Goal: Task Accomplishment & Management: Use online tool/utility

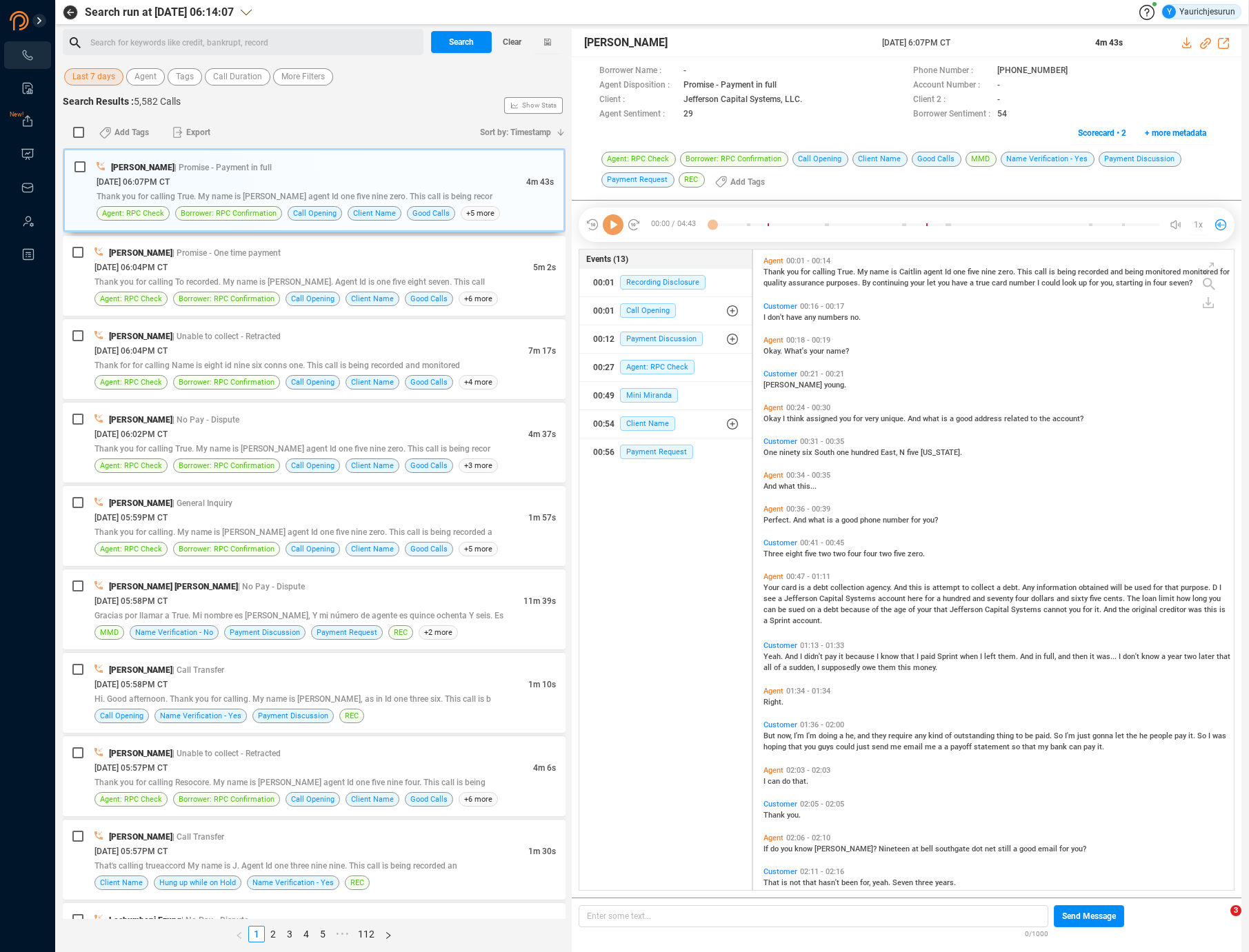
scroll to position [638, 473]
click at [87, 83] on span "Last 7 days" at bounding box center [94, 76] width 43 height 17
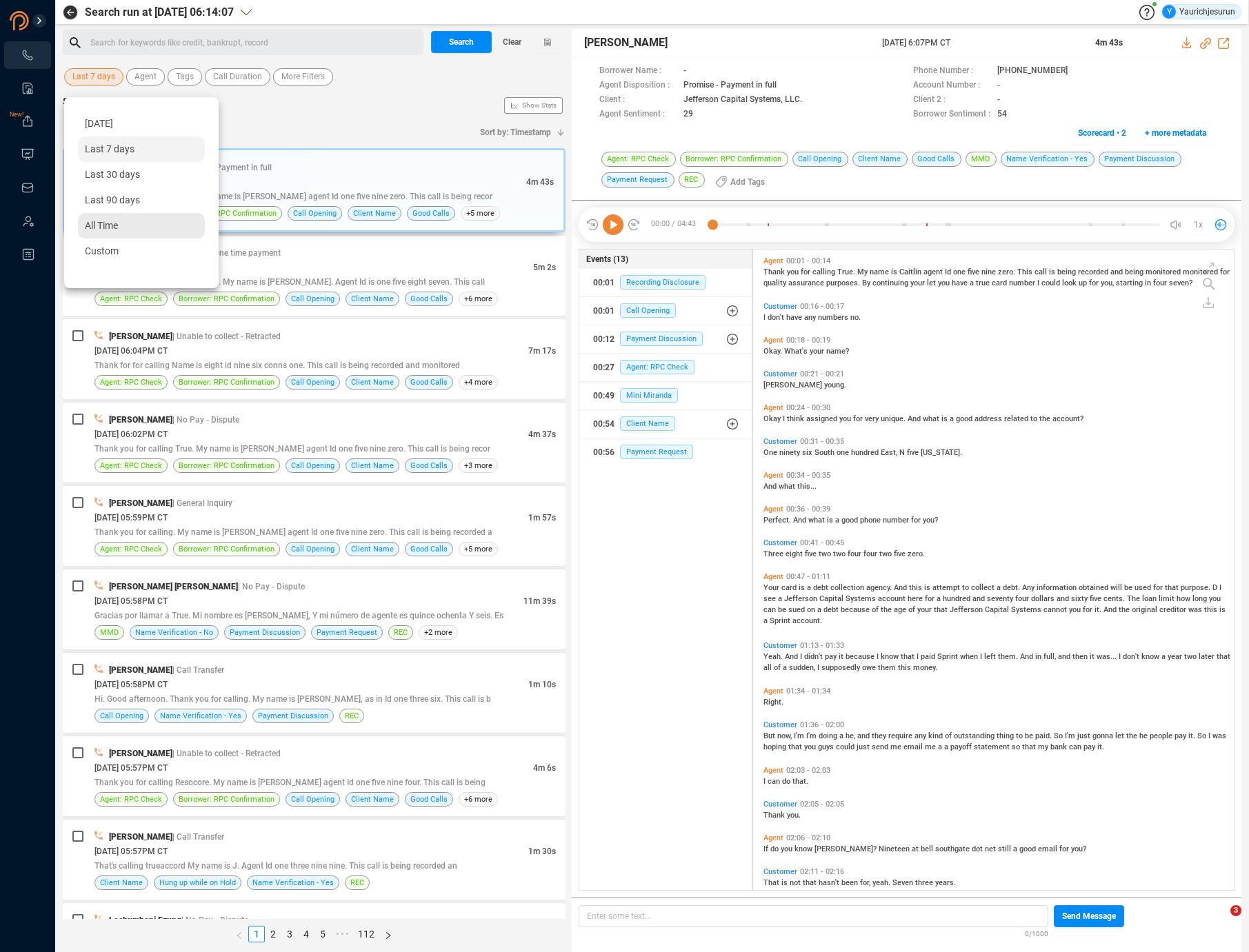
click at [104, 229] on span "All Time" at bounding box center [101, 226] width 33 height 11
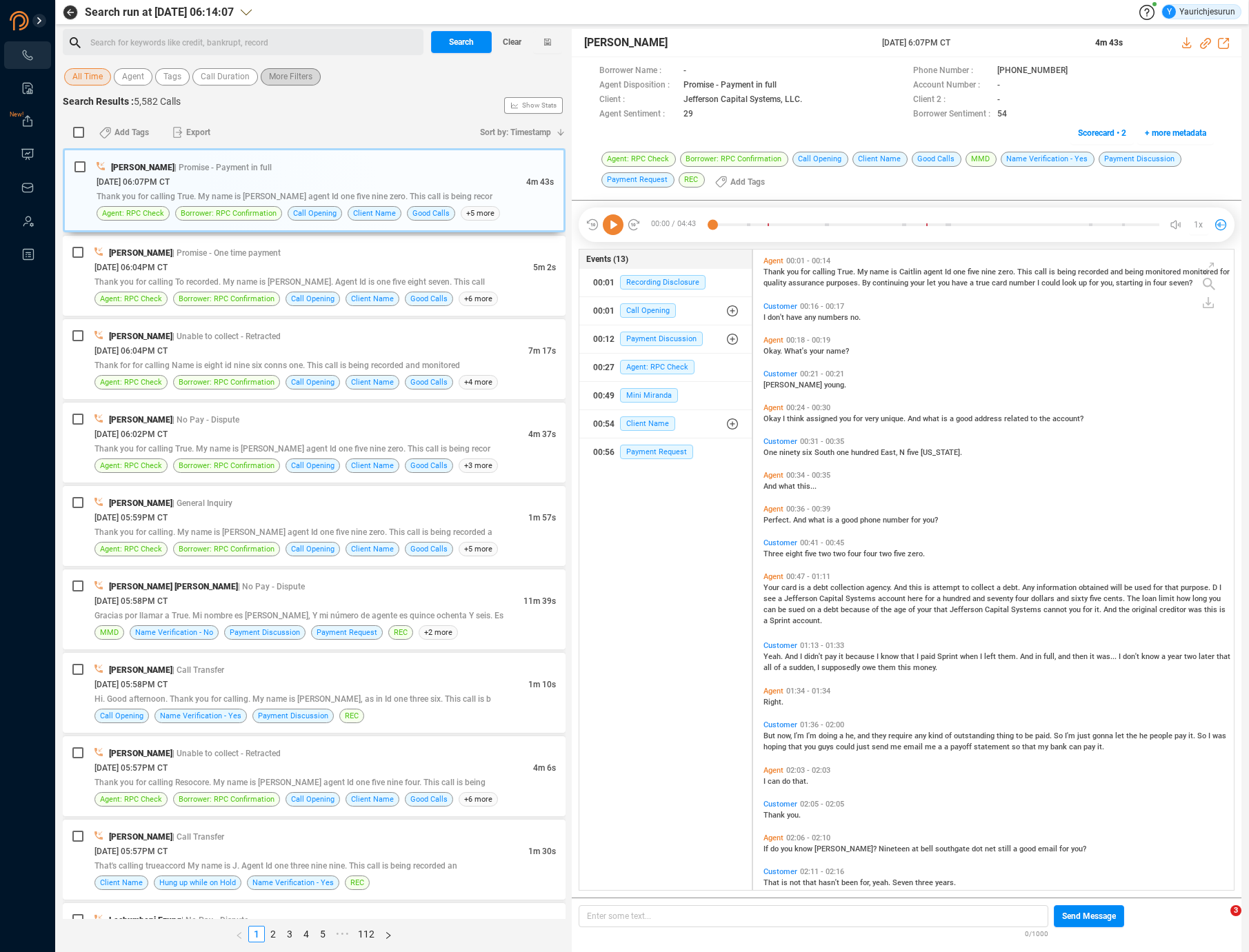
click at [276, 83] on span "More Filters" at bounding box center [290, 76] width 44 height 17
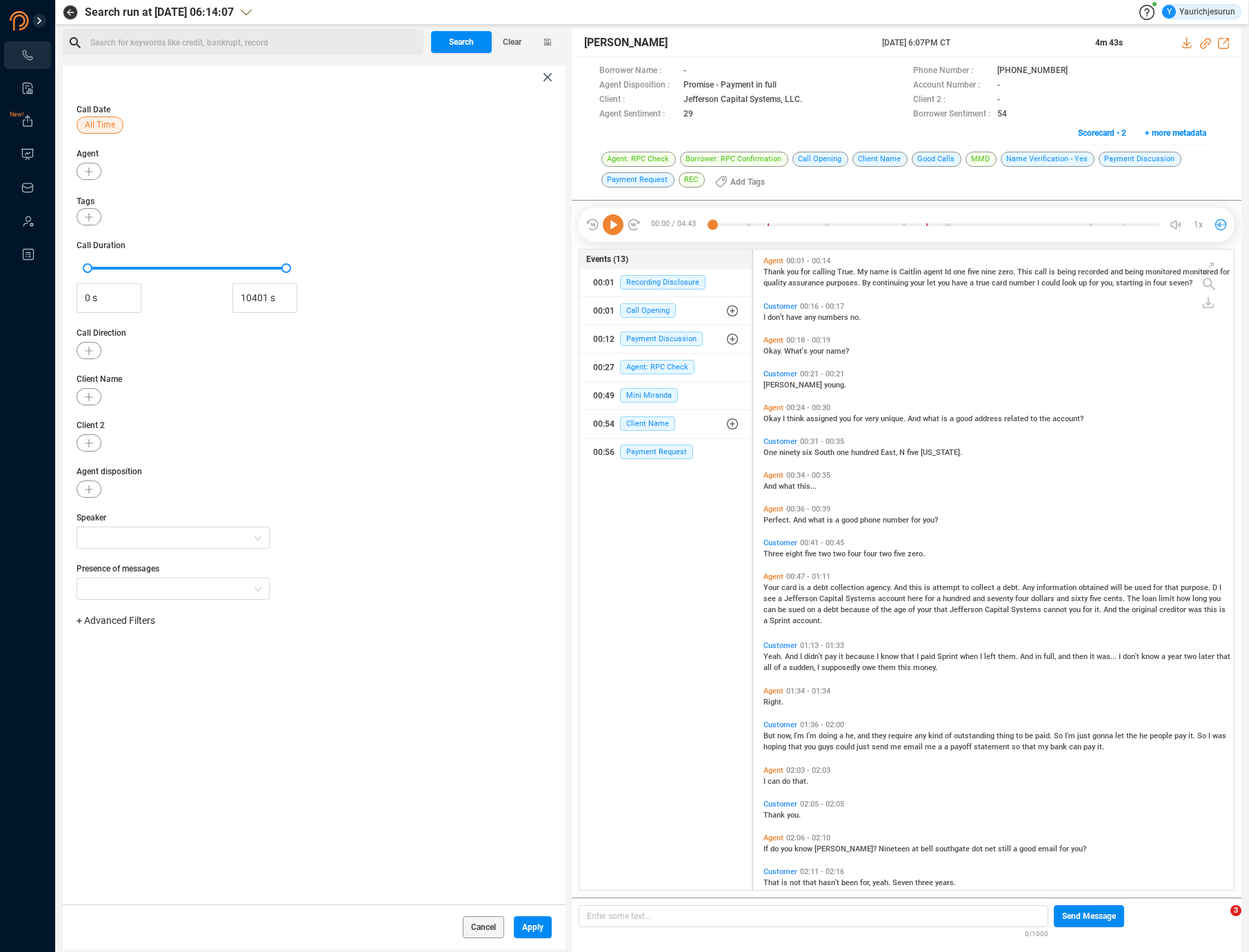
click at [129, 628] on div "+ Advanced Filters" at bounding box center [314, 621] width 475 height 15
click at [130, 623] on span "+ Advanced Filters" at bounding box center [116, 620] width 78 height 11
click at [142, 732] on span "Phone Number" at bounding box center [122, 736] width 64 height 11
click at [233, 667] on div "Enter a comma separated list ﻿" at bounding box center [214, 664] width 262 height 30
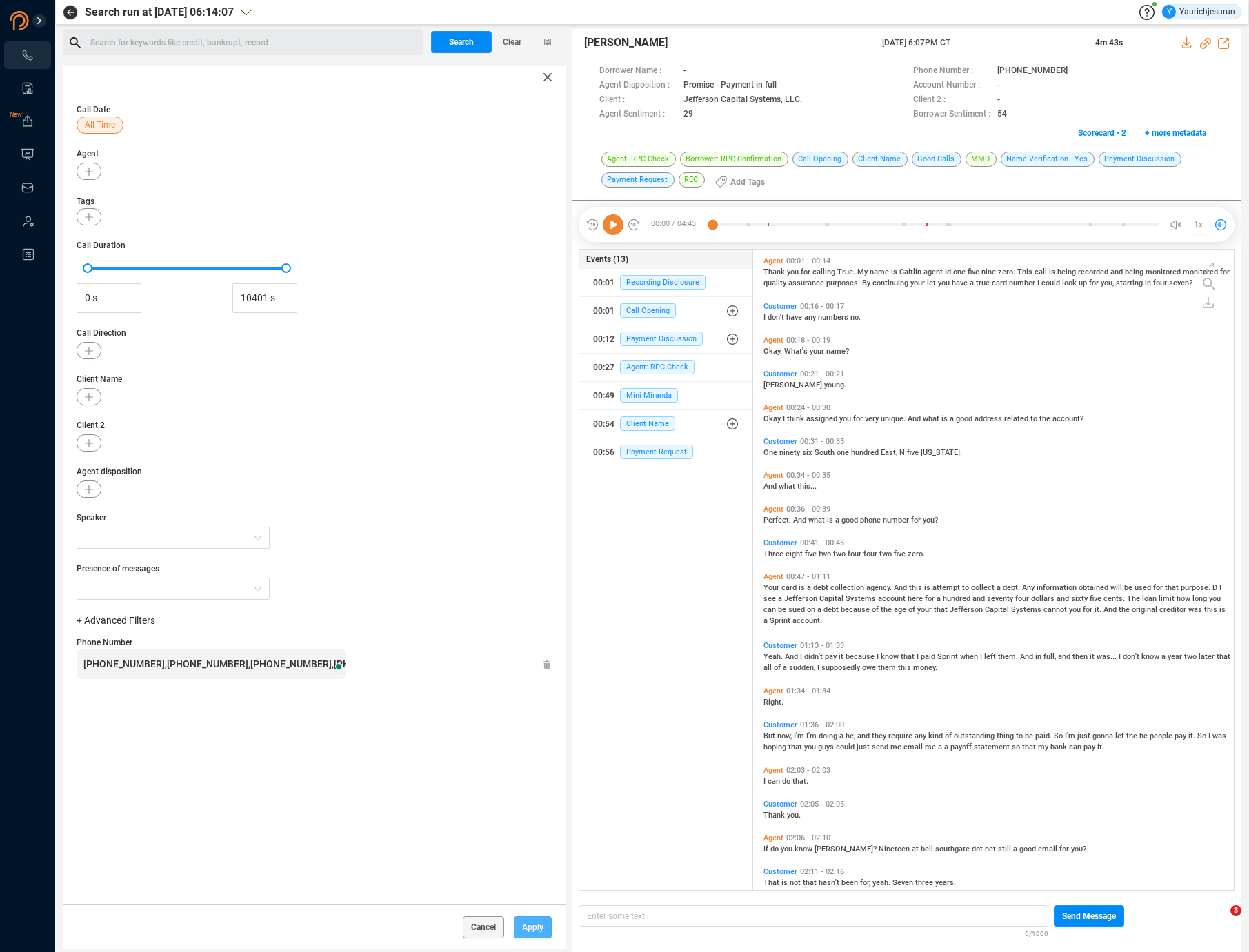
click at [533, 918] on span "Apply" at bounding box center [532, 927] width 21 height 22
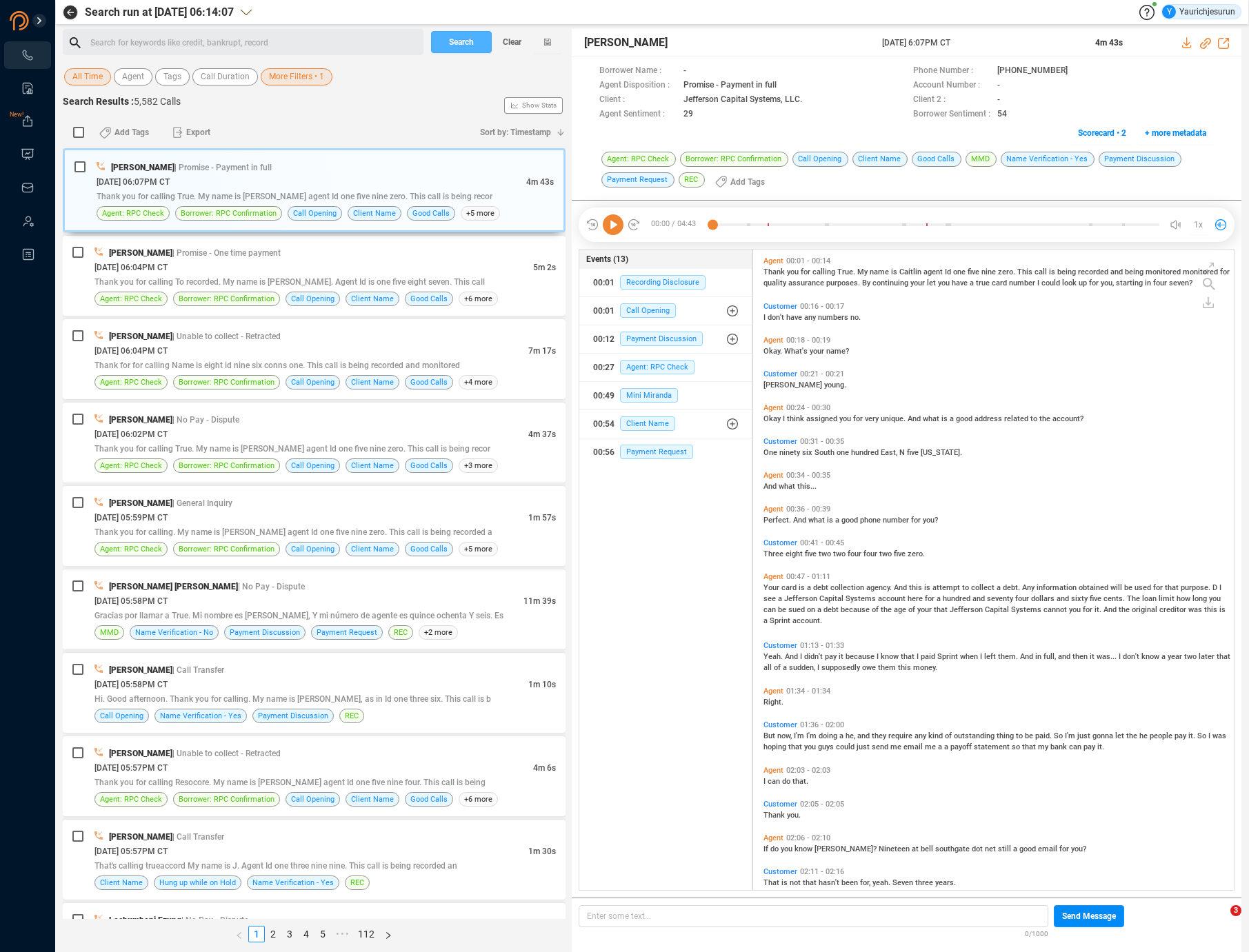
click at [464, 44] on span "Search" at bounding box center [461, 41] width 25 height 22
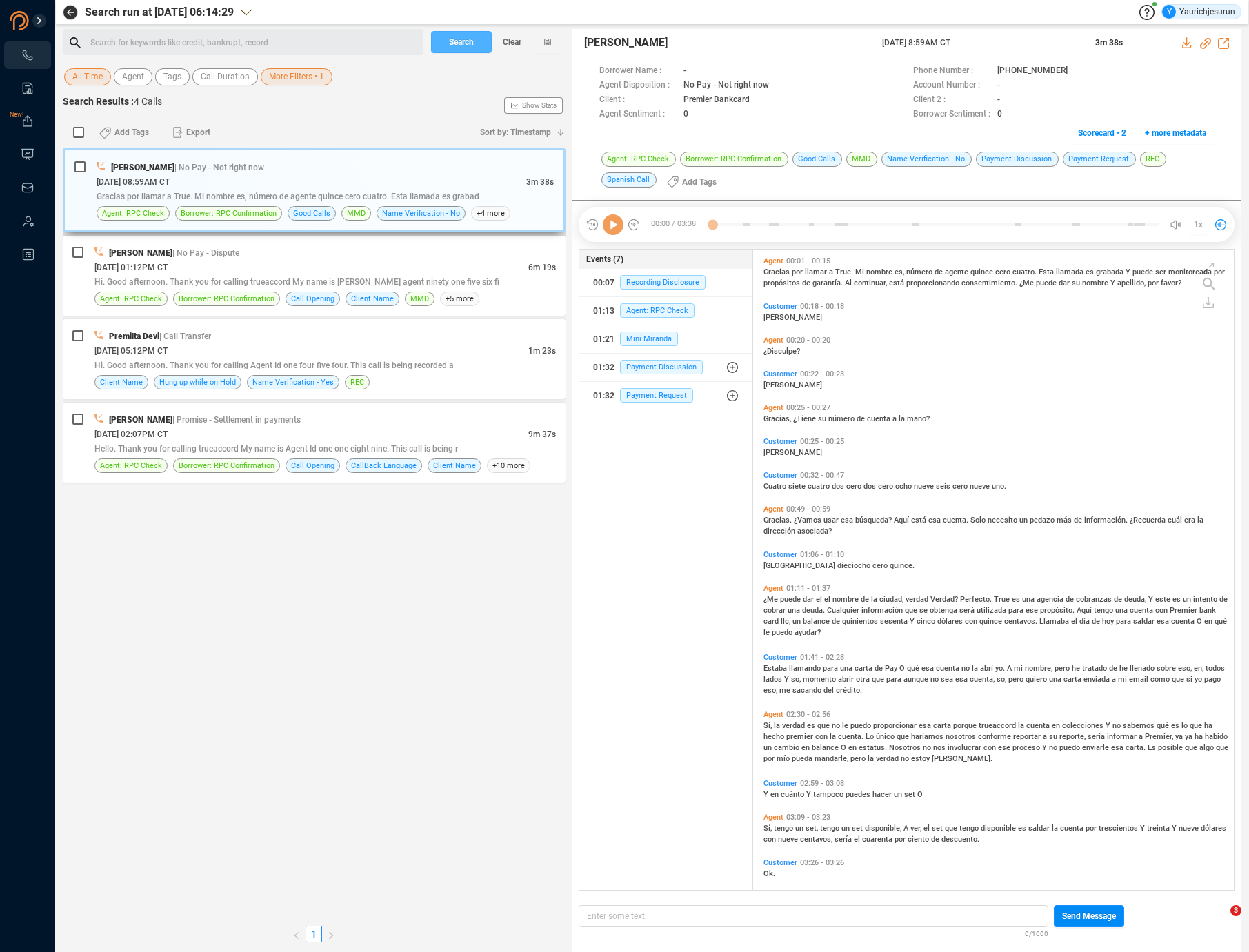
scroll to position [638, 473]
click at [173, 425] on div "Fernanda Lopes | Promise - Settlement in payments" at bounding box center [325, 420] width 461 height 15
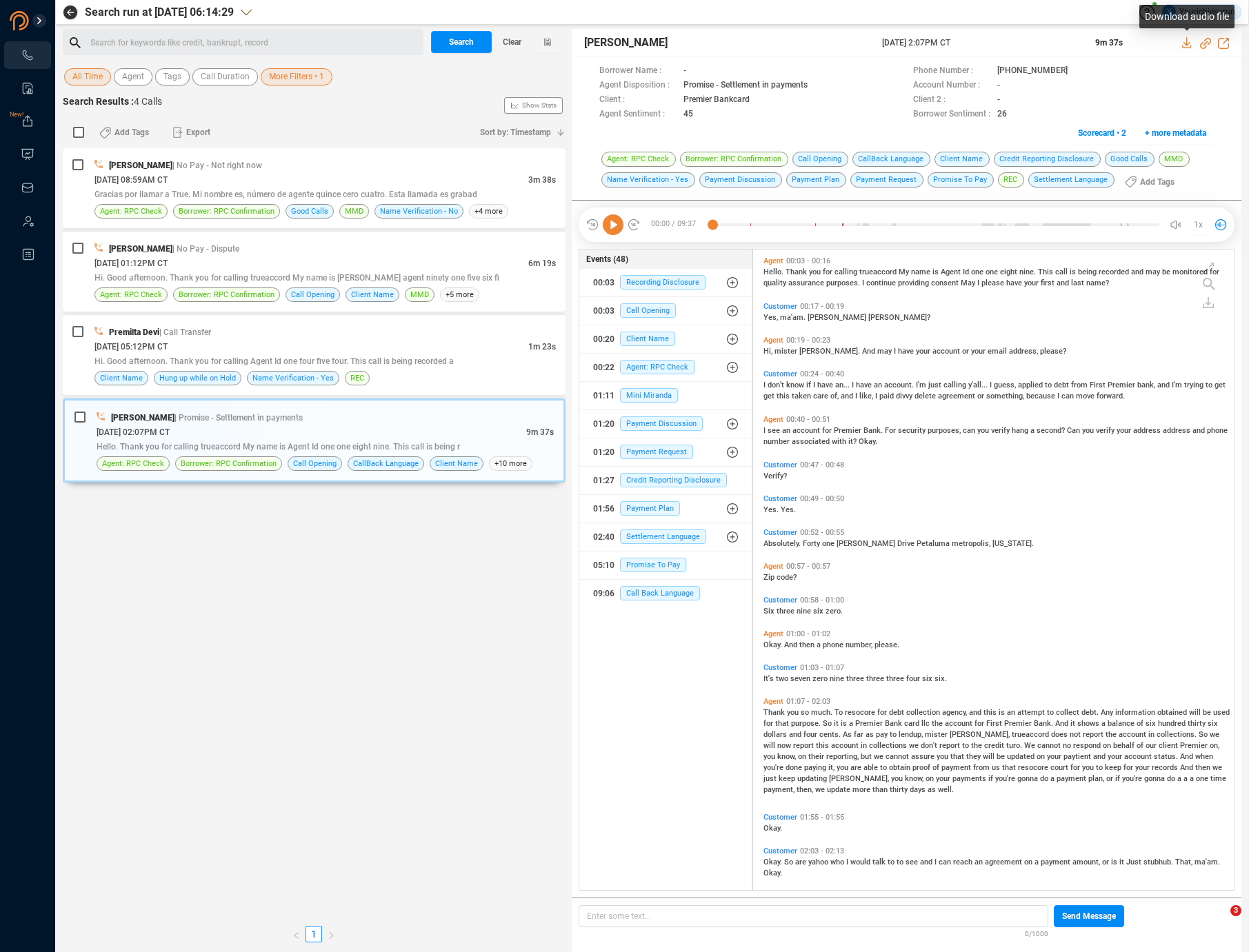
click at [1185, 43] on icon at bounding box center [1188, 43] width 11 height 11
click at [416, 334] on div "Premilta Devi | Call Transfer" at bounding box center [325, 332] width 461 height 15
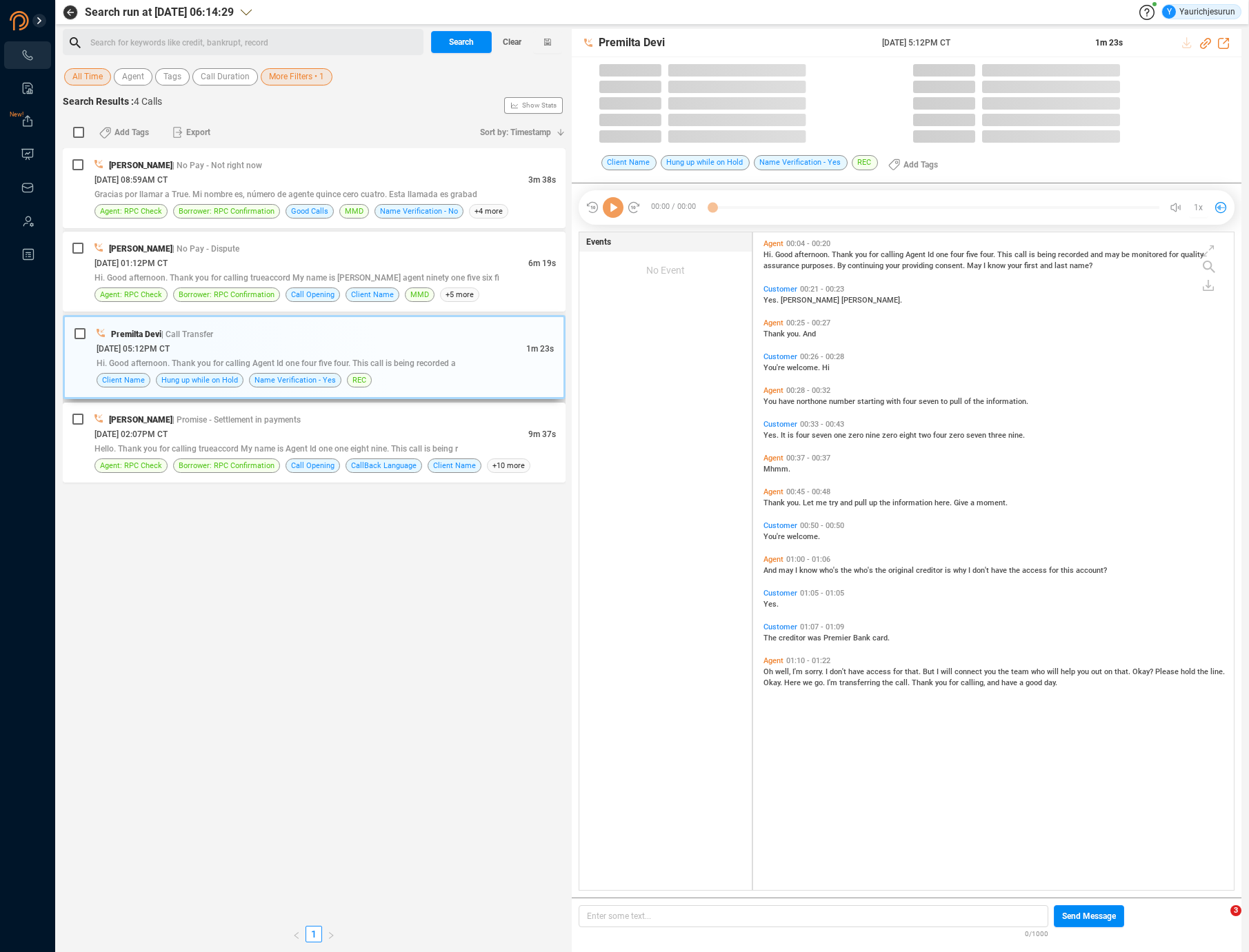
scroll to position [658, 473]
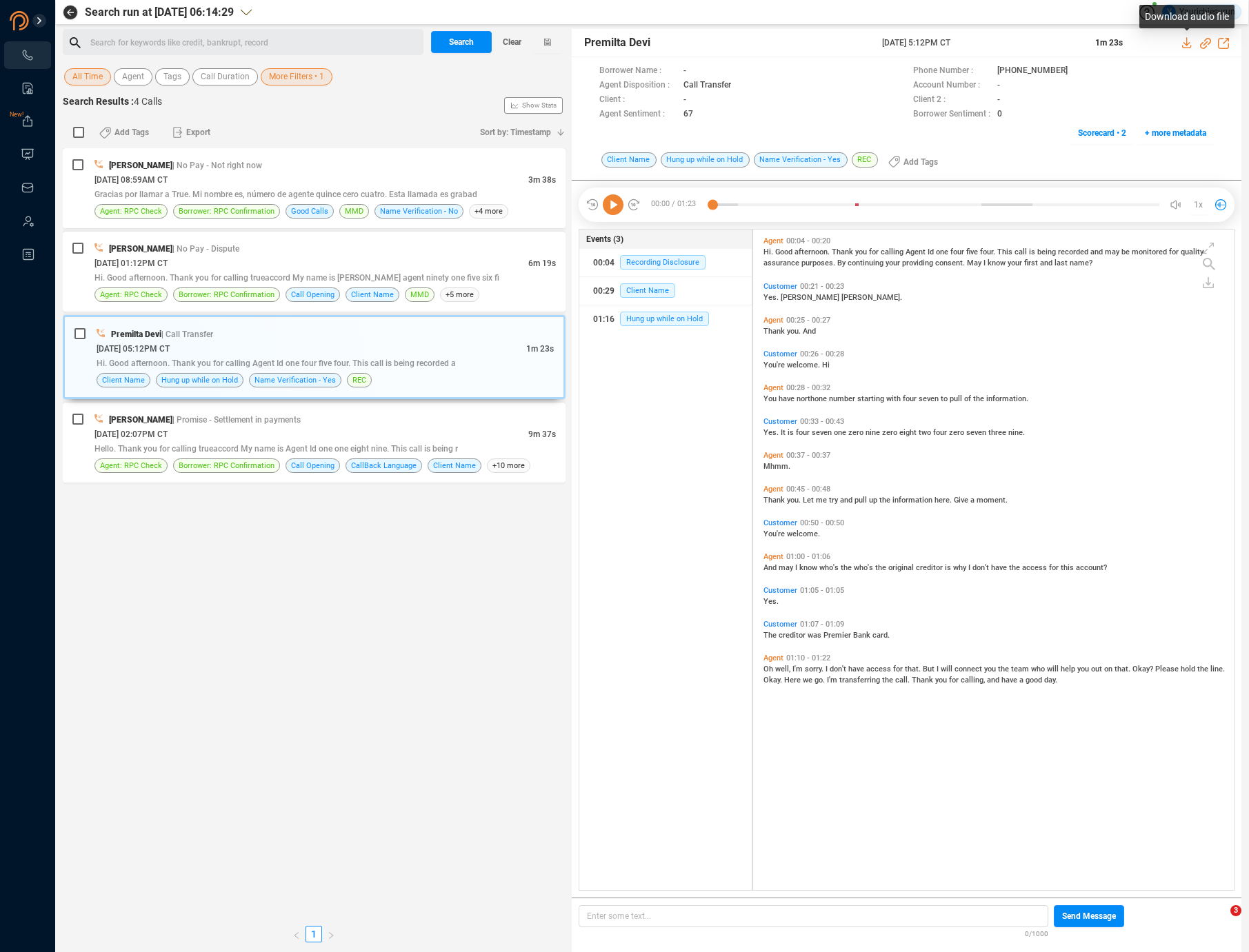
click at [1184, 40] on icon at bounding box center [1188, 43] width 11 height 11
click at [297, 260] on div "08/06/2025 @ 01:12PM CT" at bounding box center [311, 263] width 434 height 15
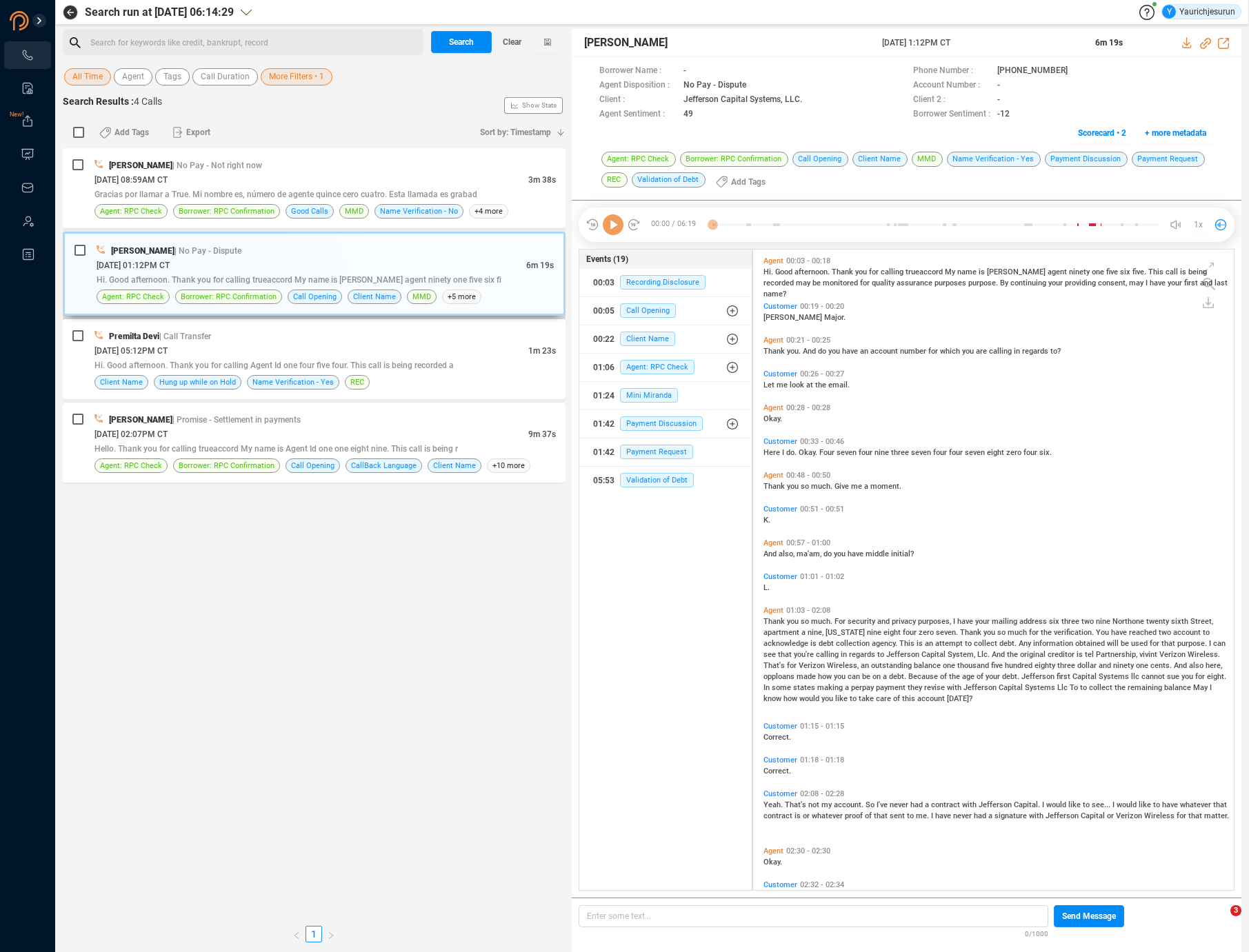
scroll to position [638, 473]
click at [1183, 40] on icon at bounding box center [1188, 43] width 11 height 11
click at [306, 167] on div "Lizbeth Carlos | No Pay - Not right now" at bounding box center [325, 165] width 461 height 15
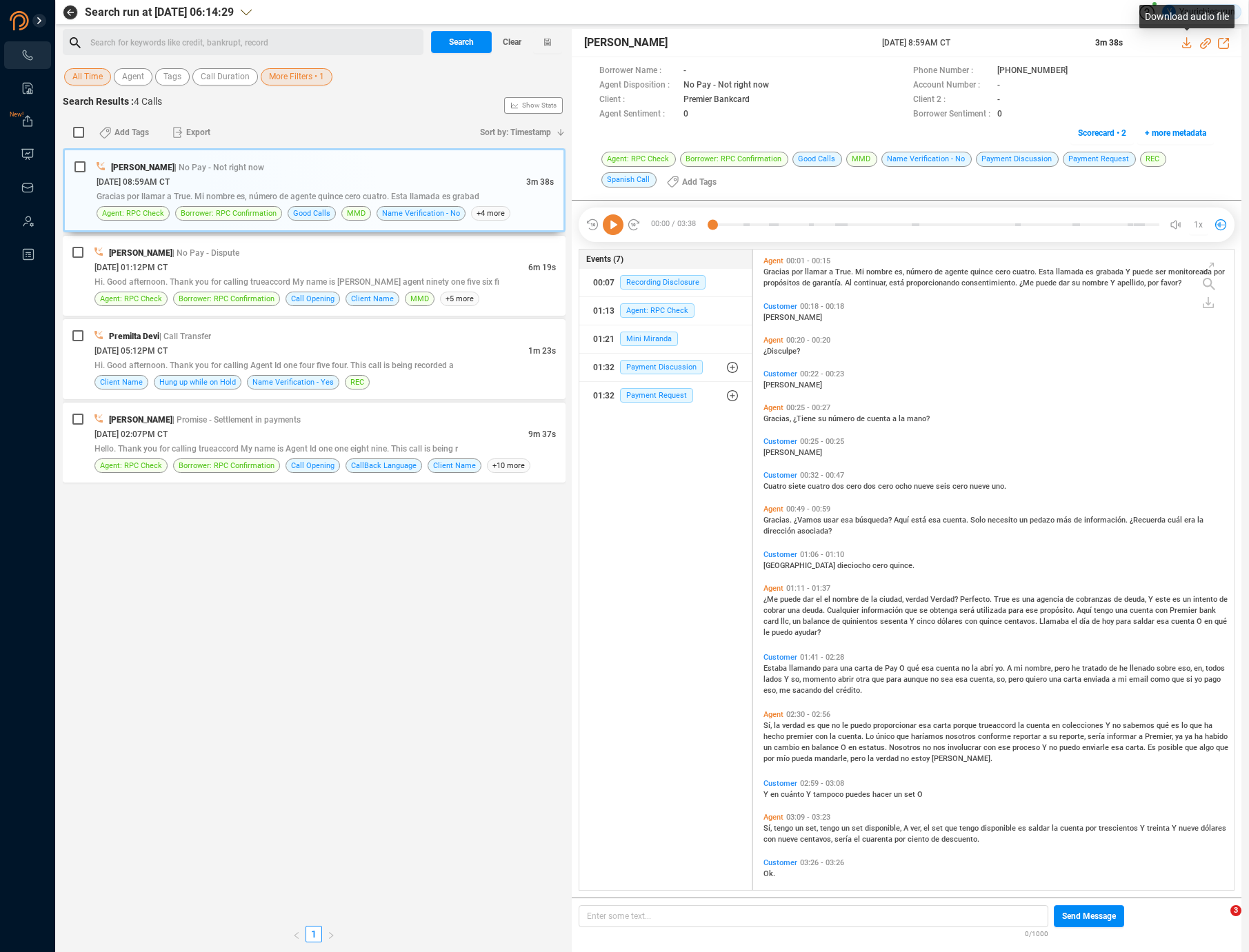
click at [1186, 44] on icon at bounding box center [1186, 43] width 9 height 11
click at [370, 266] on div "08/06/2025 @ 01:12PM CT" at bounding box center [311, 267] width 434 height 15
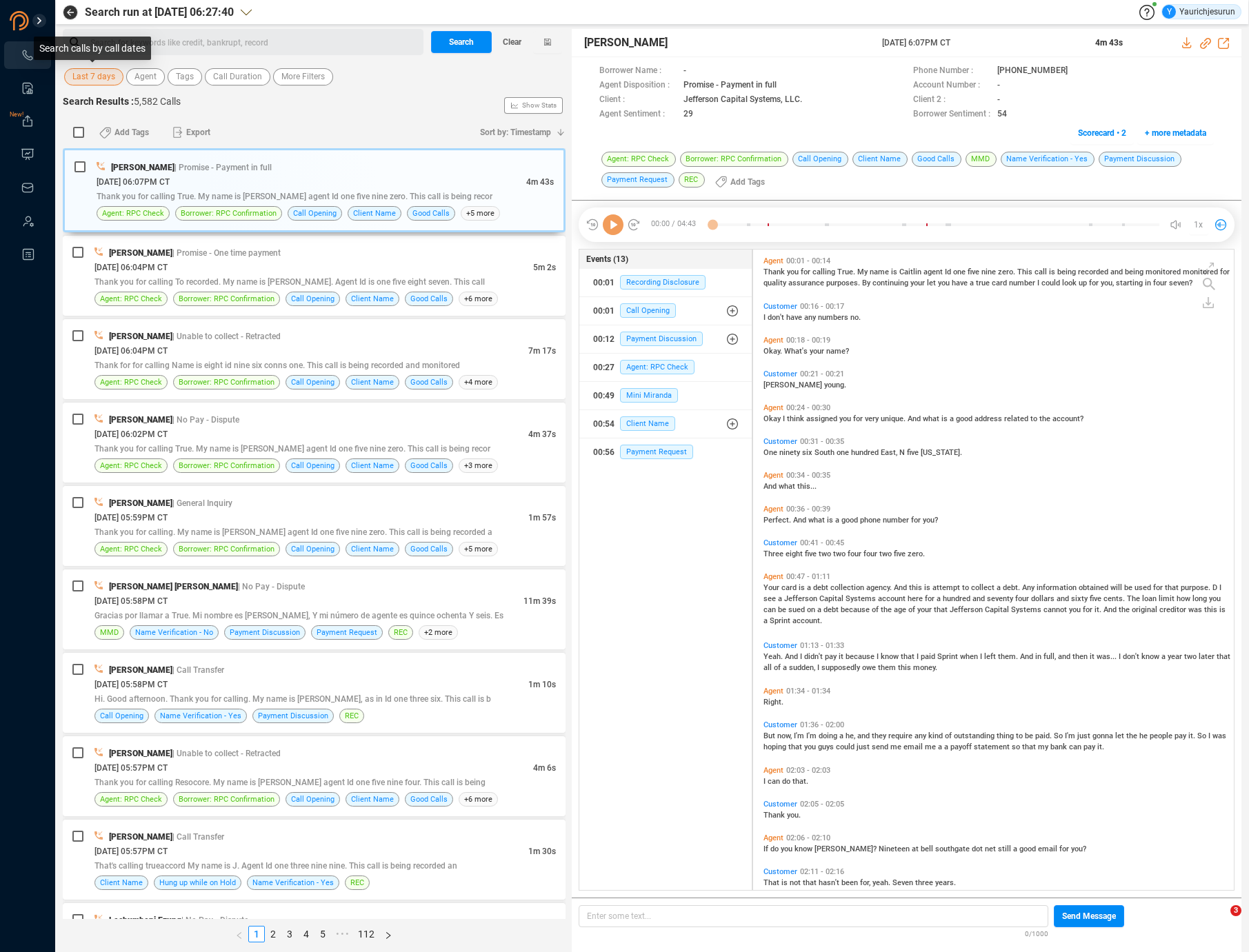
scroll to position [638, 473]
click at [79, 78] on span "Last 7 days" at bounding box center [94, 76] width 43 height 17
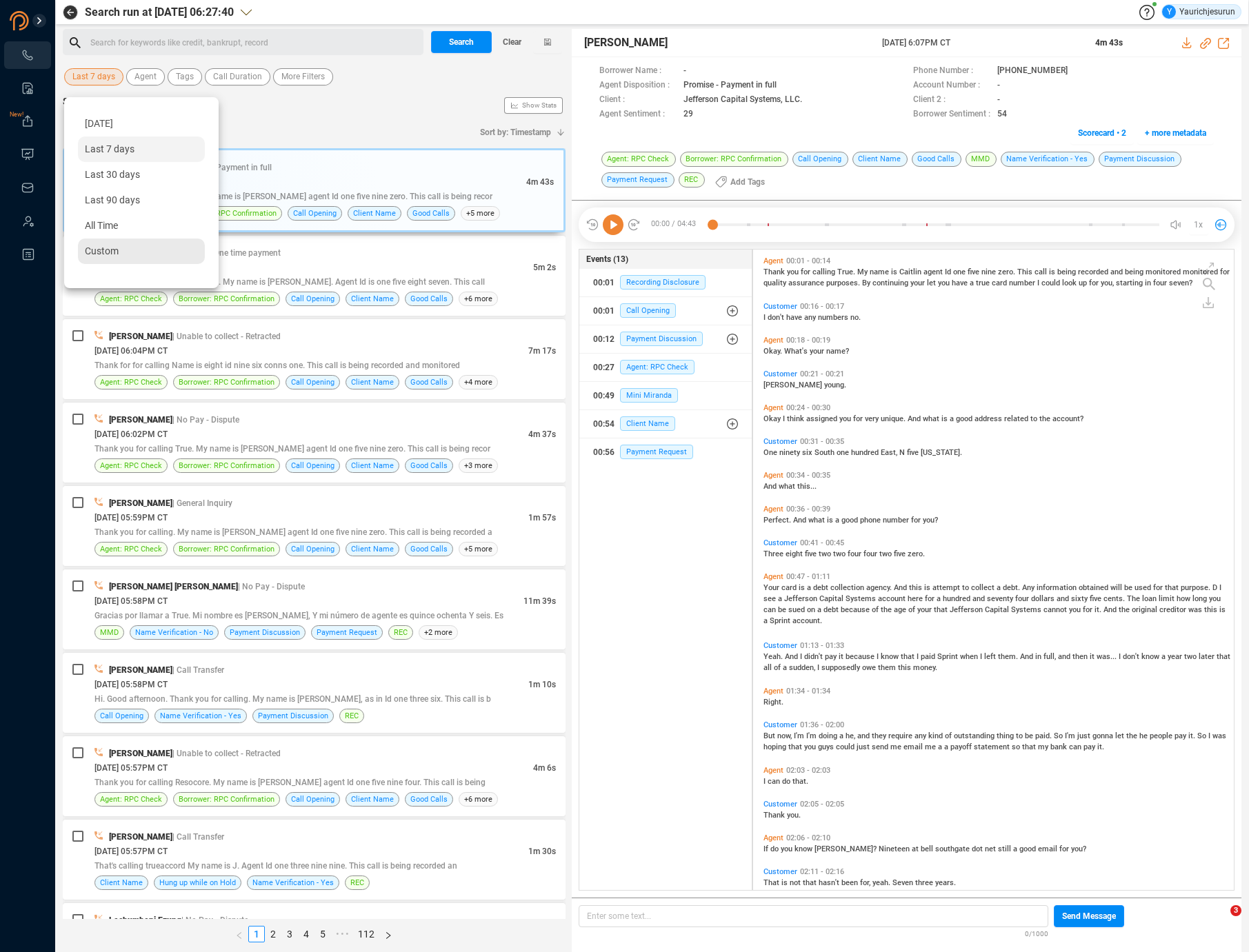
click at [87, 252] on span "Custom" at bounding box center [102, 252] width 34 height 11
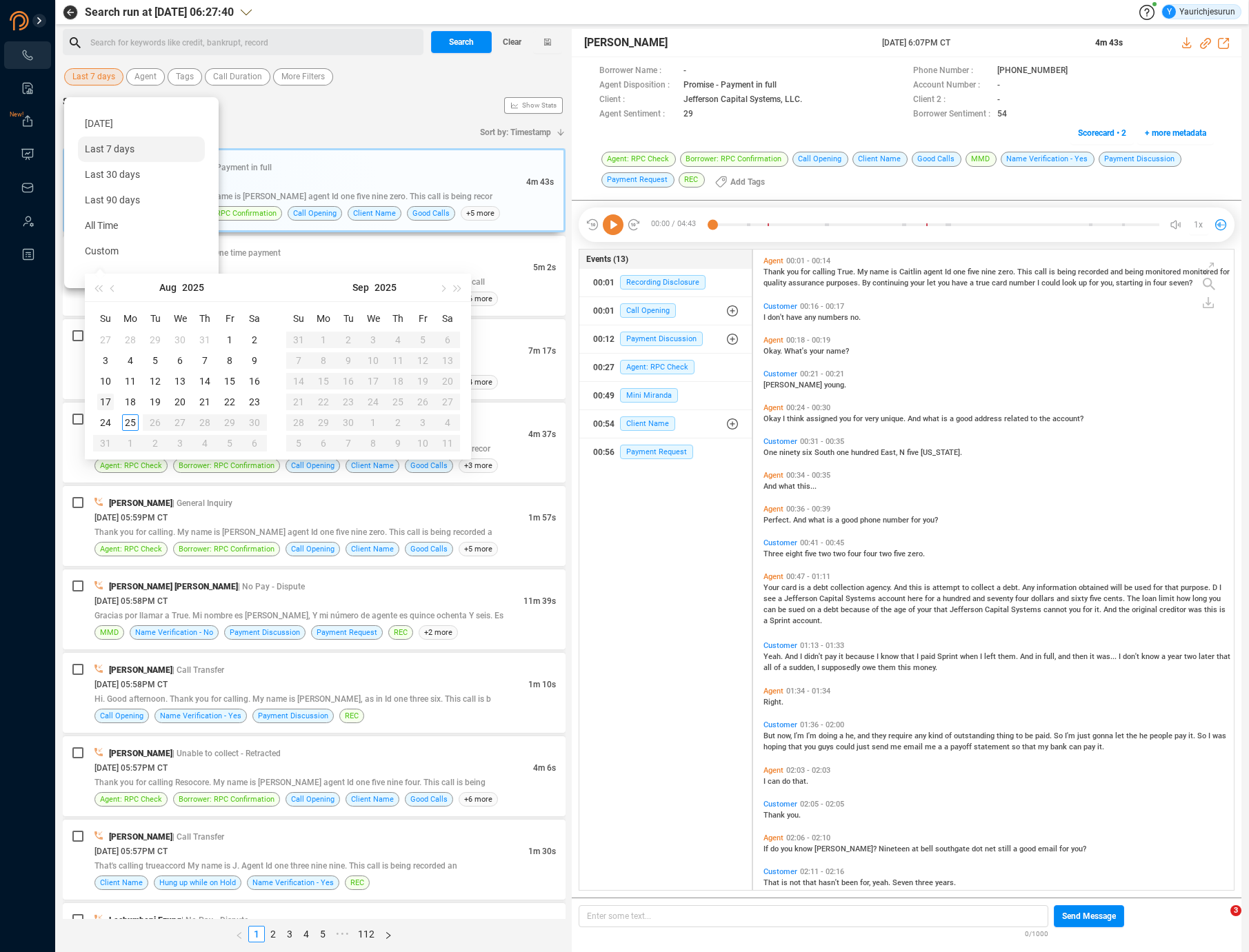
type input "[DATE]"
click at [108, 399] on div "17" at bounding box center [105, 402] width 16 height 16
type input "[DATE]"
click at [247, 398] on div "23" at bounding box center [254, 402] width 16 height 16
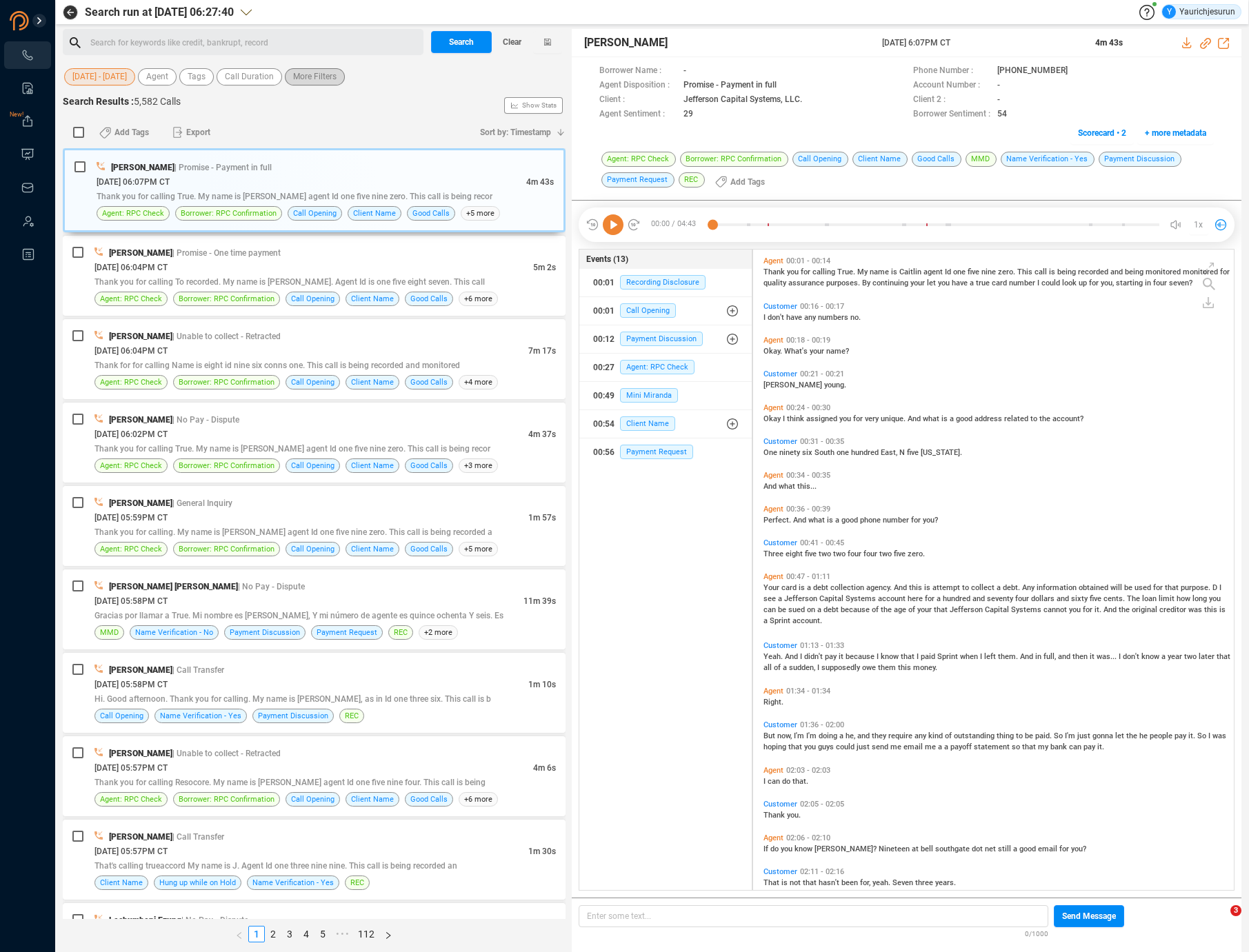
click at [315, 75] on span "More Filters" at bounding box center [315, 76] width 44 height 17
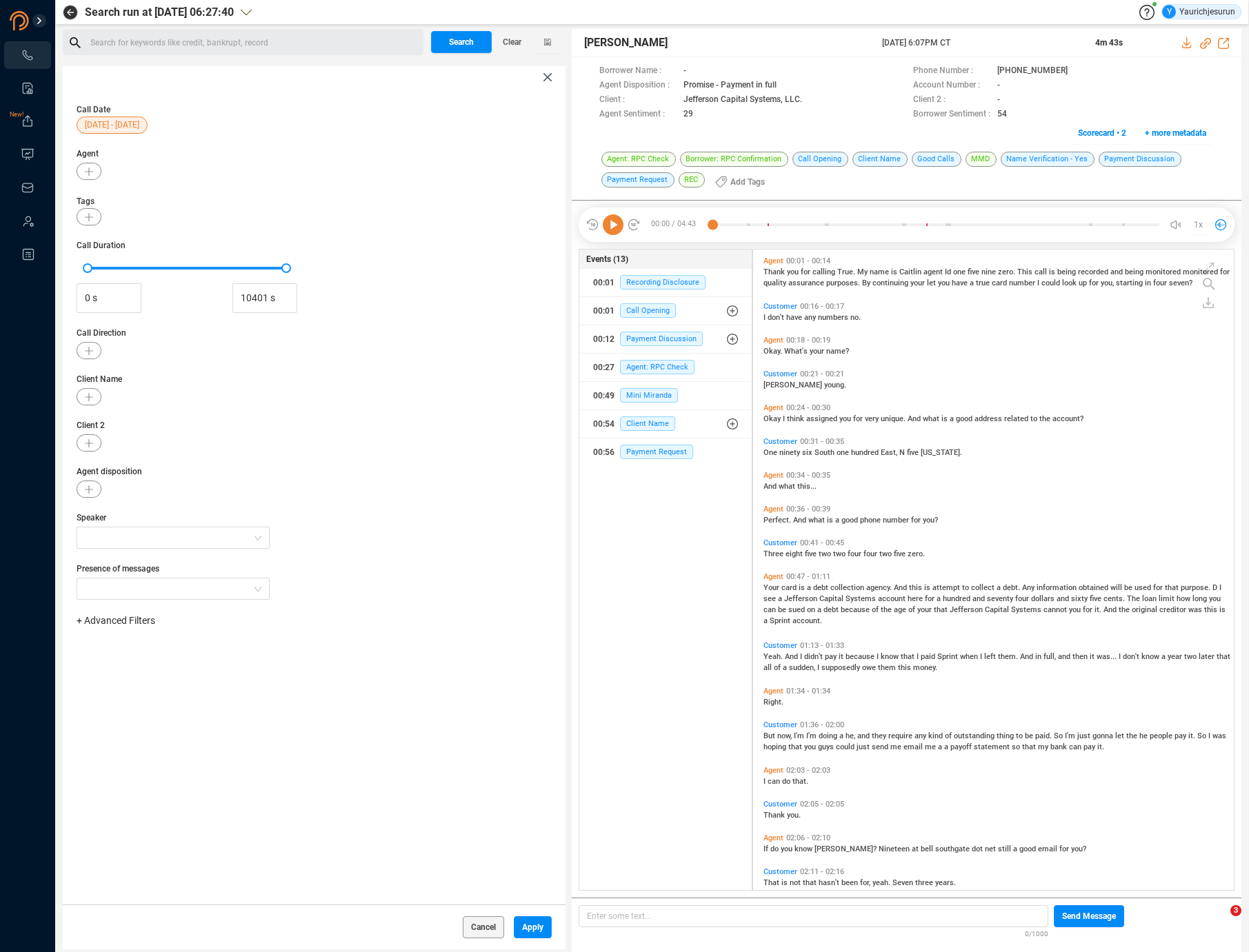
click at [108, 619] on span "+ Advanced Filters" at bounding box center [116, 620] width 78 height 11
click at [121, 734] on span "Phone Number" at bounding box center [122, 736] width 64 height 11
click at [227, 662] on div "Enter a comma separated list ﻿" at bounding box center [214, 664] width 262 height 30
click at [531, 920] on span "Apply" at bounding box center [532, 927] width 21 height 22
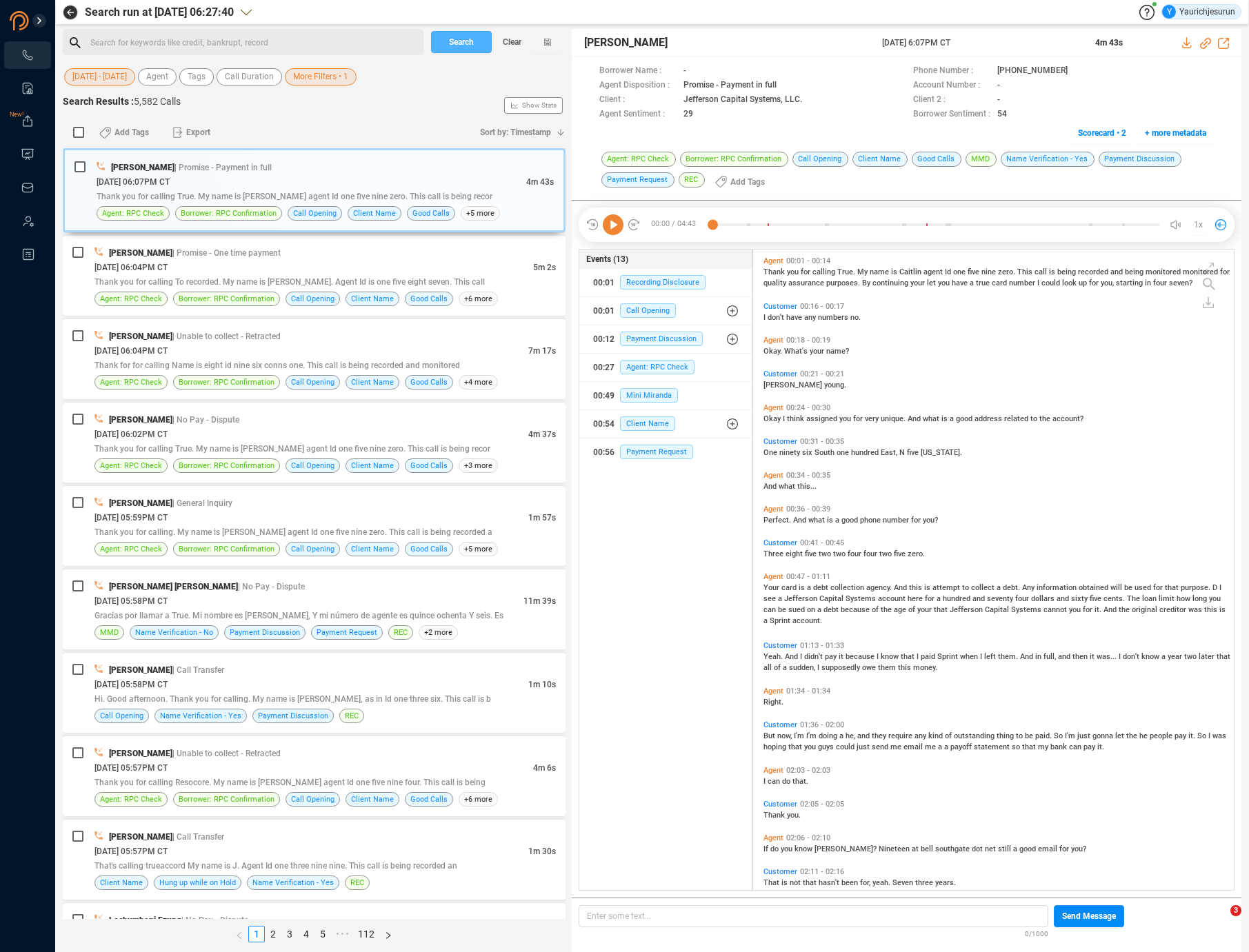
click at [447, 40] on button "Search" at bounding box center [461, 41] width 61 height 22
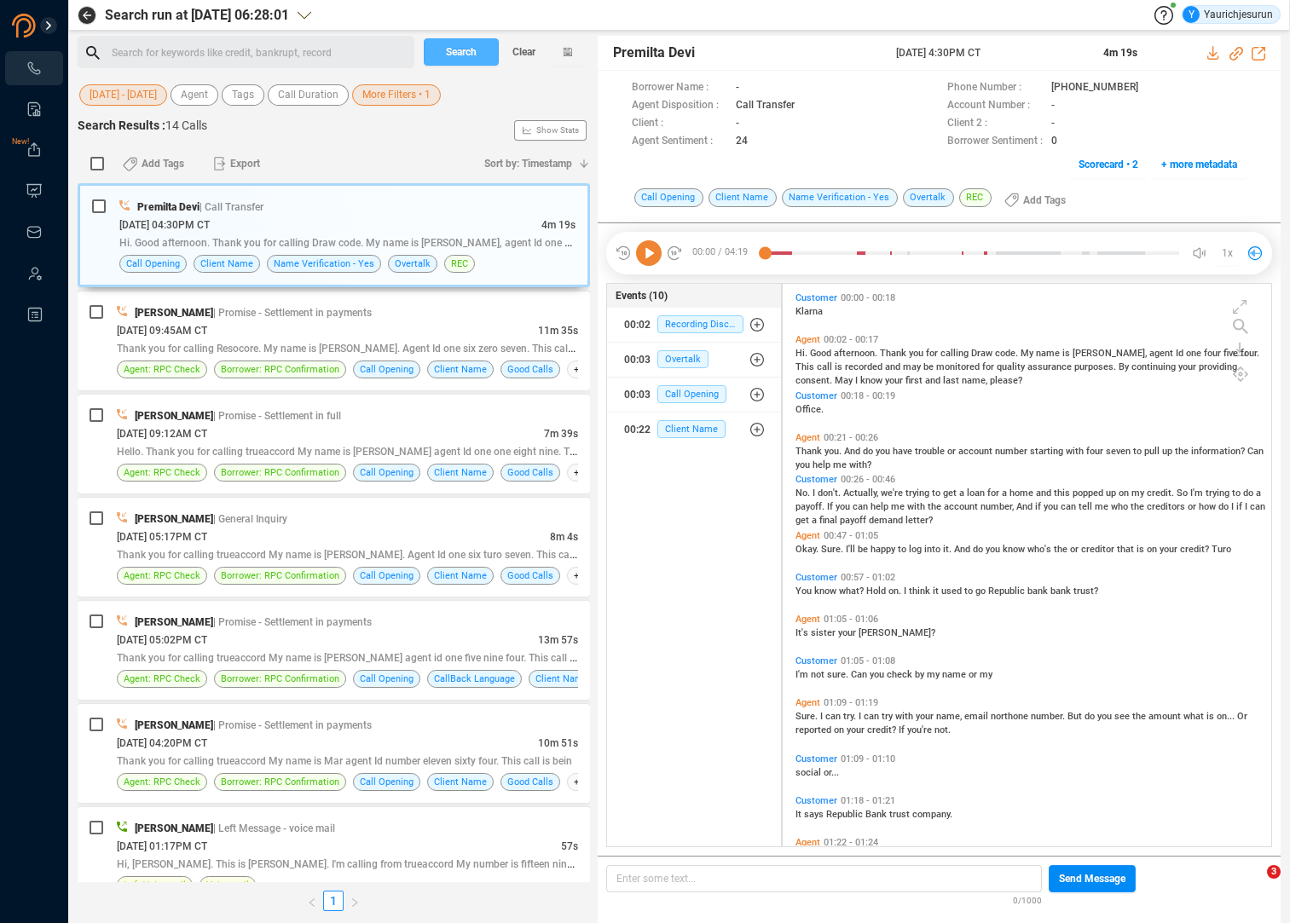
scroll to position [559, 480]
click at [366, 234] on div "Hi. Good afternoon. Thank you for calling Draw code. My name is Anna, agent Id …" at bounding box center [347, 243] width 456 height 18
click at [276, 337] on div "08/22/2025 @ 09:45AM CT" at bounding box center [327, 330] width 421 height 18
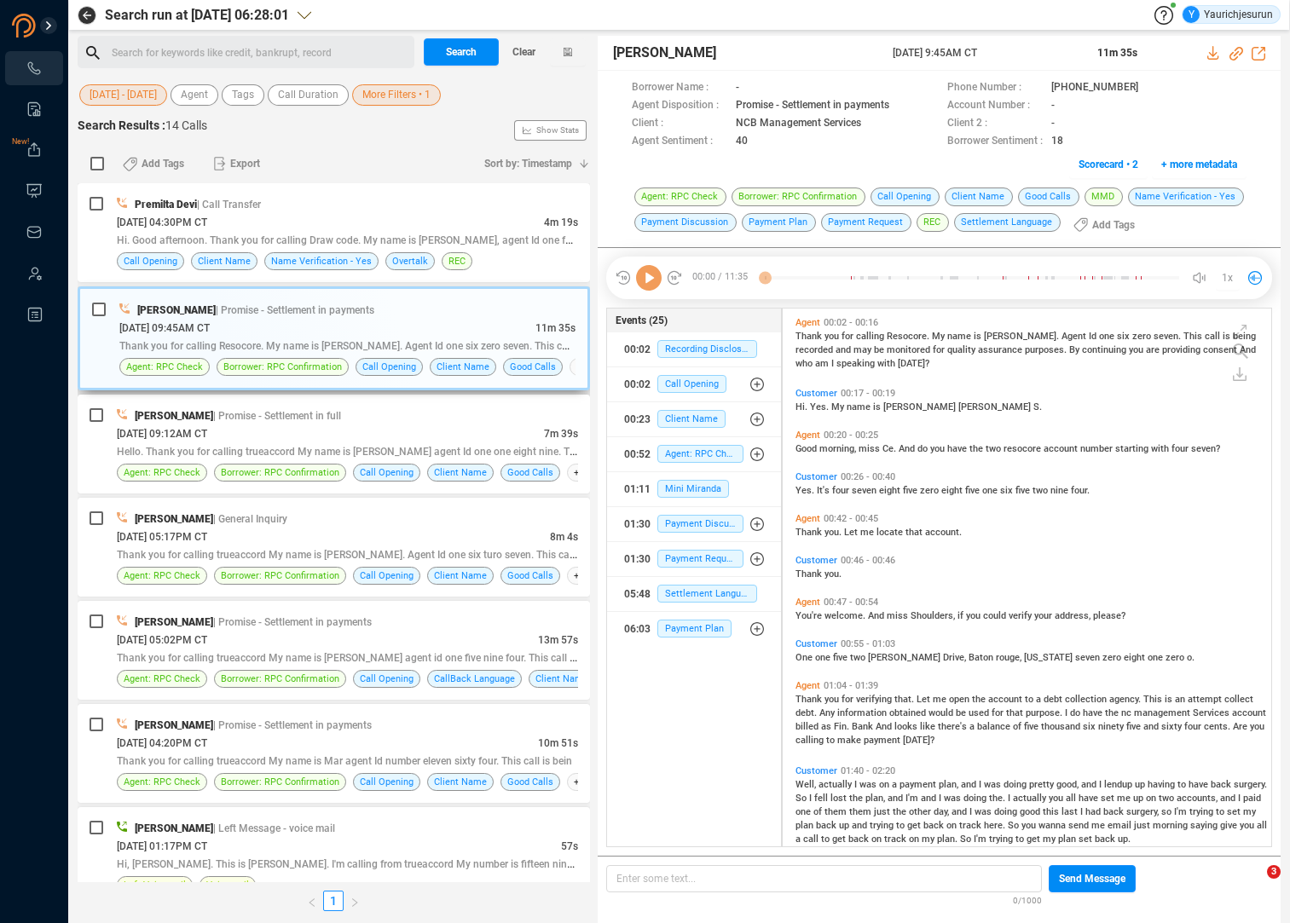
scroll to position [535, 480]
click at [1212, 56] on icon at bounding box center [1212, 53] width 11 height 14
click at [230, 426] on div "08/22/2025 @ 09:12AM CT" at bounding box center [330, 434] width 427 height 18
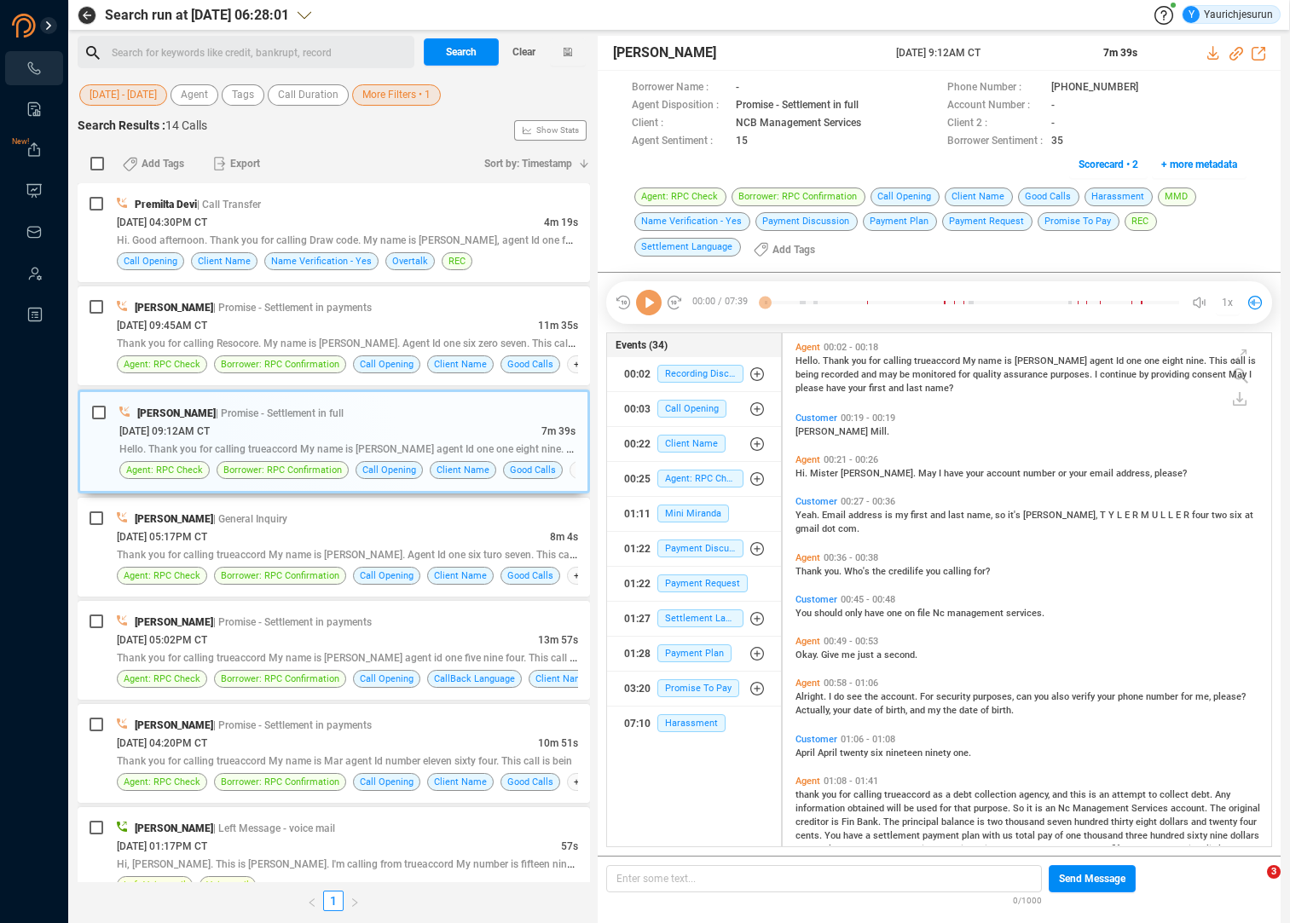
scroll to position [510, 480]
click at [1211, 57] on icon at bounding box center [1214, 53] width 14 height 14
click at [275, 655] on span "Thank you for calling trueaccord My name is Samantha agent id one five nine fou…" at bounding box center [361, 657] width 489 height 14
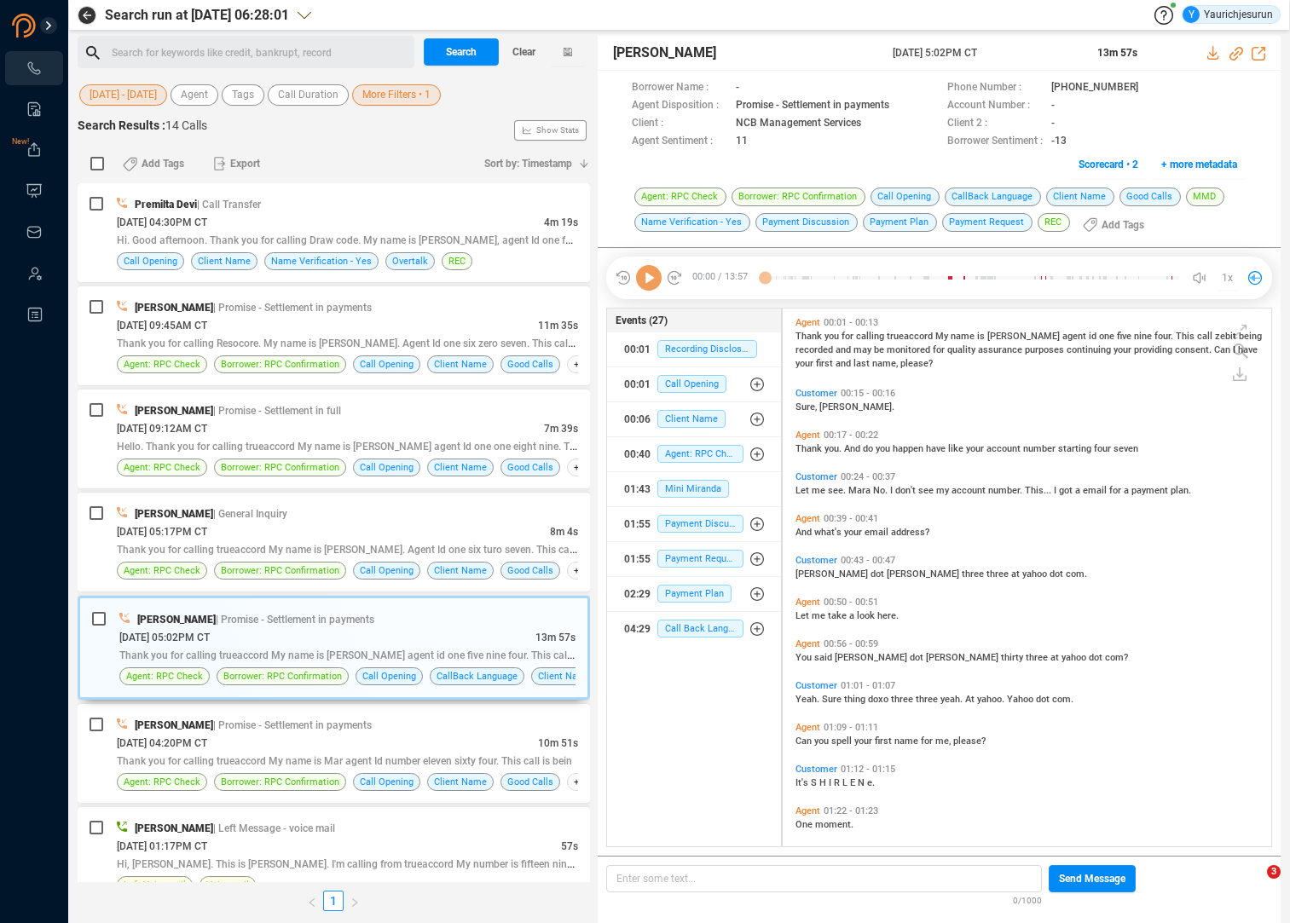
scroll to position [535, 480]
click at [1210, 51] on icon at bounding box center [1214, 53] width 14 height 14
click at [216, 517] on span "| General Inquiry" at bounding box center [250, 514] width 74 height 12
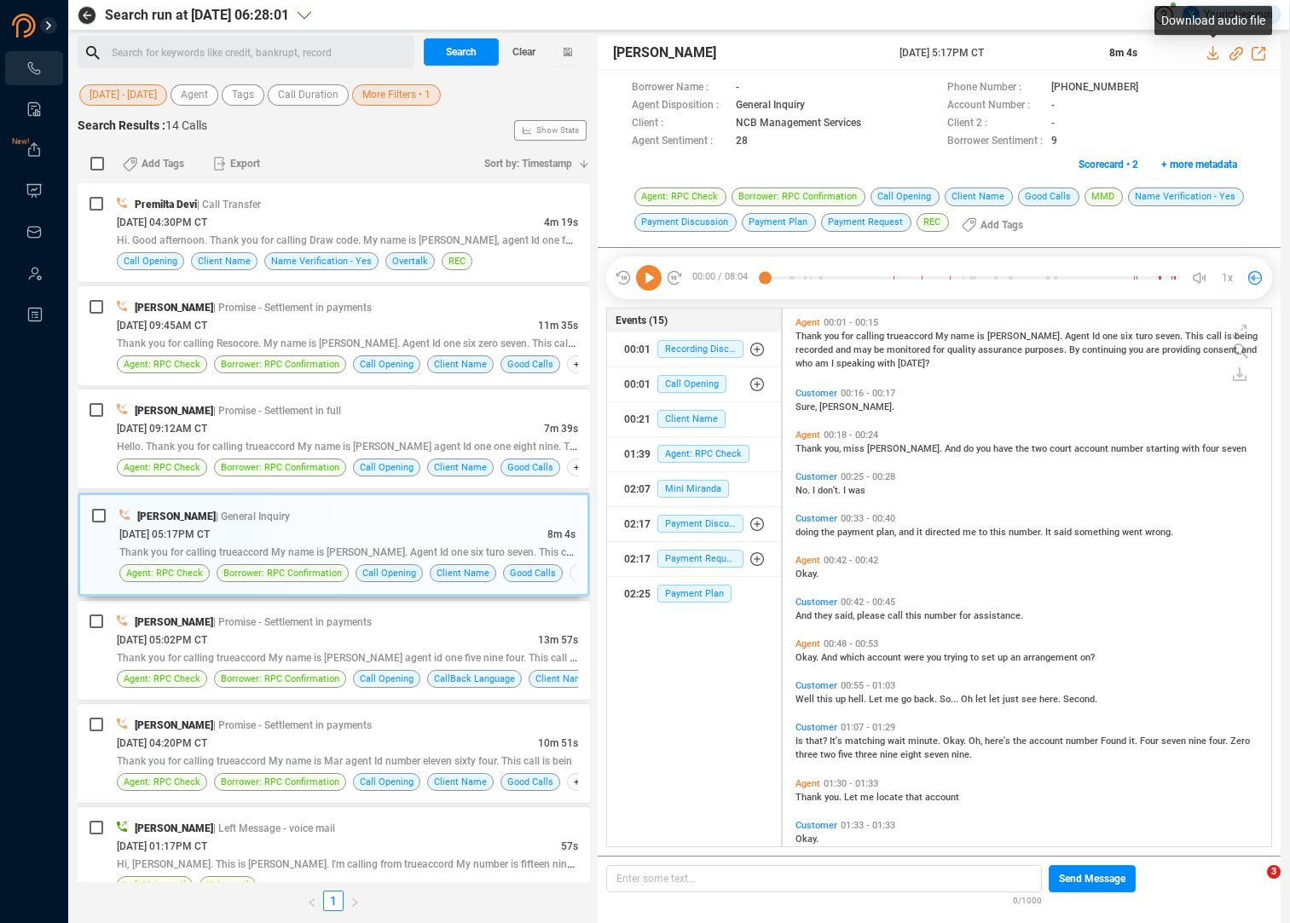
click at [1207, 54] on icon at bounding box center [1214, 53] width 14 height 14
click at [291, 731] on div "Marlo Cash | Promise - Settlement in payments" at bounding box center [347, 725] width 461 height 18
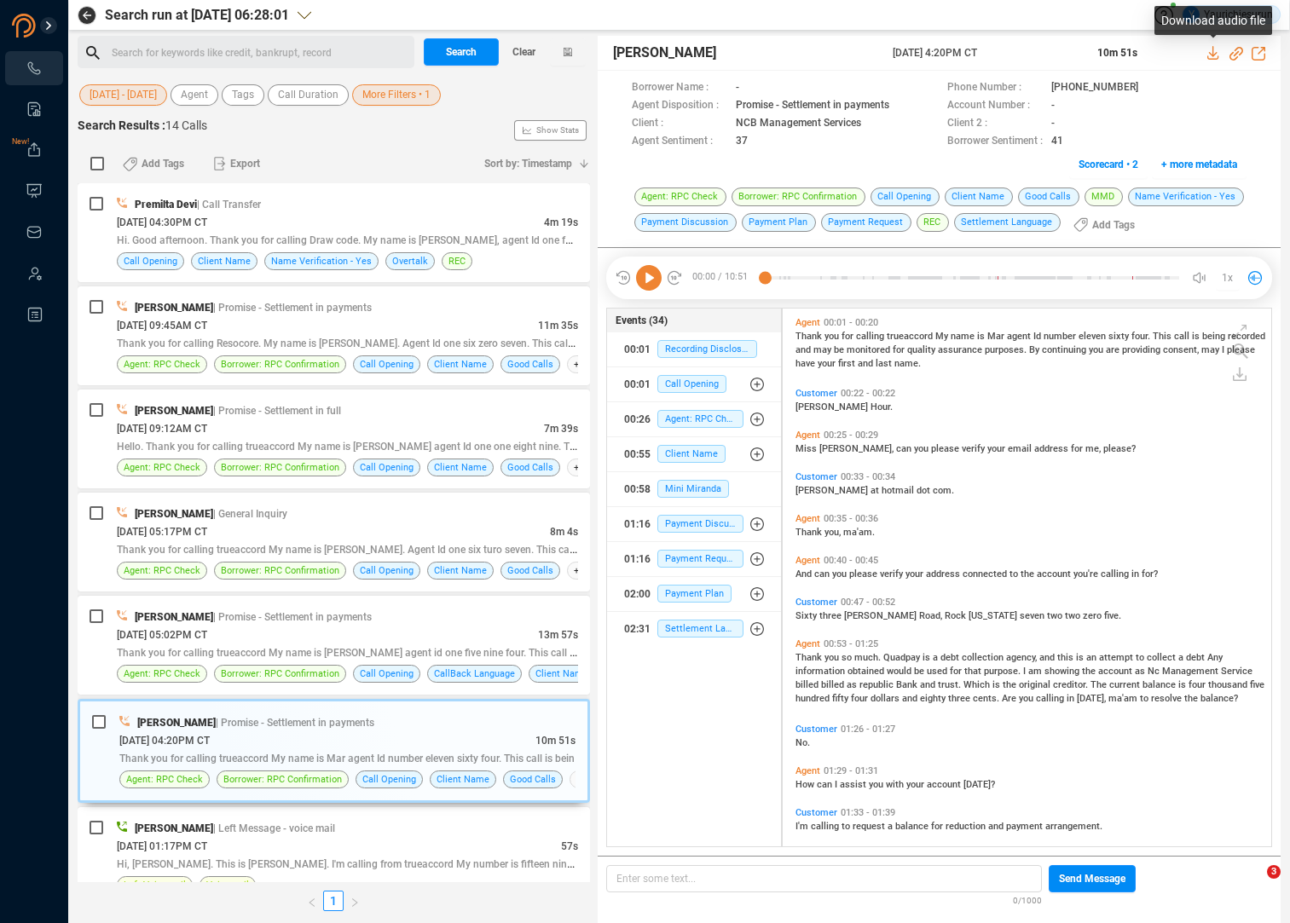
click at [1208, 51] on icon at bounding box center [1214, 53] width 14 height 14
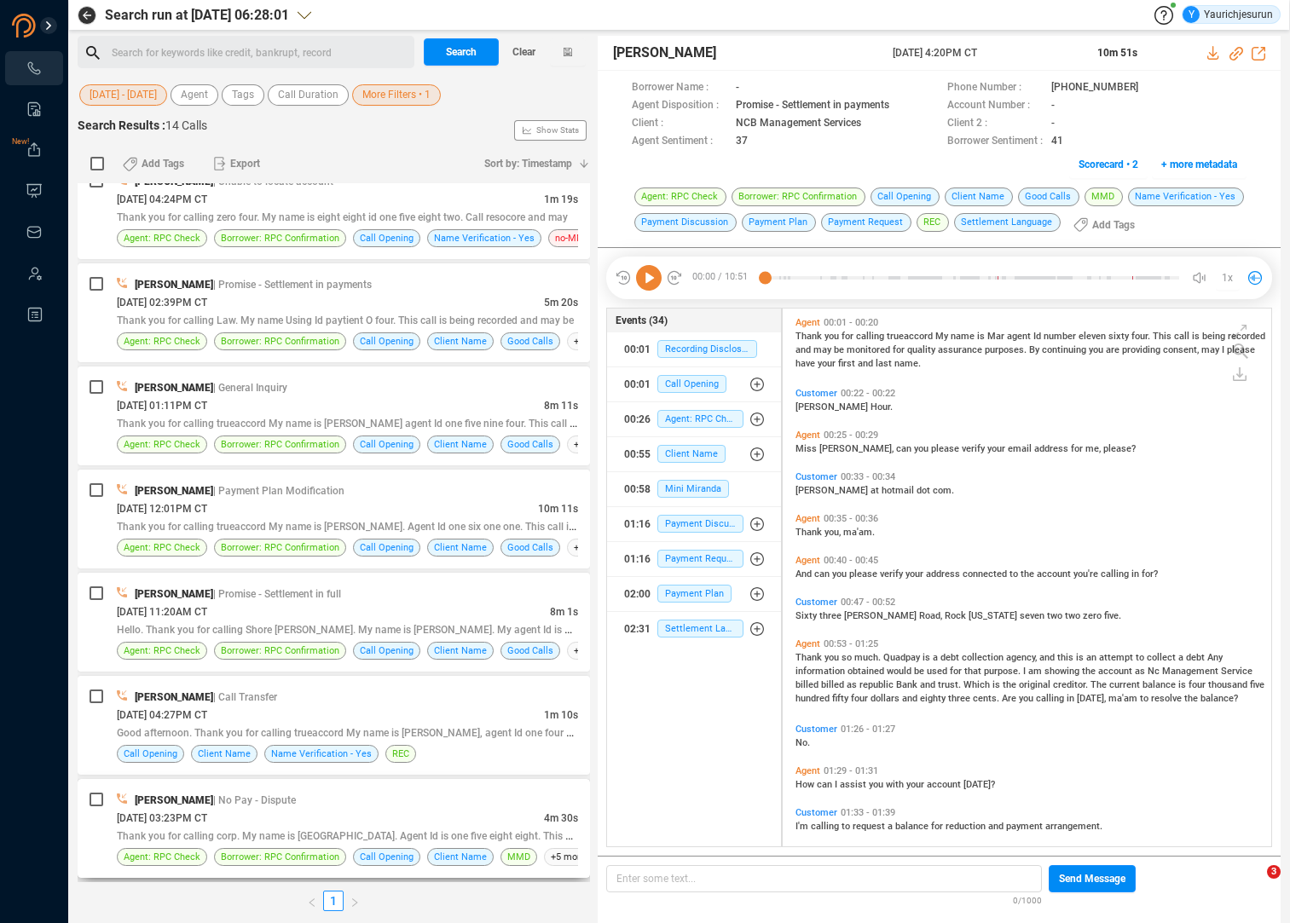
click at [313, 812] on div "08/18/2025 @ 03:23PM CT" at bounding box center [330, 818] width 427 height 18
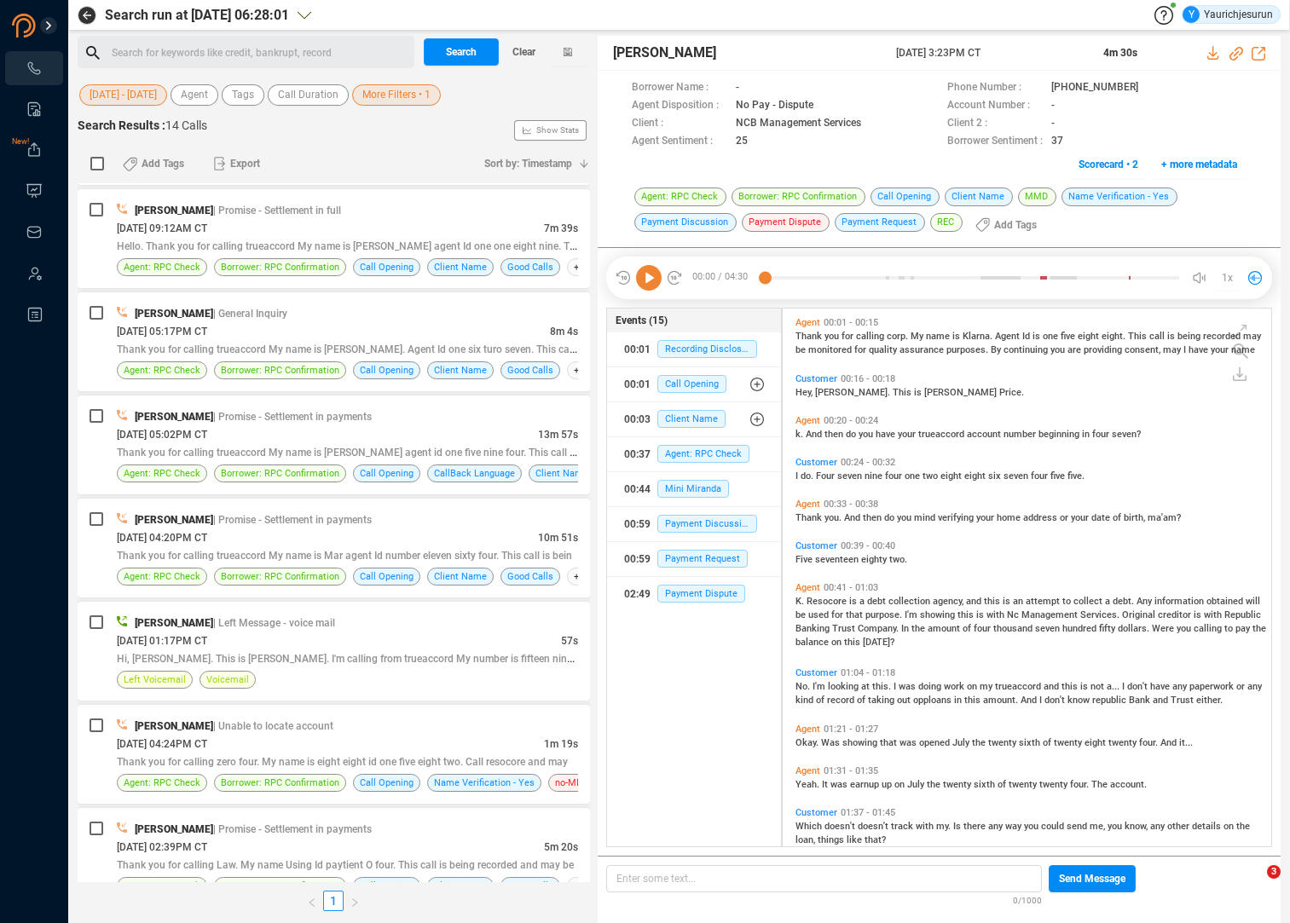
scroll to position [0, 0]
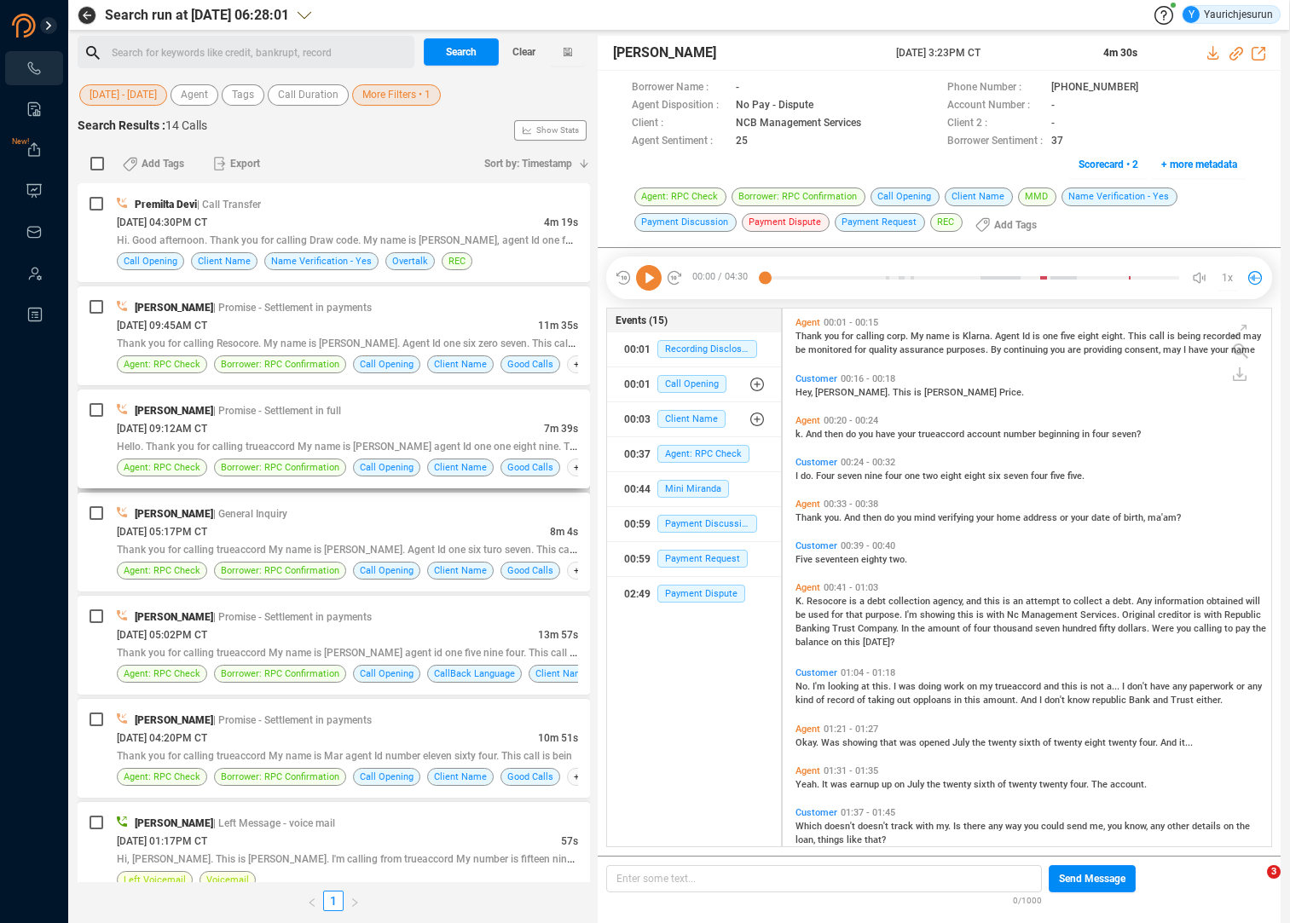
click at [359, 431] on div "08/22/2025 @ 09:12AM CT" at bounding box center [330, 428] width 427 height 18
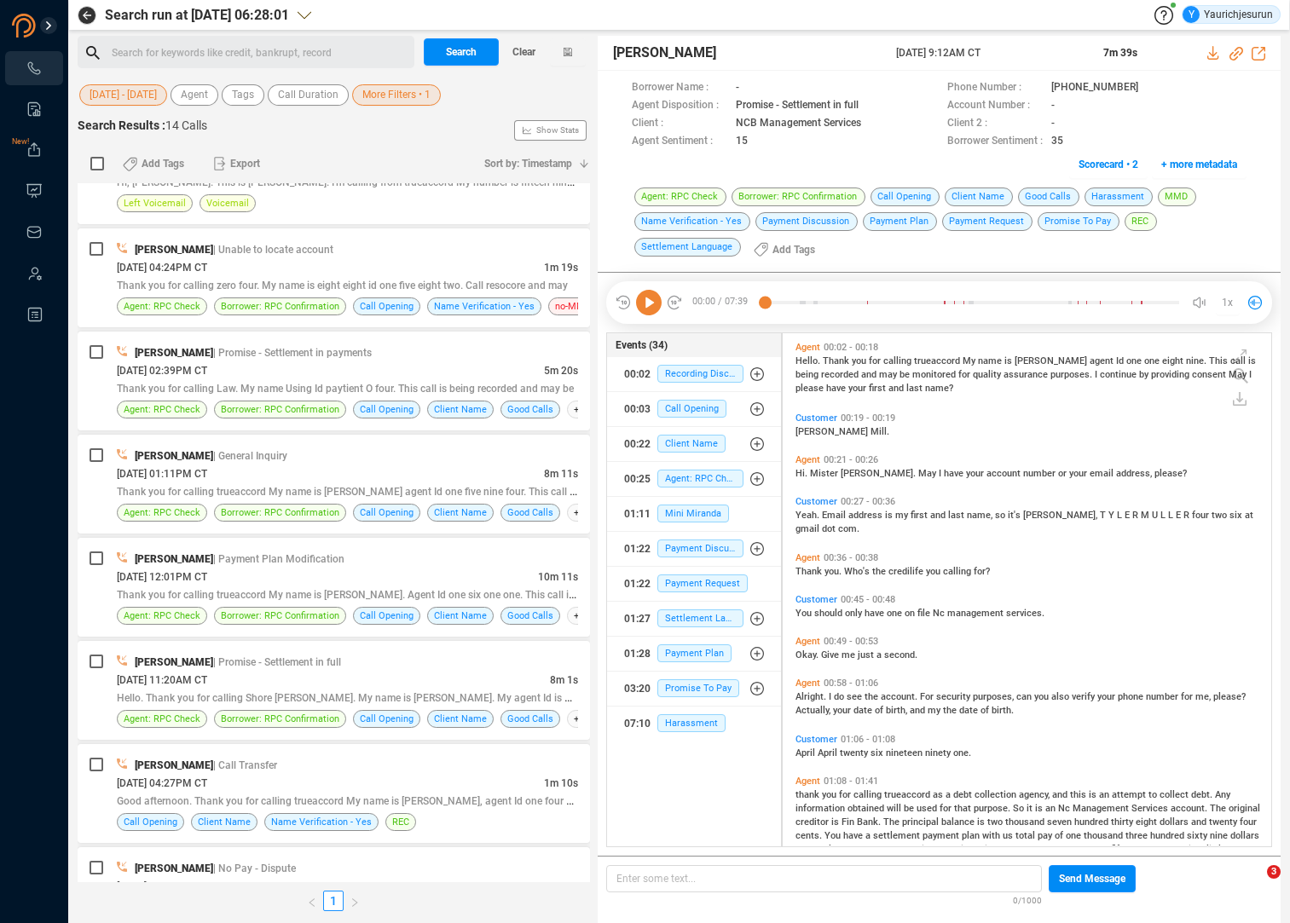
scroll to position [750, 0]
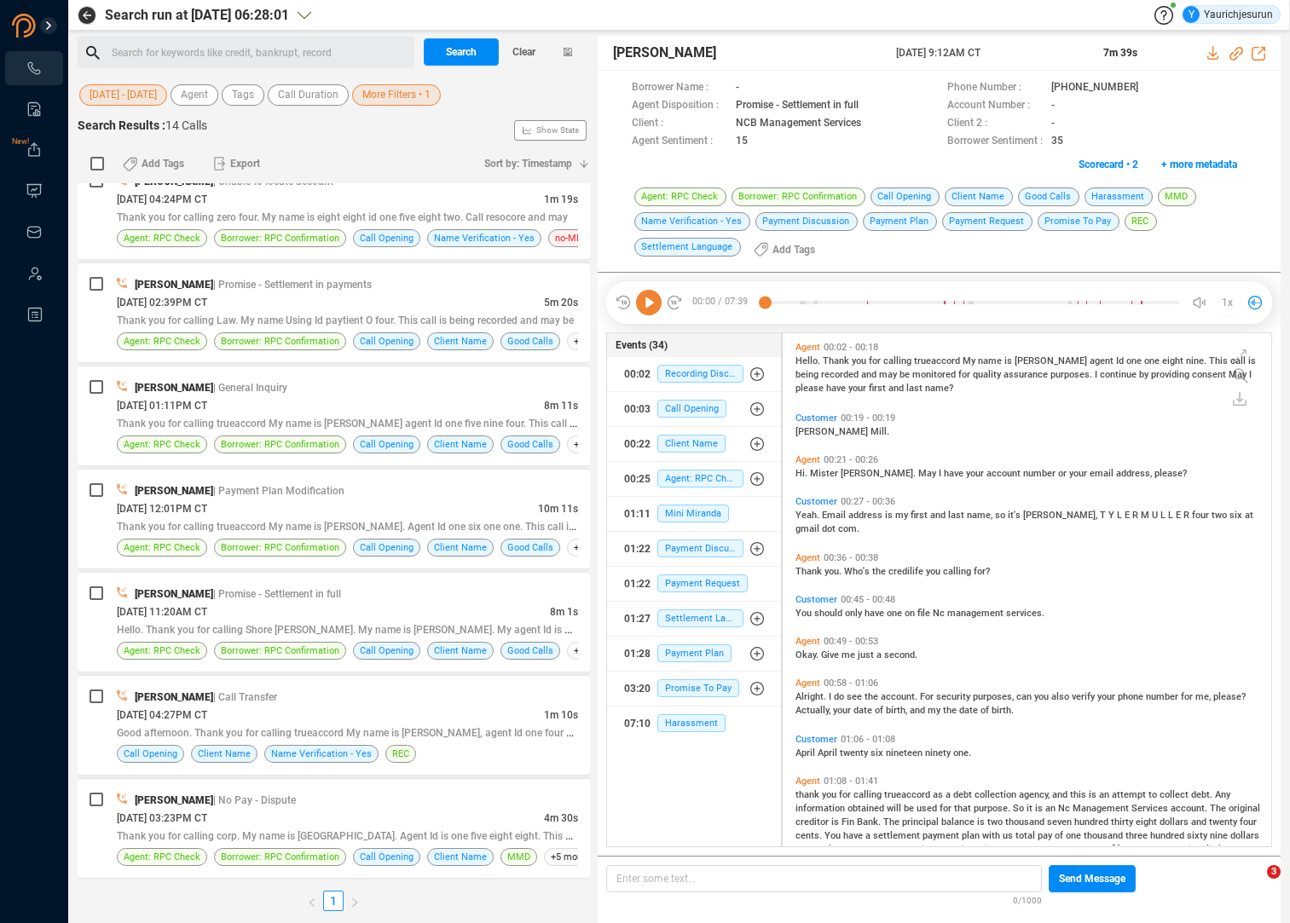
click at [428, 91] on span "More Filters • 1" at bounding box center [396, 94] width 68 height 21
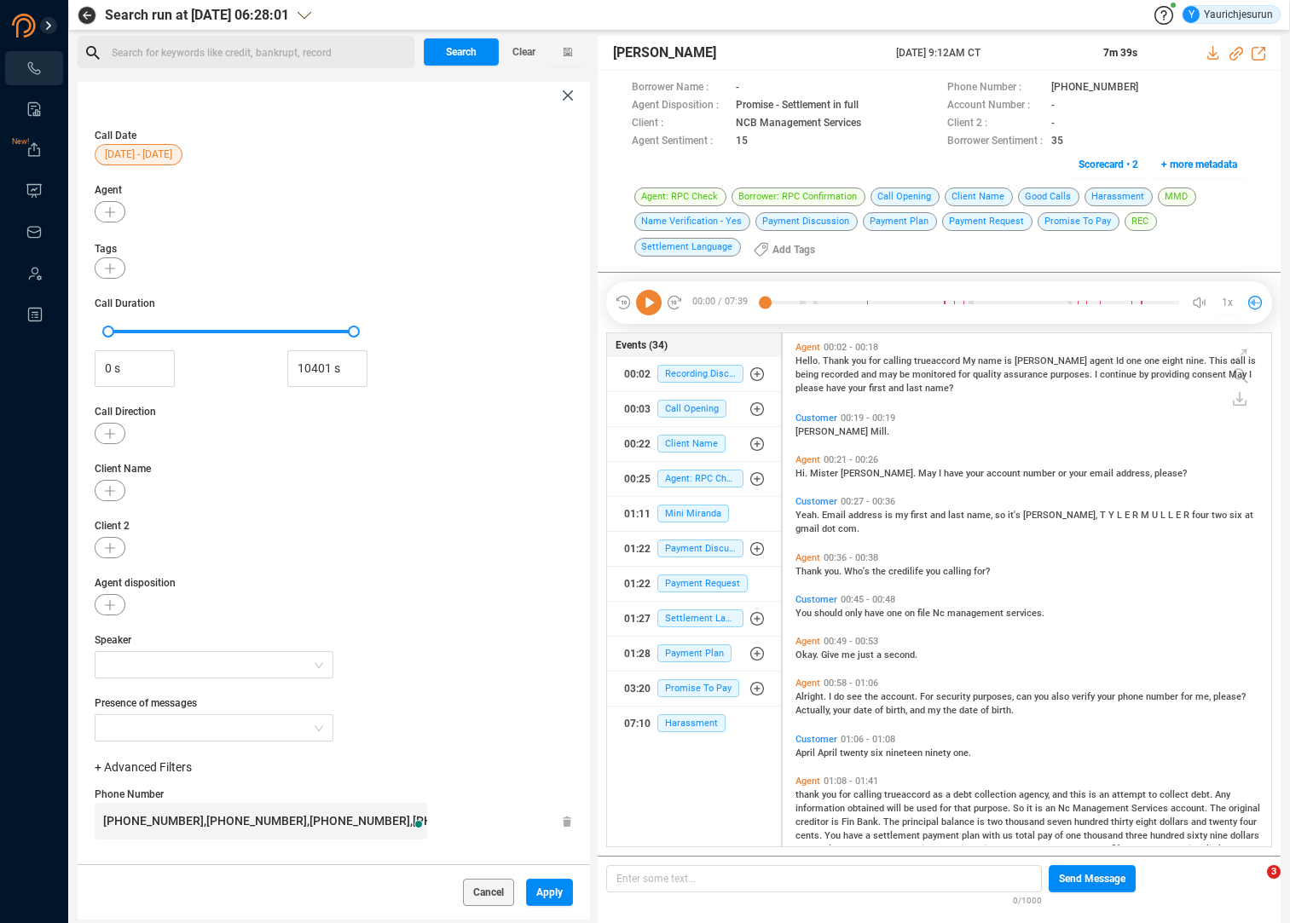
click at [172, 817] on span "+13865850742,+15039396033,+19417359075,+19046693299,+19046693299,+12703483531,+…" at bounding box center [978, 821] width 1751 height 14
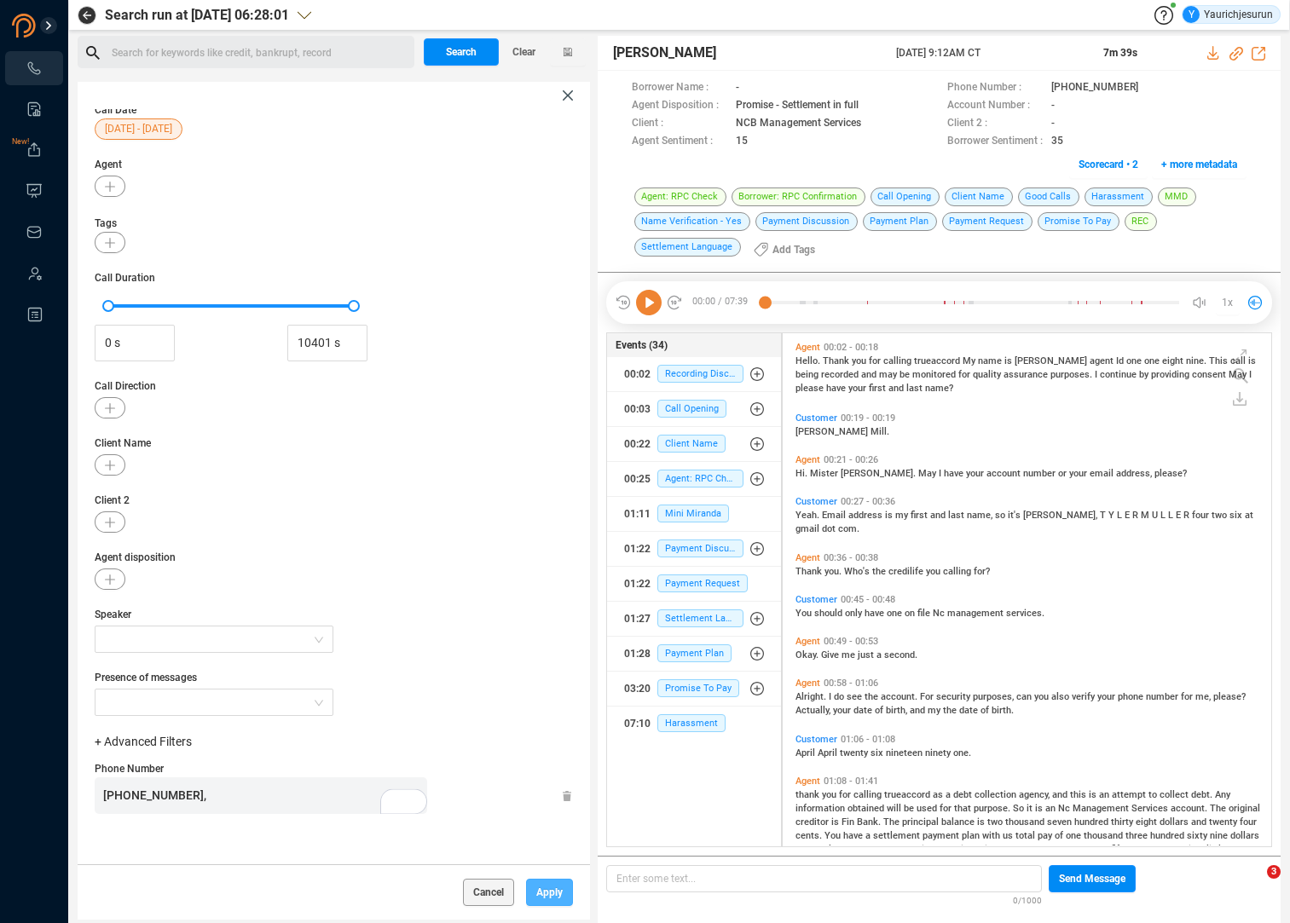
click at [538, 882] on span "Apply" at bounding box center [549, 892] width 26 height 27
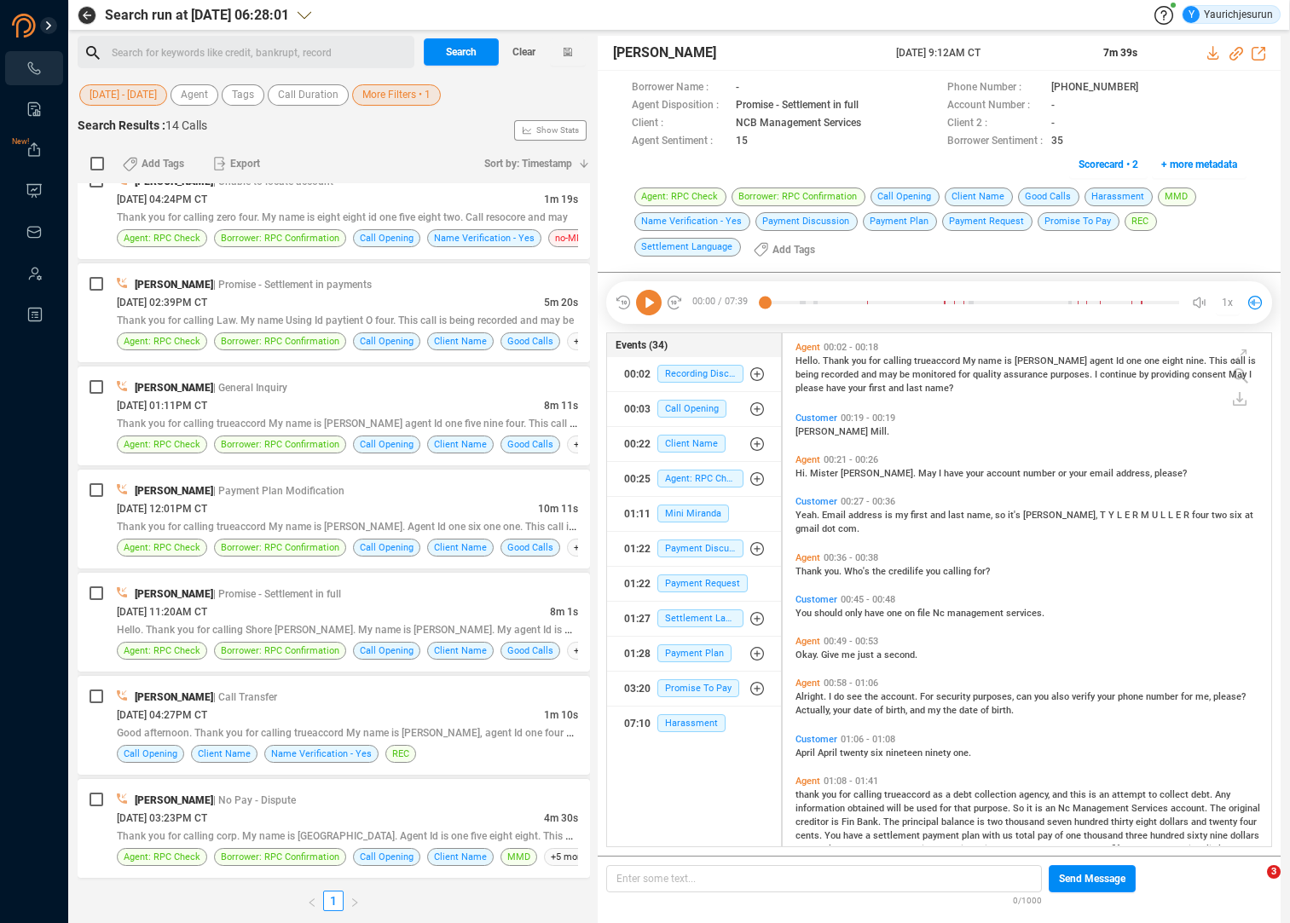
scroll to position [0, 0]
click at [470, 51] on span "Search" at bounding box center [461, 51] width 31 height 27
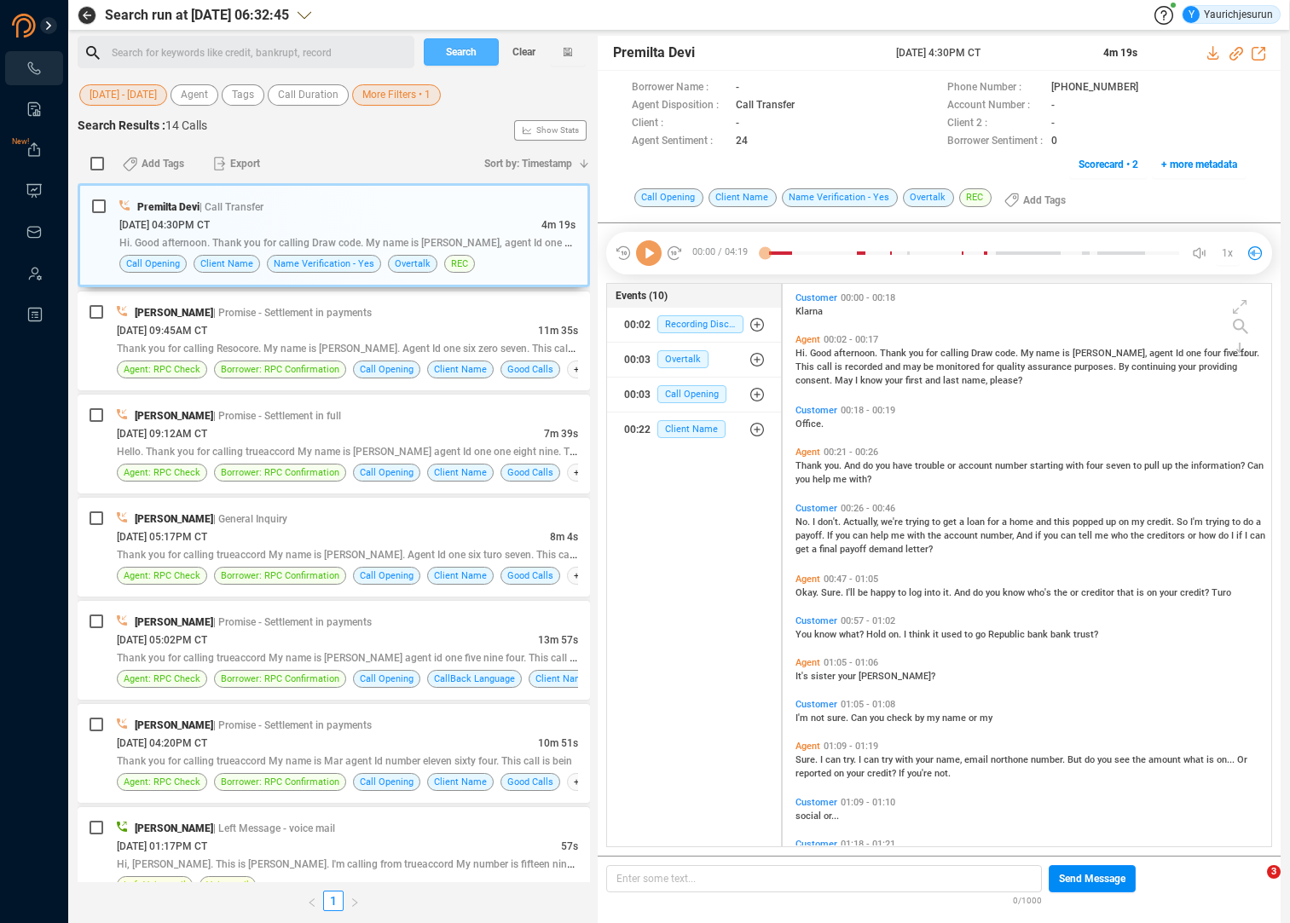
scroll to position [559, 480]
click at [100, 92] on span "[DATE] - [DATE]" at bounding box center [123, 94] width 67 height 21
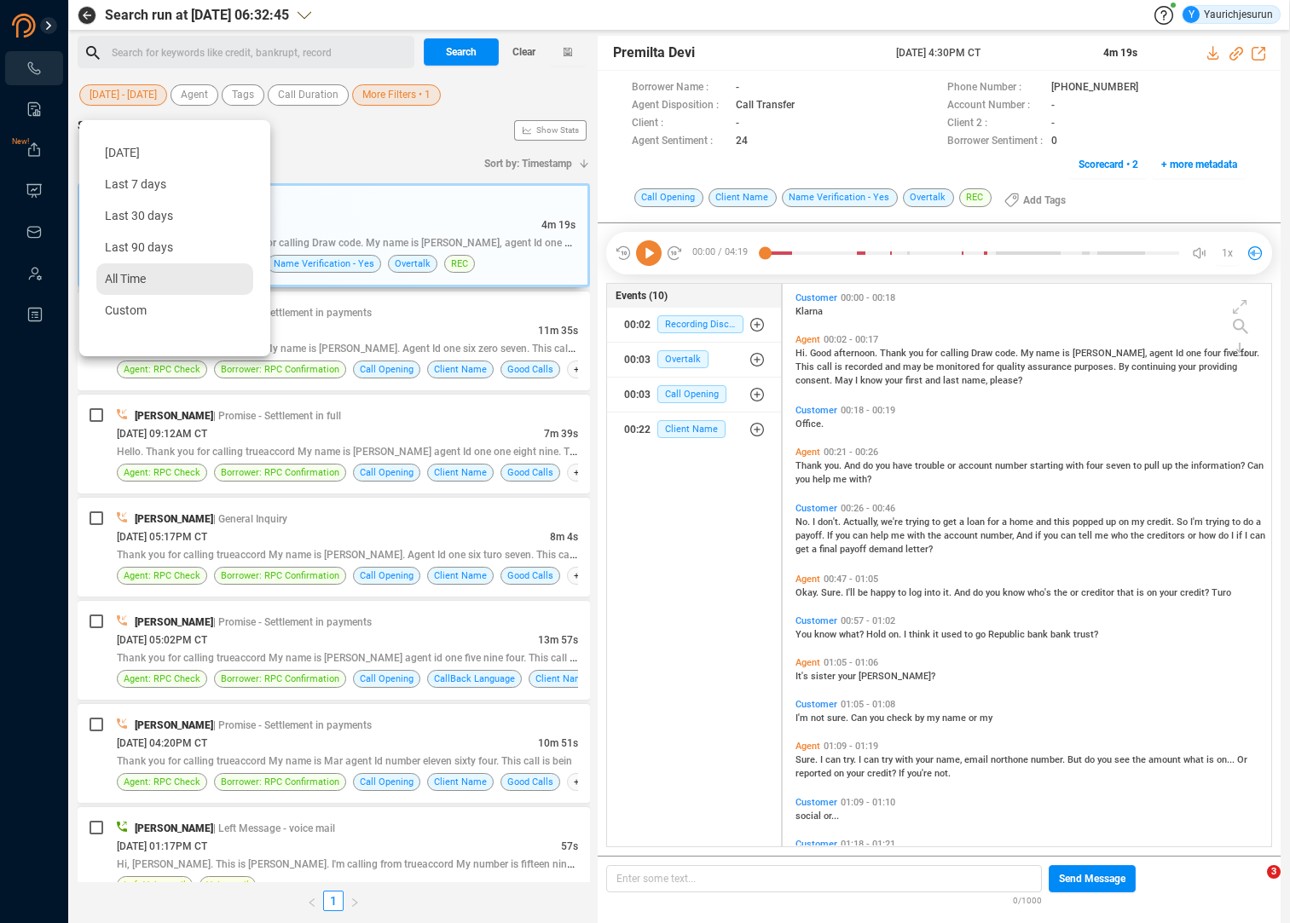
click at [139, 283] on span "All Time" at bounding box center [125, 279] width 41 height 14
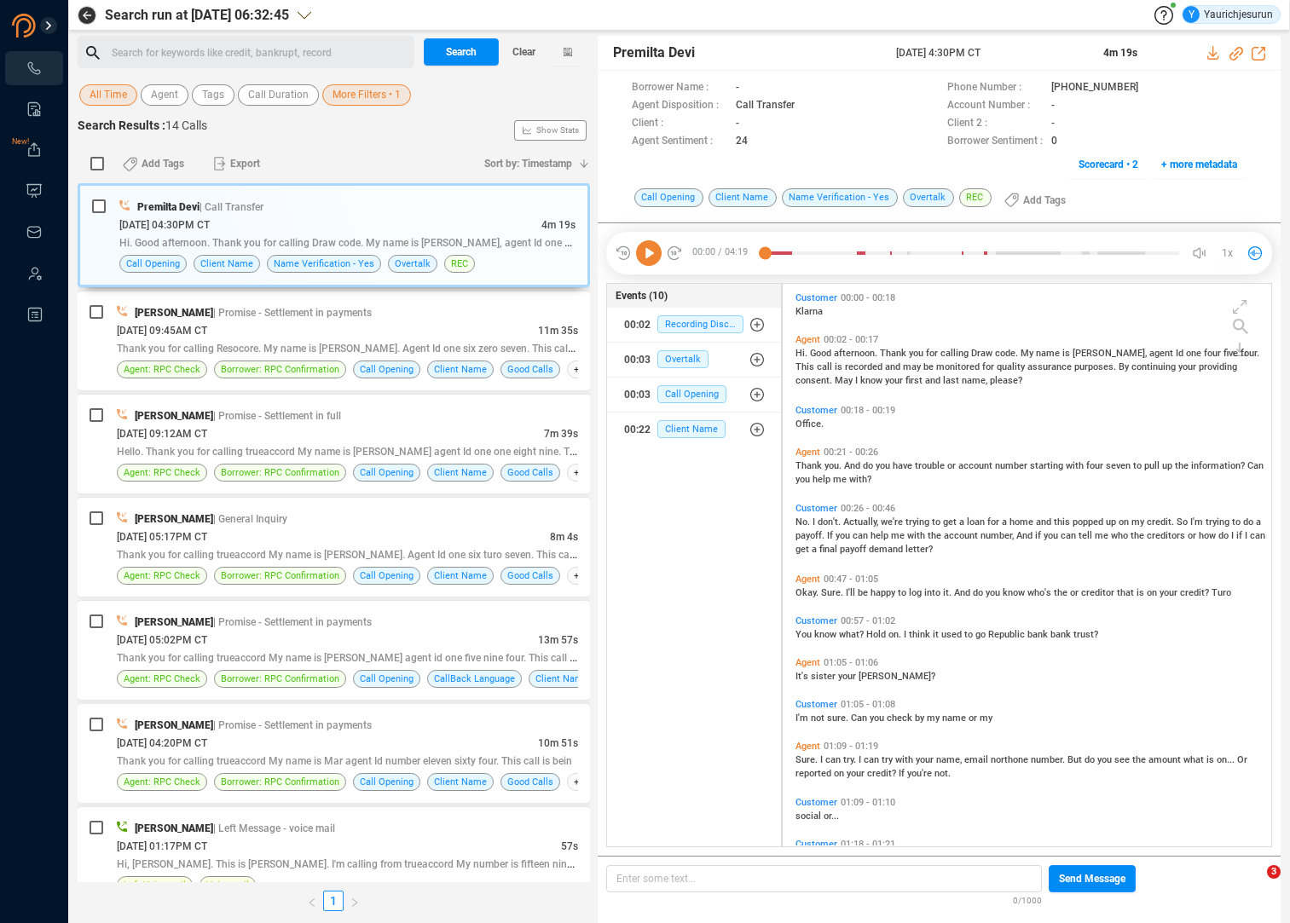
click at [95, 87] on div "All Time Agent Tags Call Duration More Filters • 1" at bounding box center [334, 93] width 512 height 32
click at [95, 87] on span "All Time" at bounding box center [109, 94] width 38 height 21
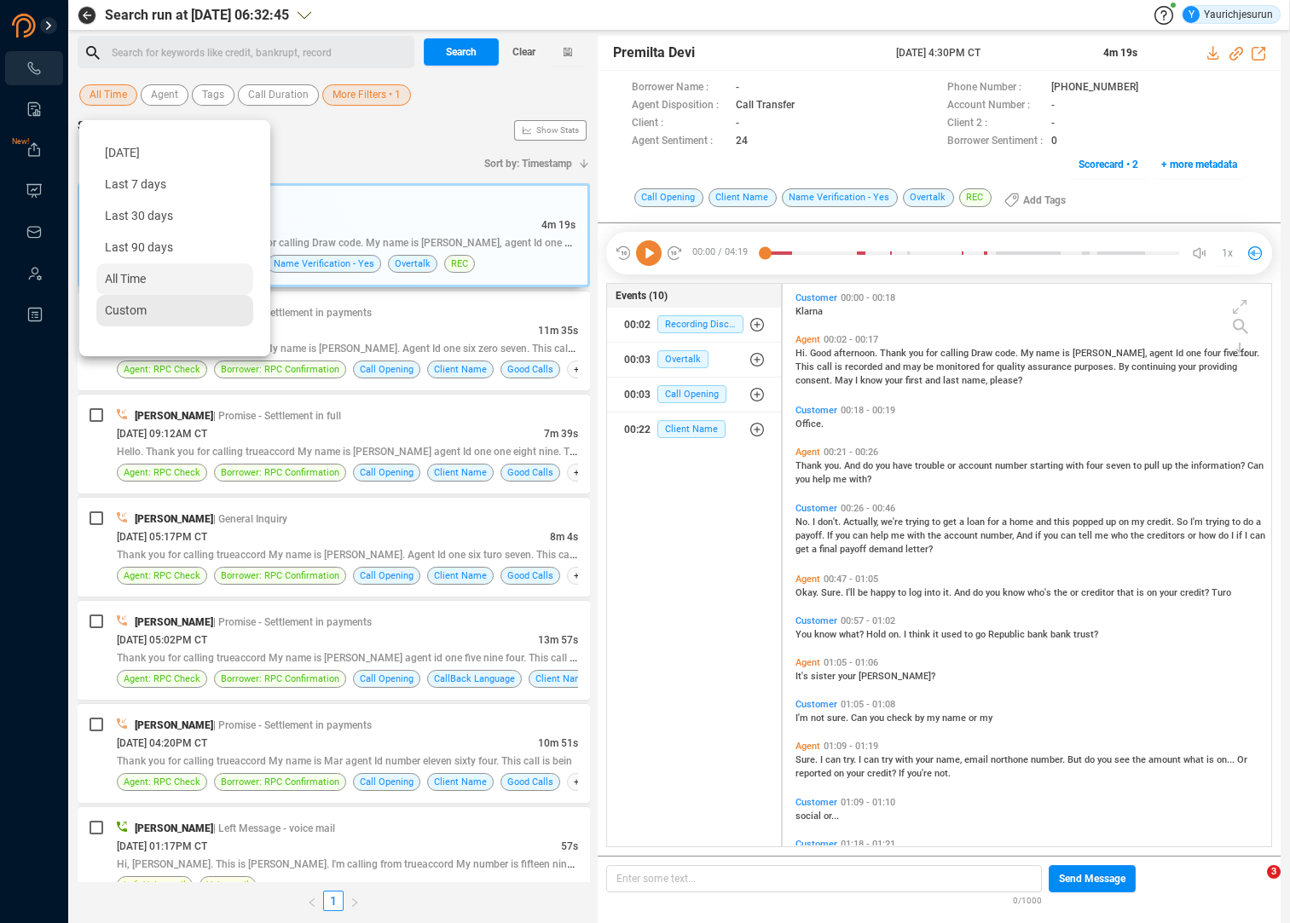
click at [120, 309] on span "Custom" at bounding box center [126, 311] width 42 height 14
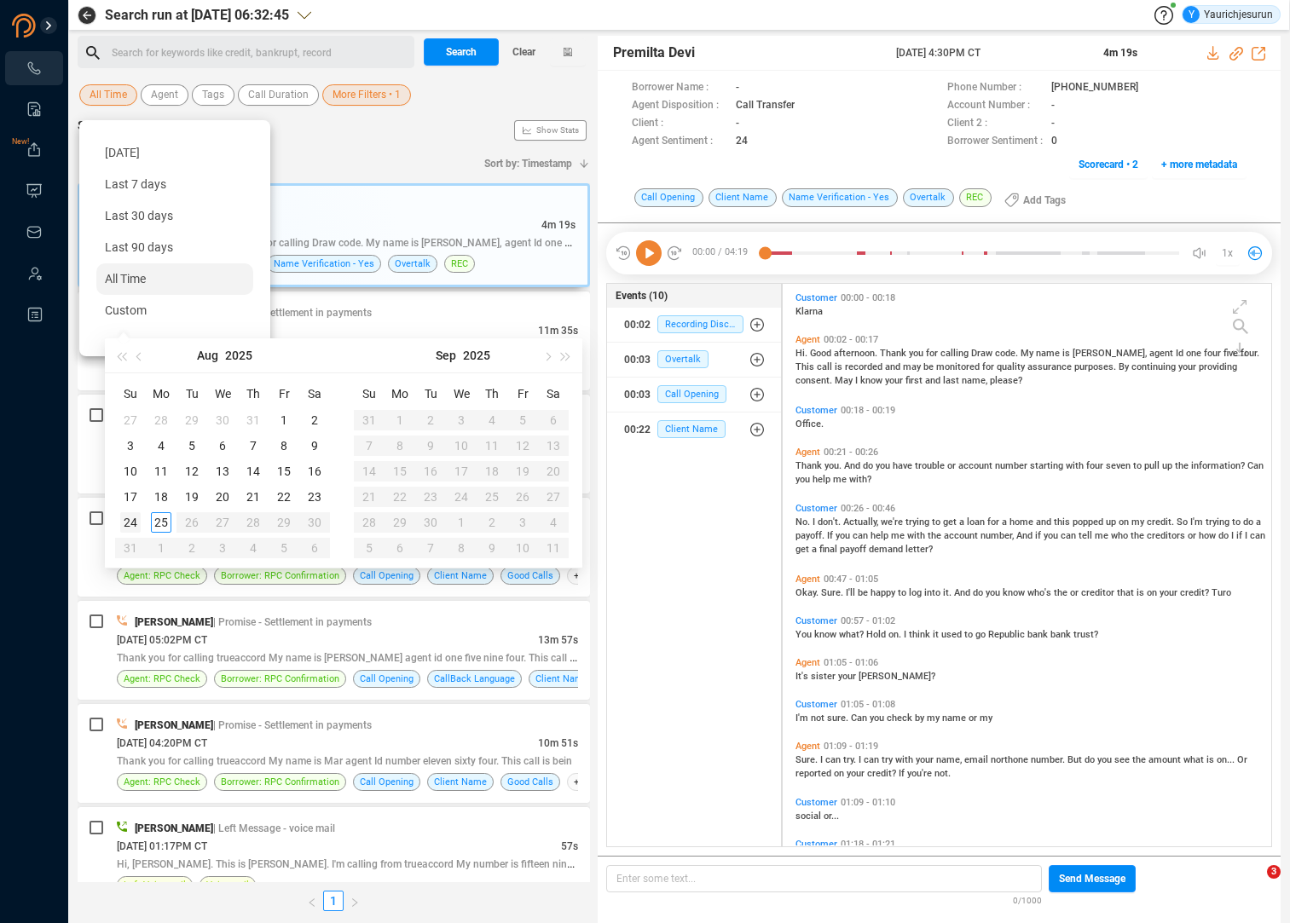
type input "2025-08-24"
type input "[DATE]"
click at [127, 496] on div "17" at bounding box center [130, 497] width 20 height 20
type input "[DATE]"
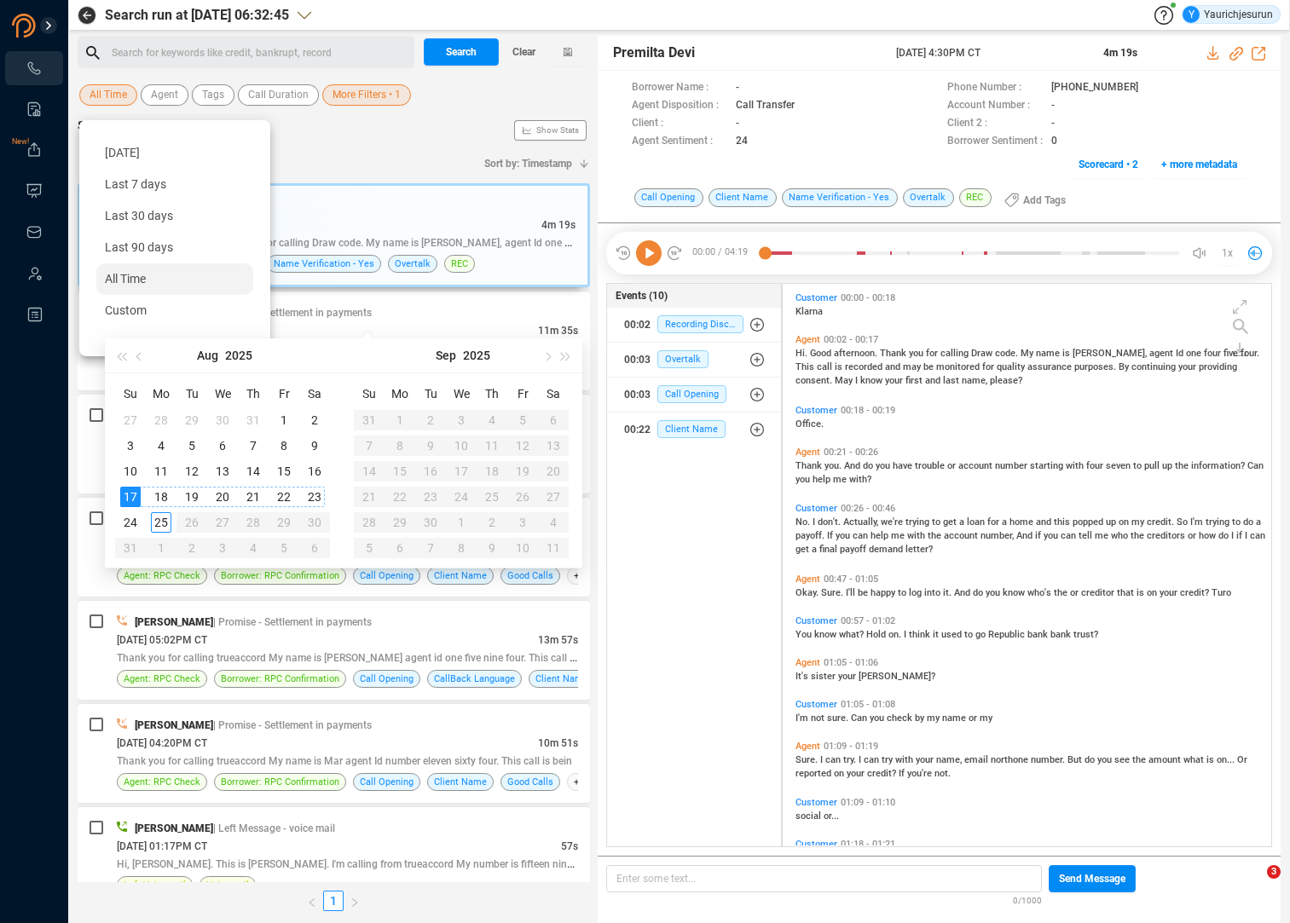
click at [315, 494] on div "23" at bounding box center [314, 497] width 20 height 20
type input "[DATE]"
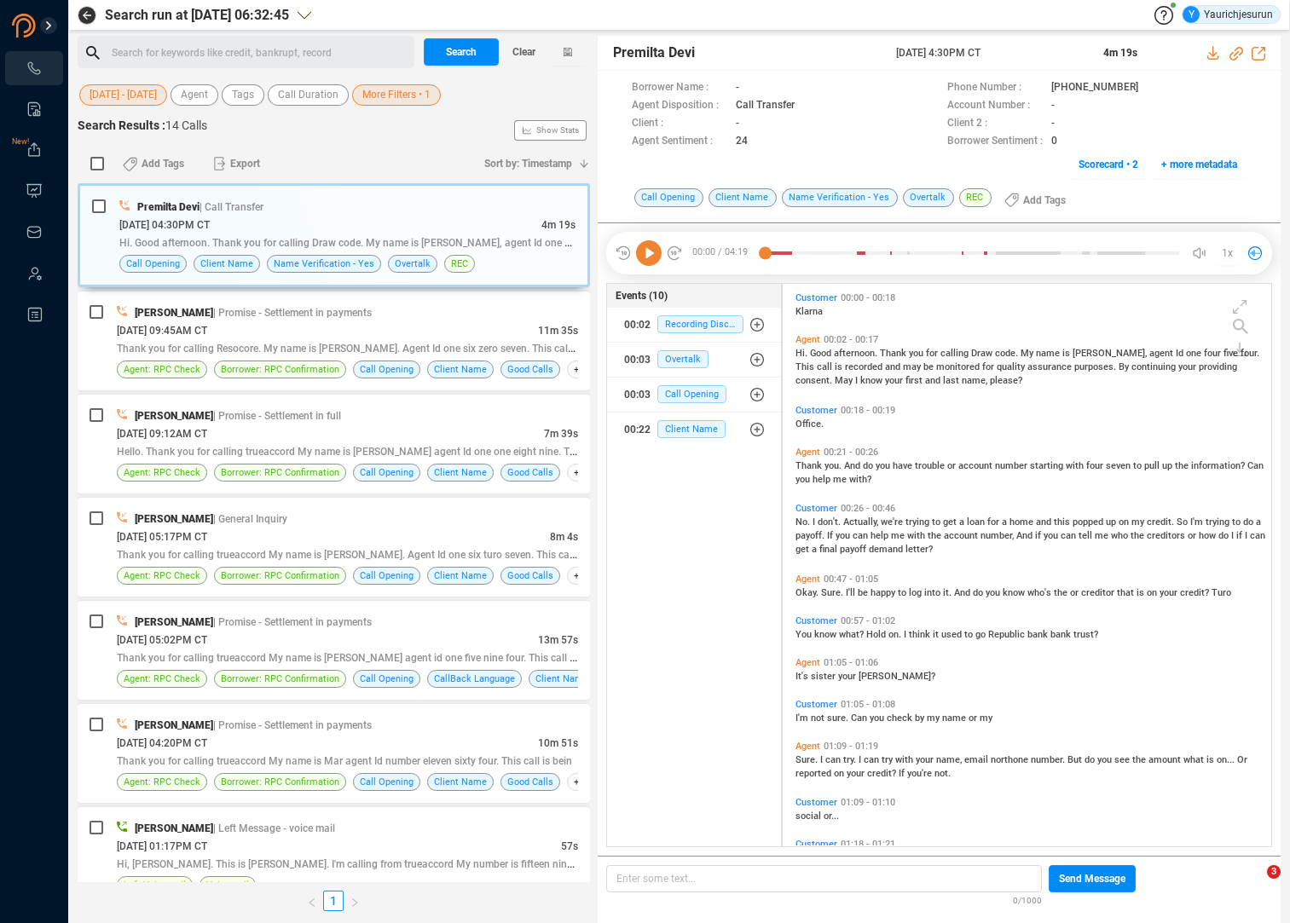
click at [392, 142] on div "Search Results : 14 Calls Show Stats" at bounding box center [334, 130] width 512 height 27
click at [471, 51] on span "Search" at bounding box center [461, 51] width 31 height 27
click at [95, 159] on input "checkbox" at bounding box center [97, 164] width 14 height 14
checkbox input "true"
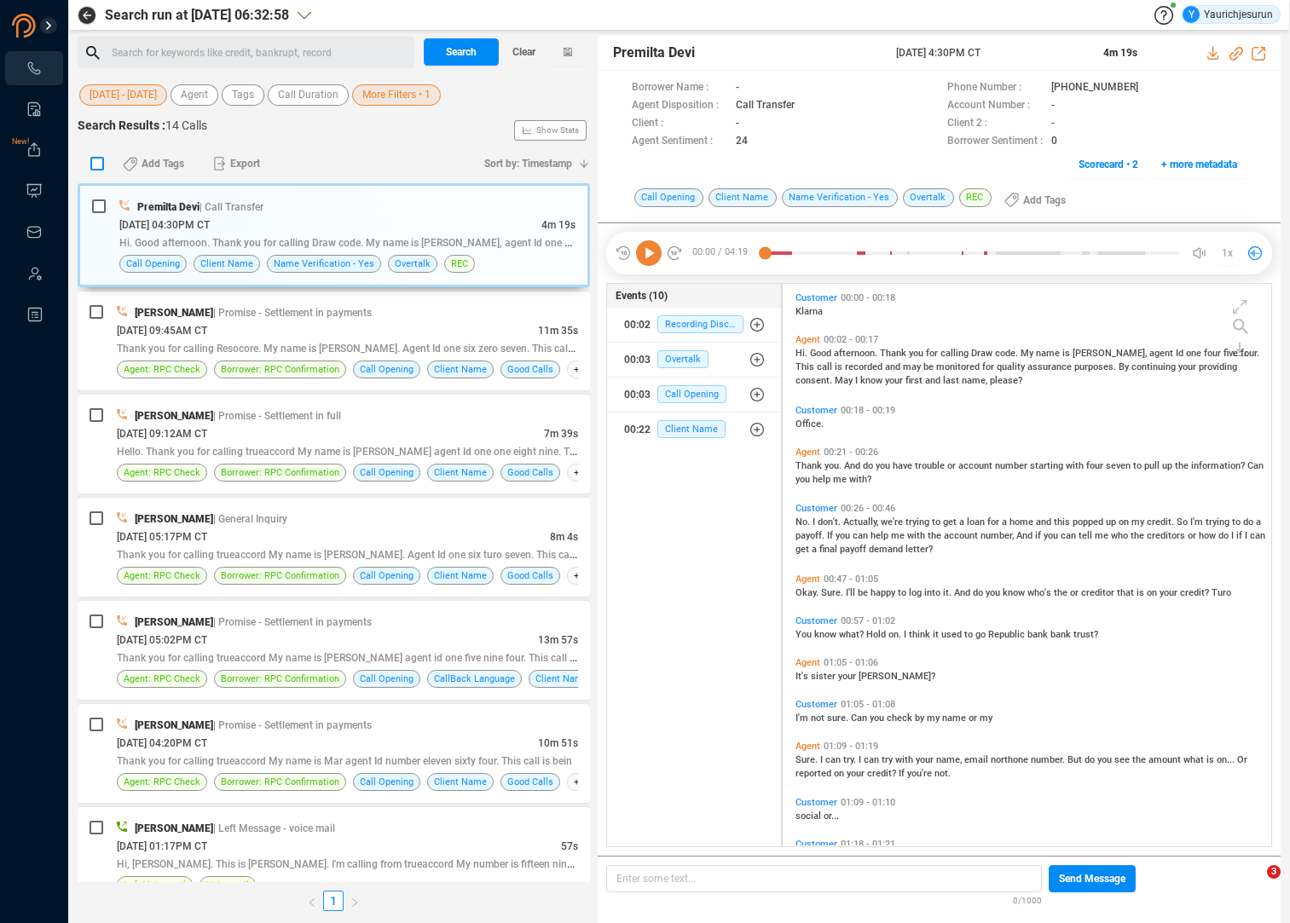
checkbox input "true"
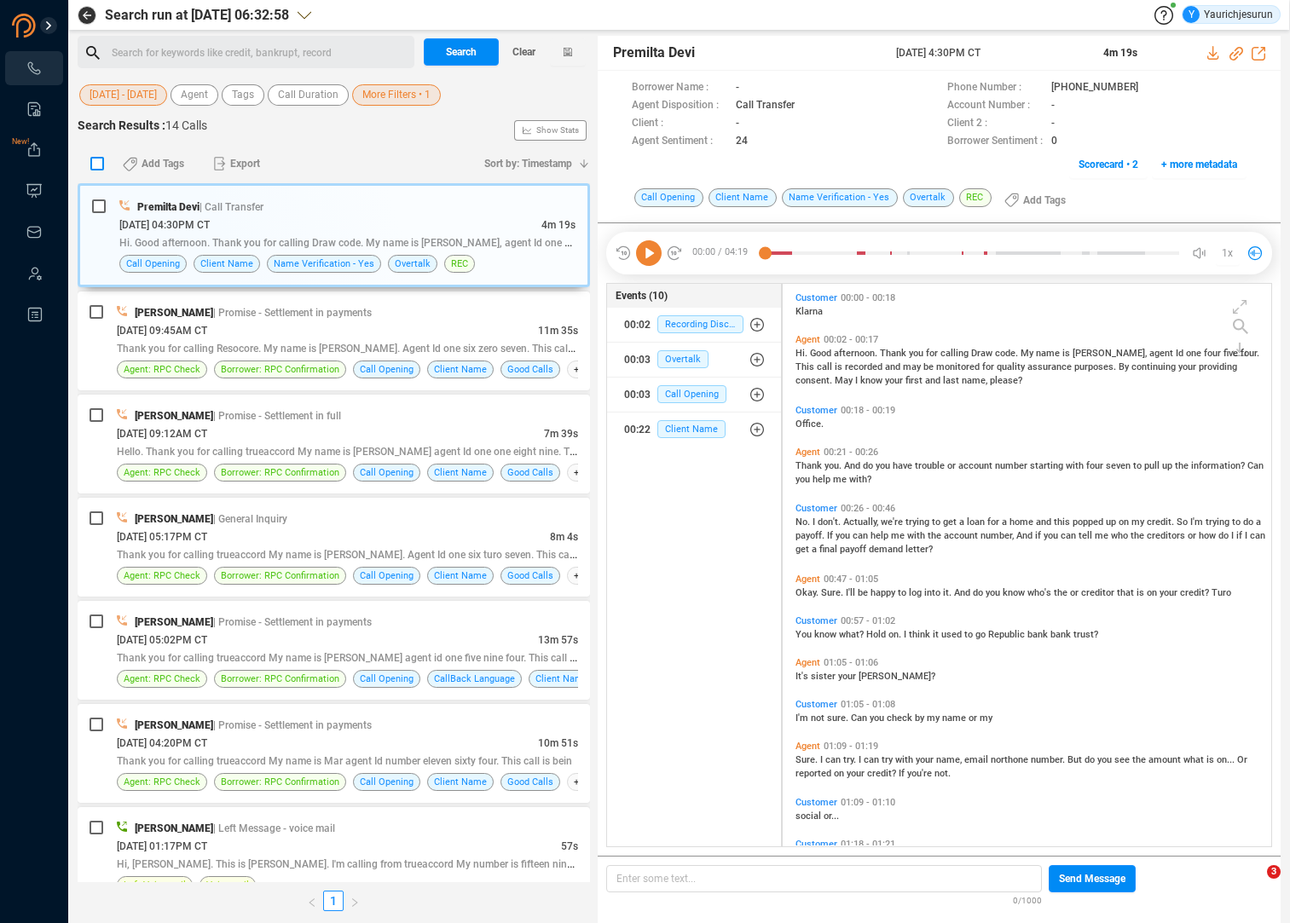
checkbox input "true"
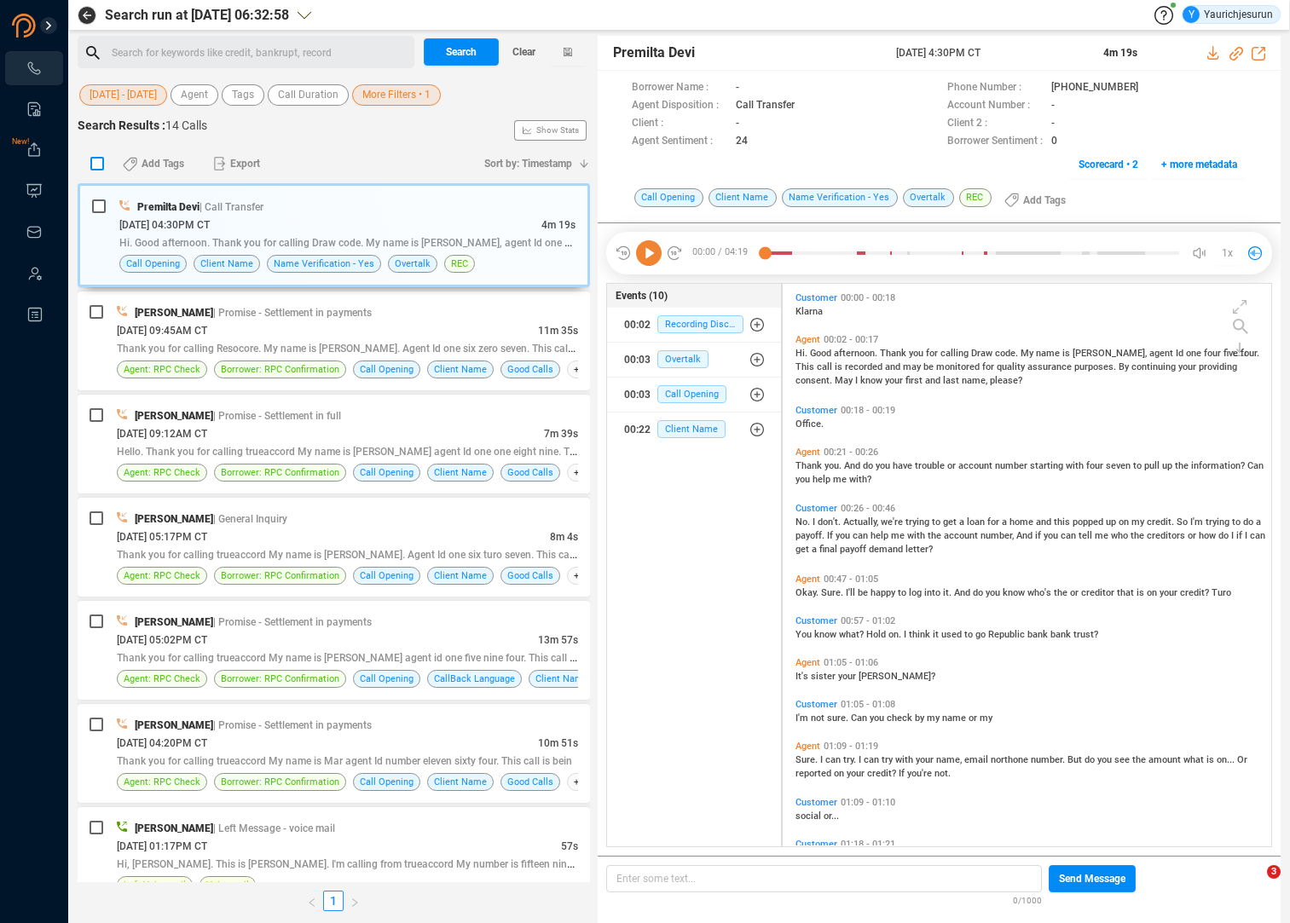
checkbox input "true"
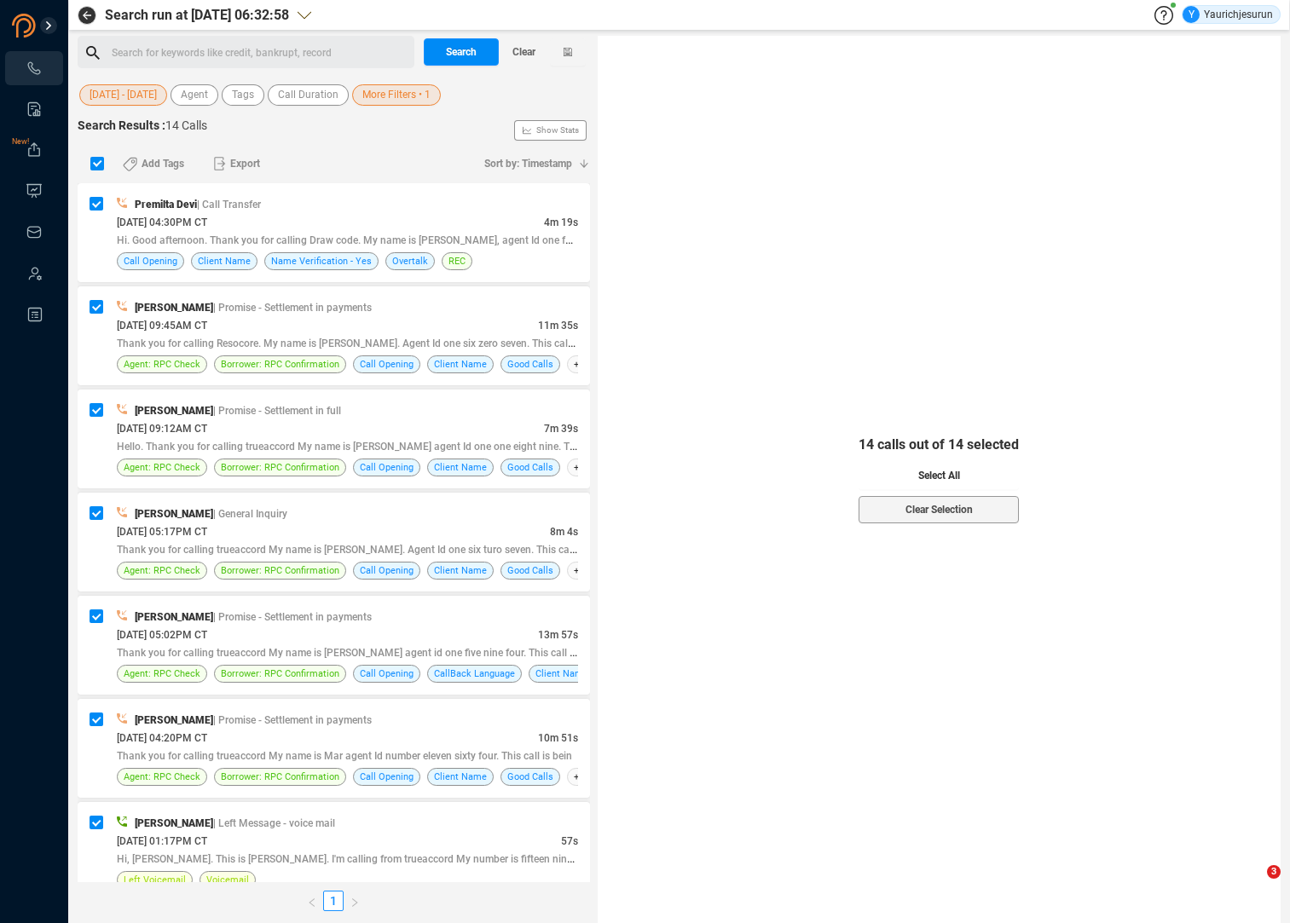
click at [961, 472] on button "Select All" at bounding box center [939, 475] width 160 height 27
click at [230, 162] on button "Export" at bounding box center [236, 163] width 67 height 27
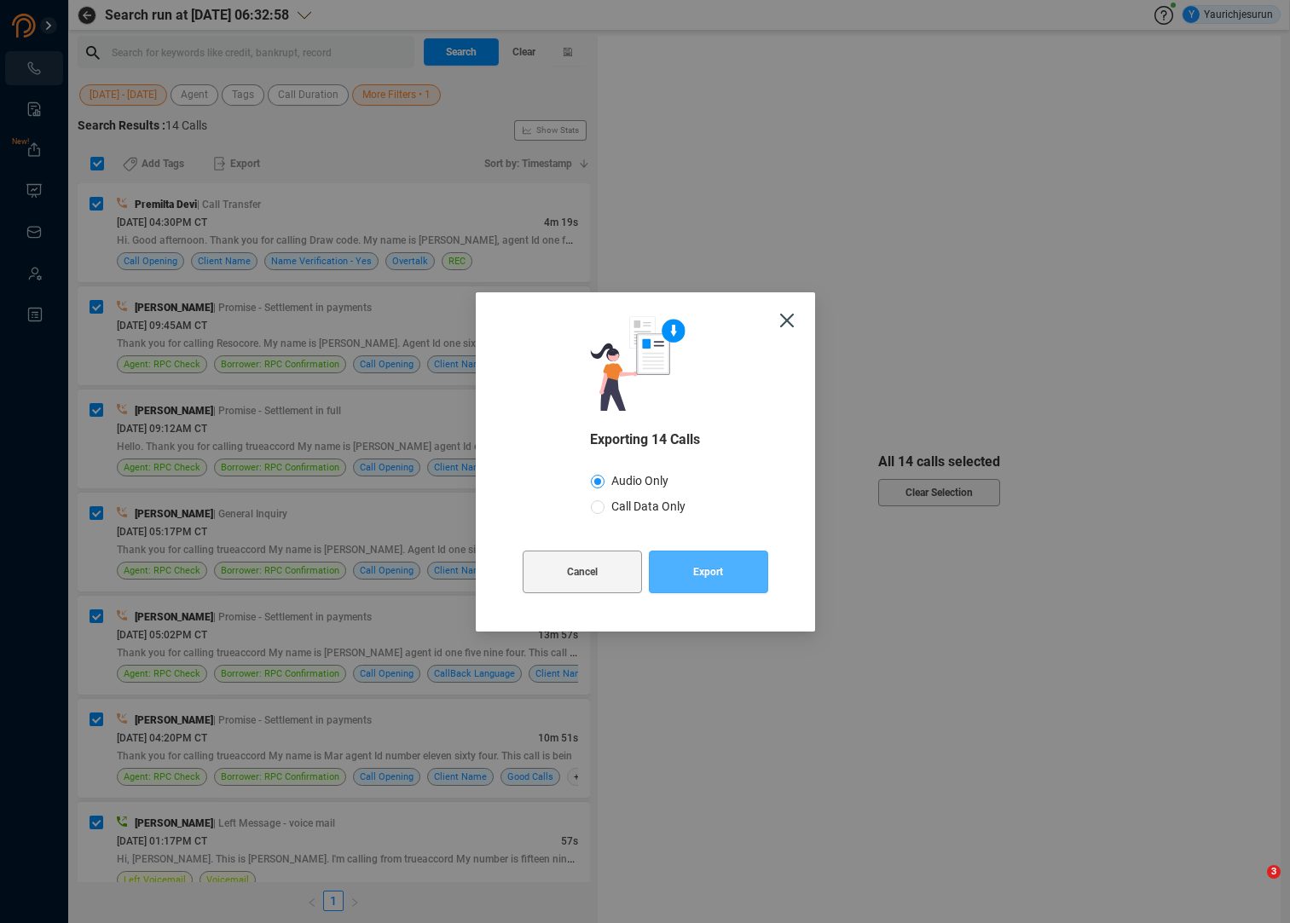
click at [679, 573] on button "Export" at bounding box center [708, 572] width 119 height 43
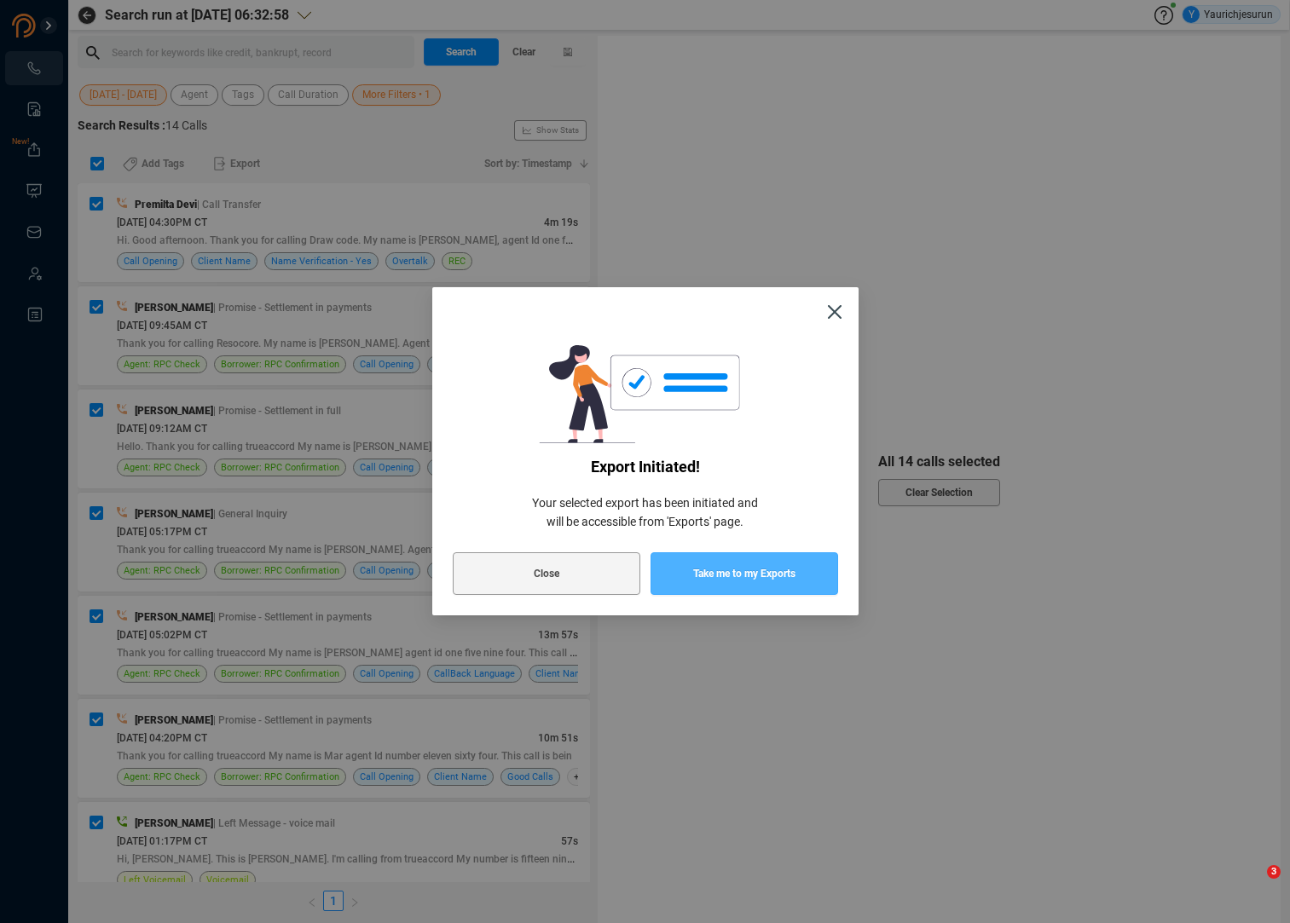
click at [679, 573] on button "Take me to my Exports" at bounding box center [744, 573] width 188 height 43
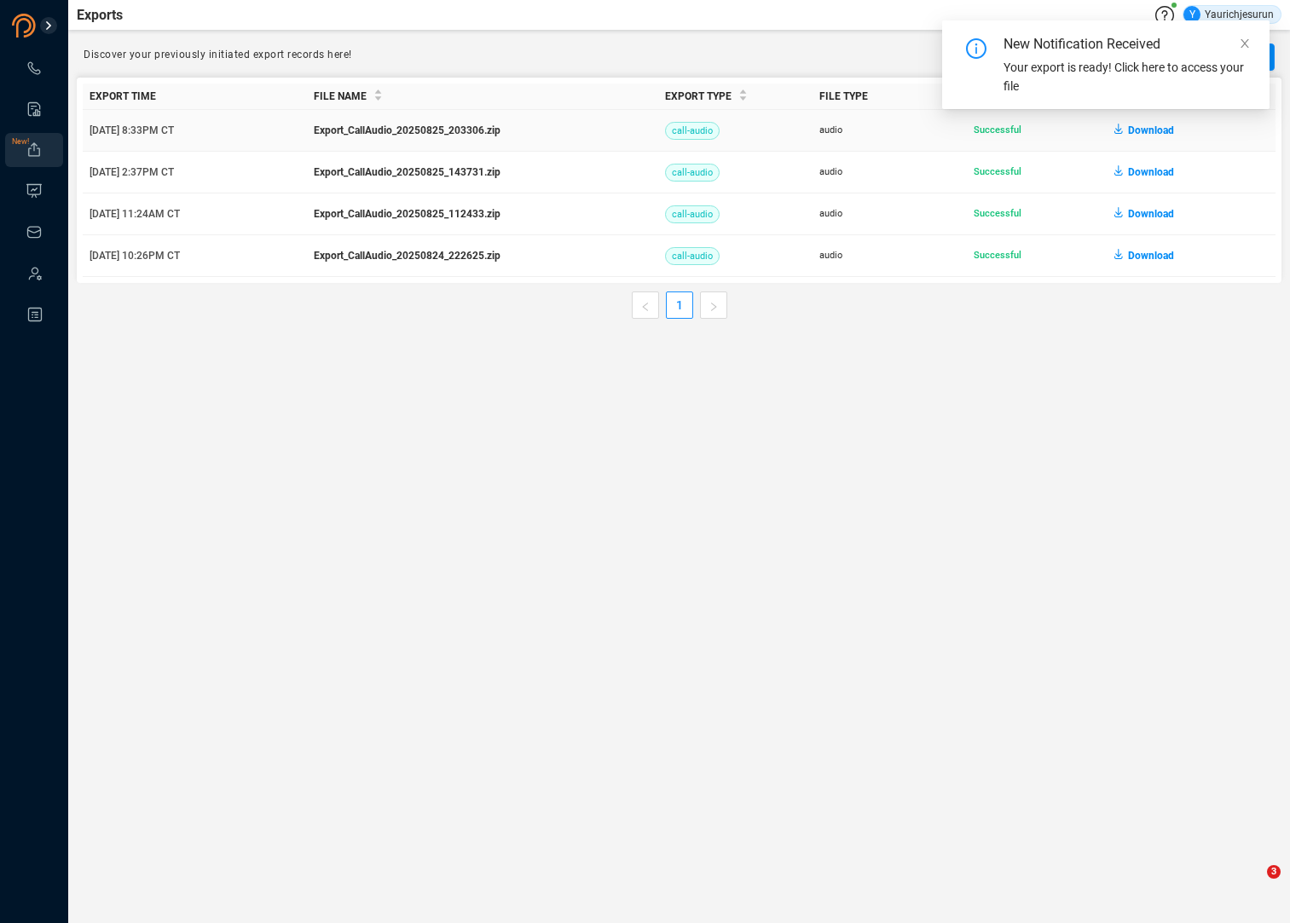
click at [1147, 130] on span "Download" at bounding box center [1151, 130] width 46 height 27
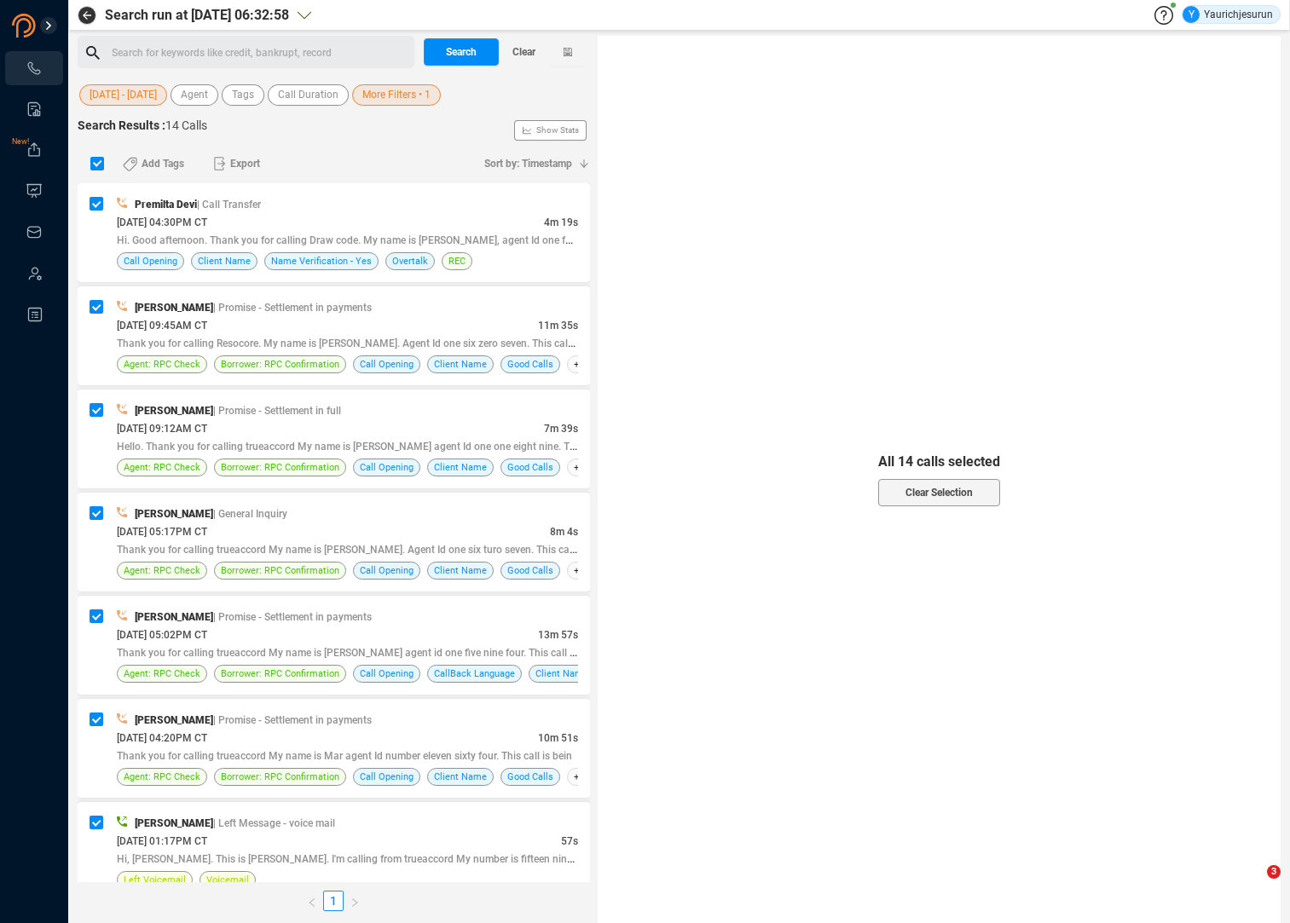
click at [147, 95] on span "[DATE] - [DATE]" at bounding box center [123, 94] width 67 height 21
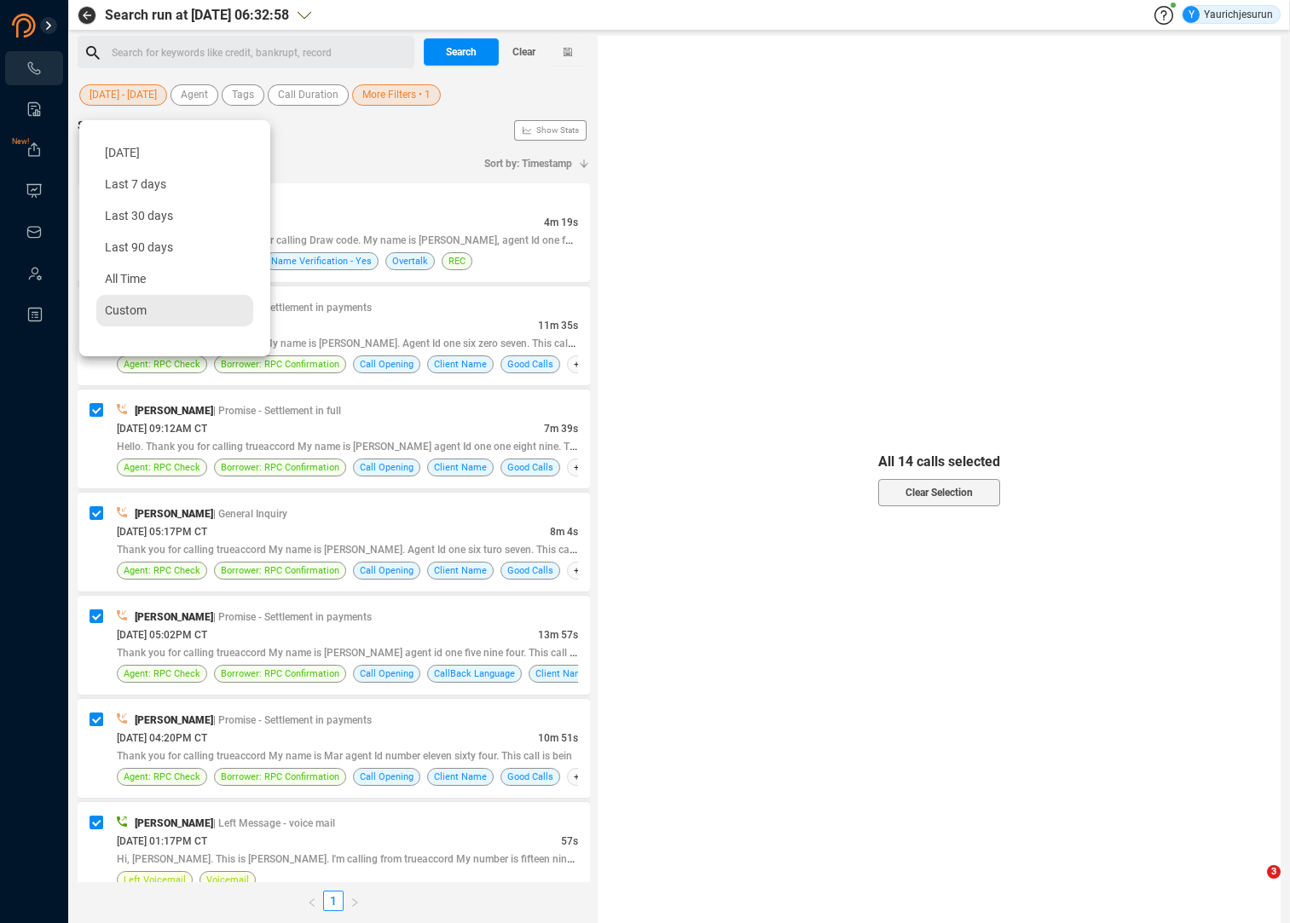
click at [157, 310] on div "Custom" at bounding box center [174, 311] width 157 height 32
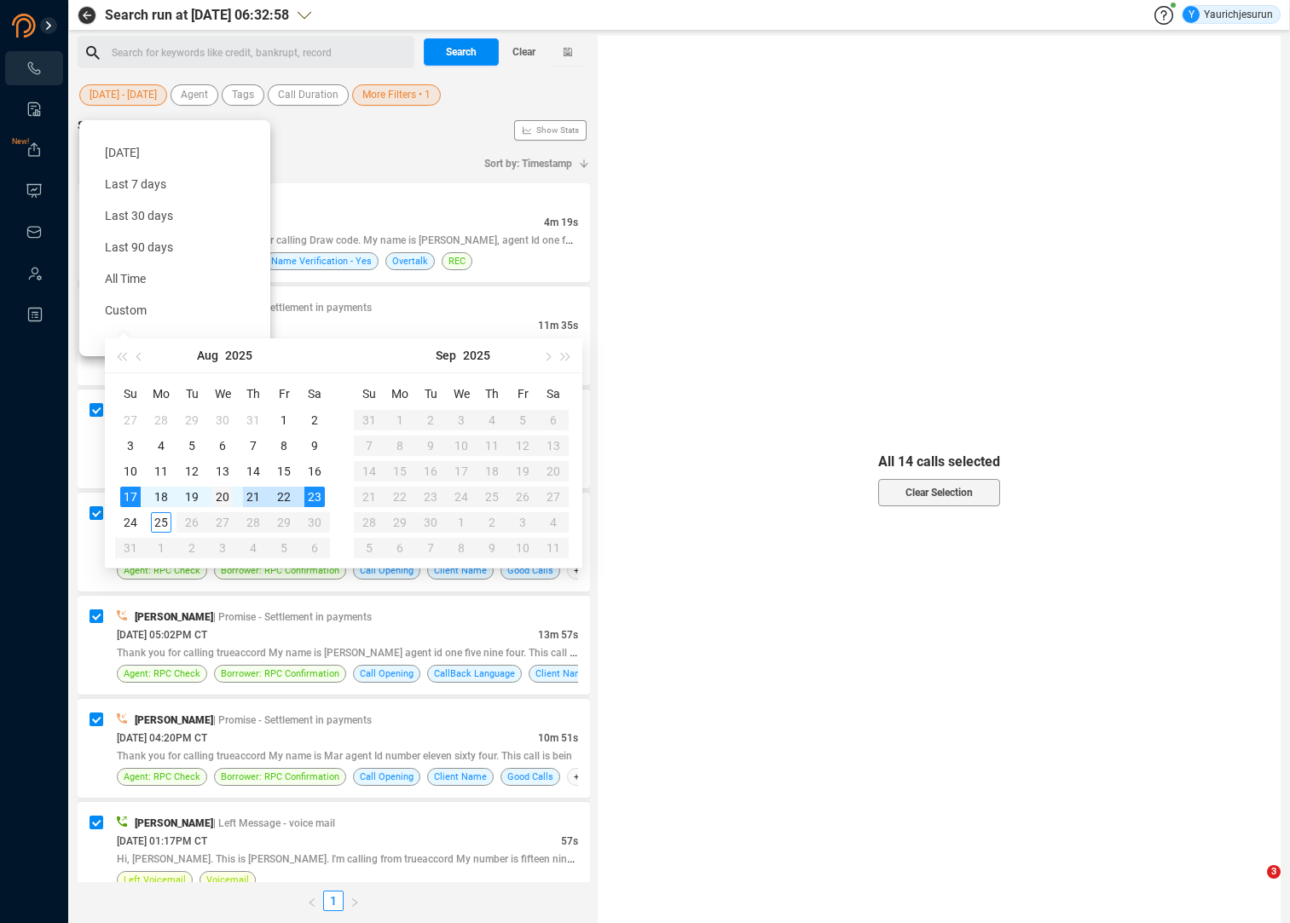
type input "[DATE]"
click at [218, 498] on div "20" at bounding box center [222, 497] width 20 height 20
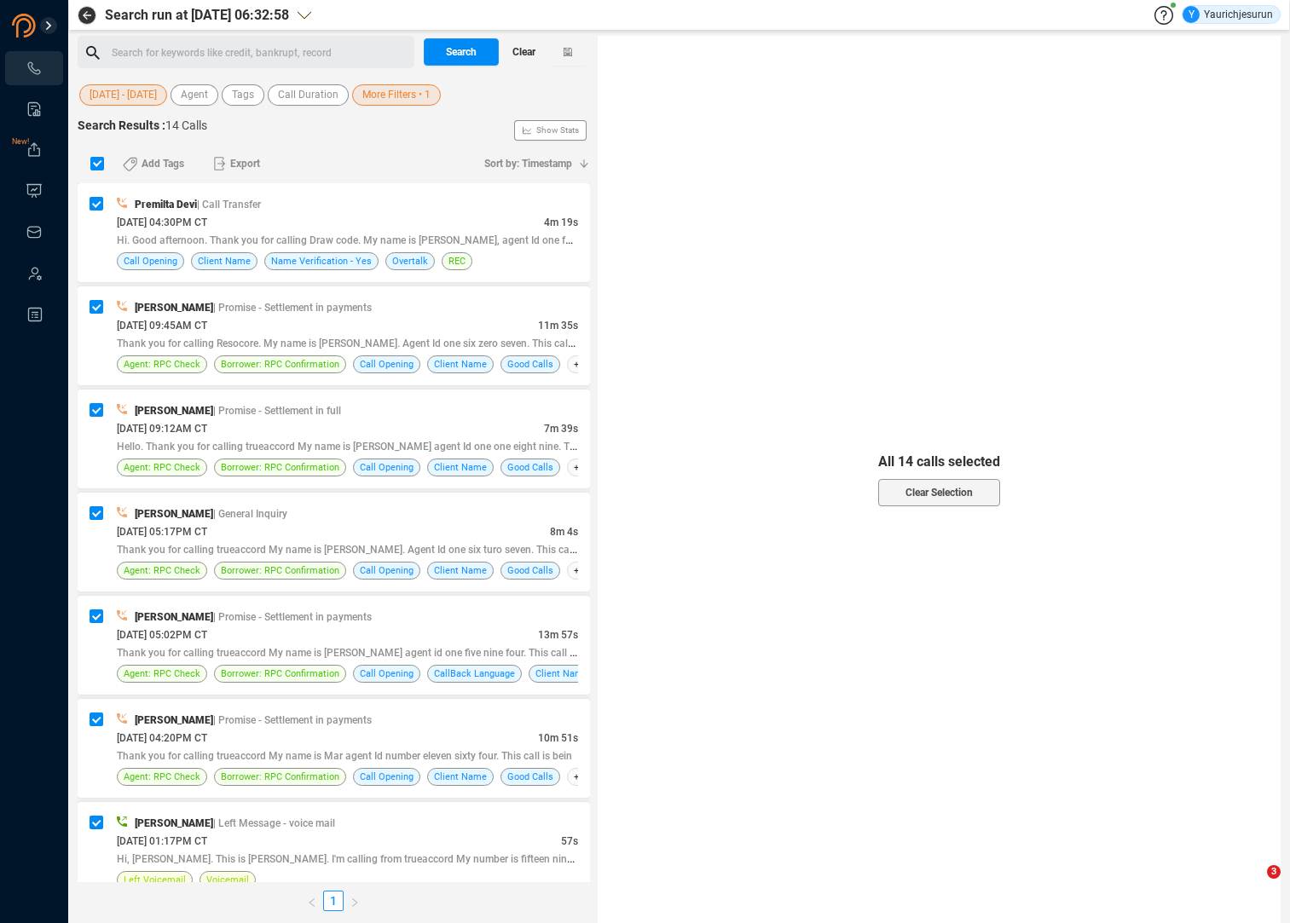
click at [520, 50] on span "Clear" at bounding box center [523, 51] width 23 height 27
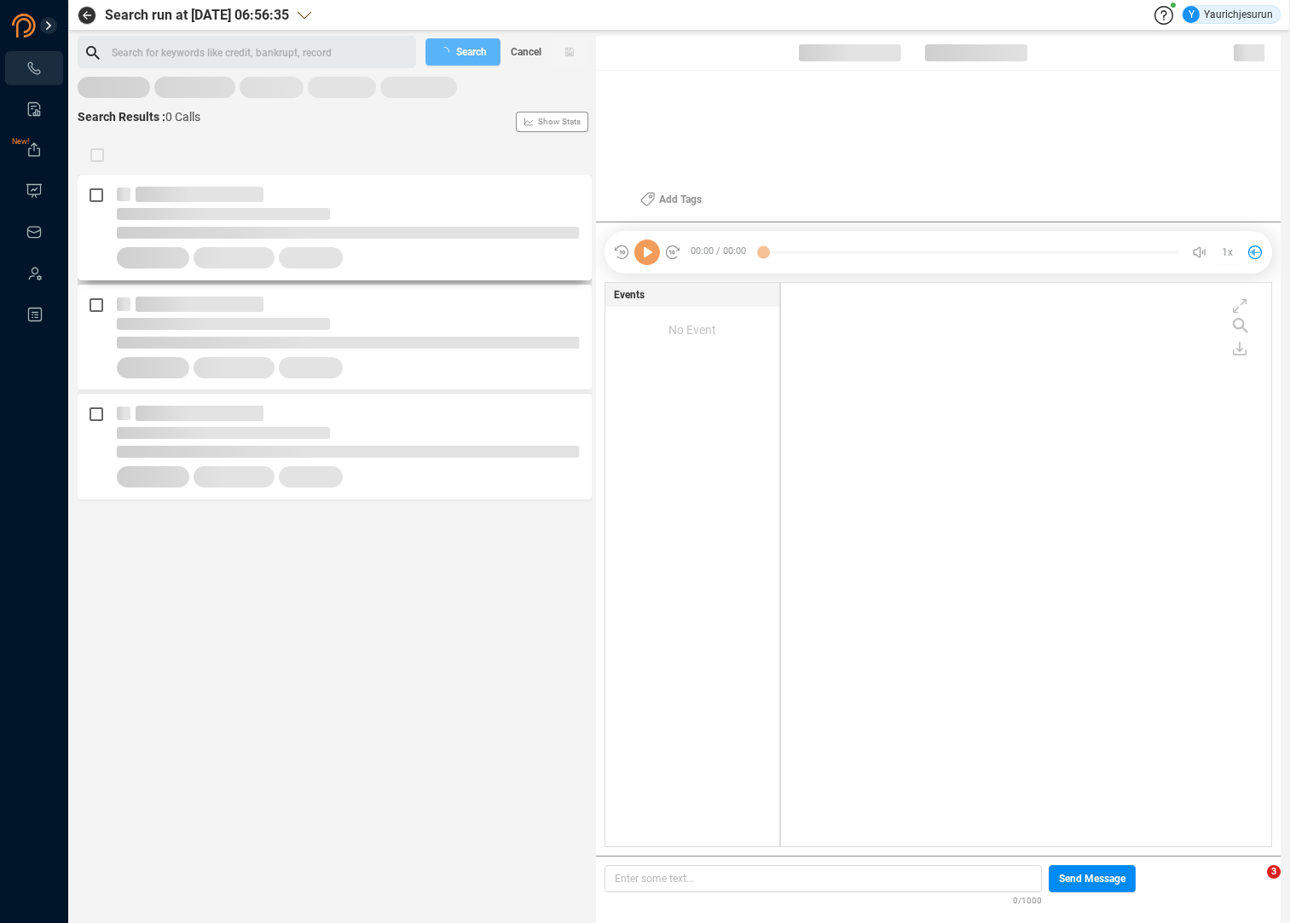
scroll to position [560, 481]
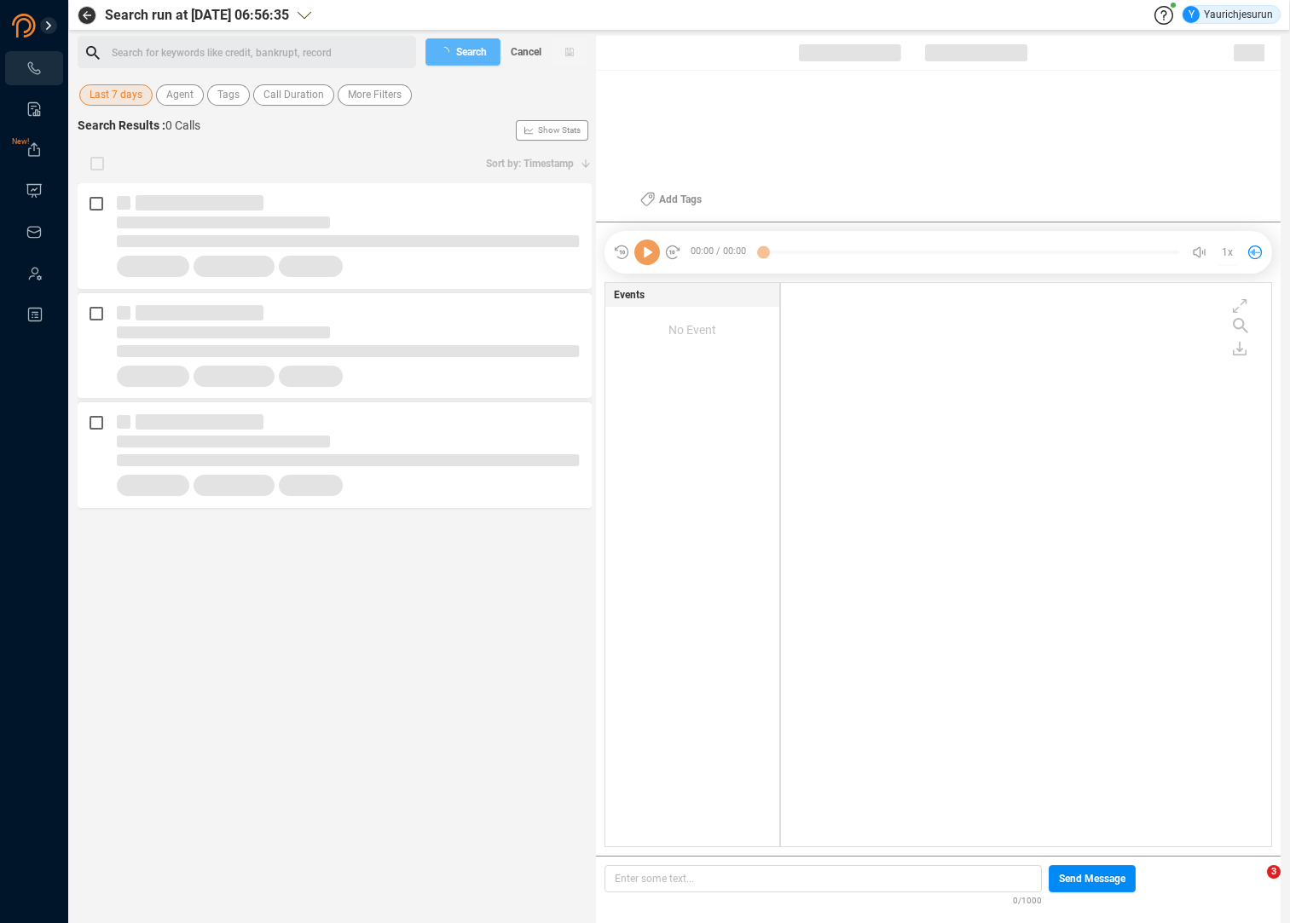
click at [103, 85] on span "Last 7 days" at bounding box center [116, 94] width 53 height 21
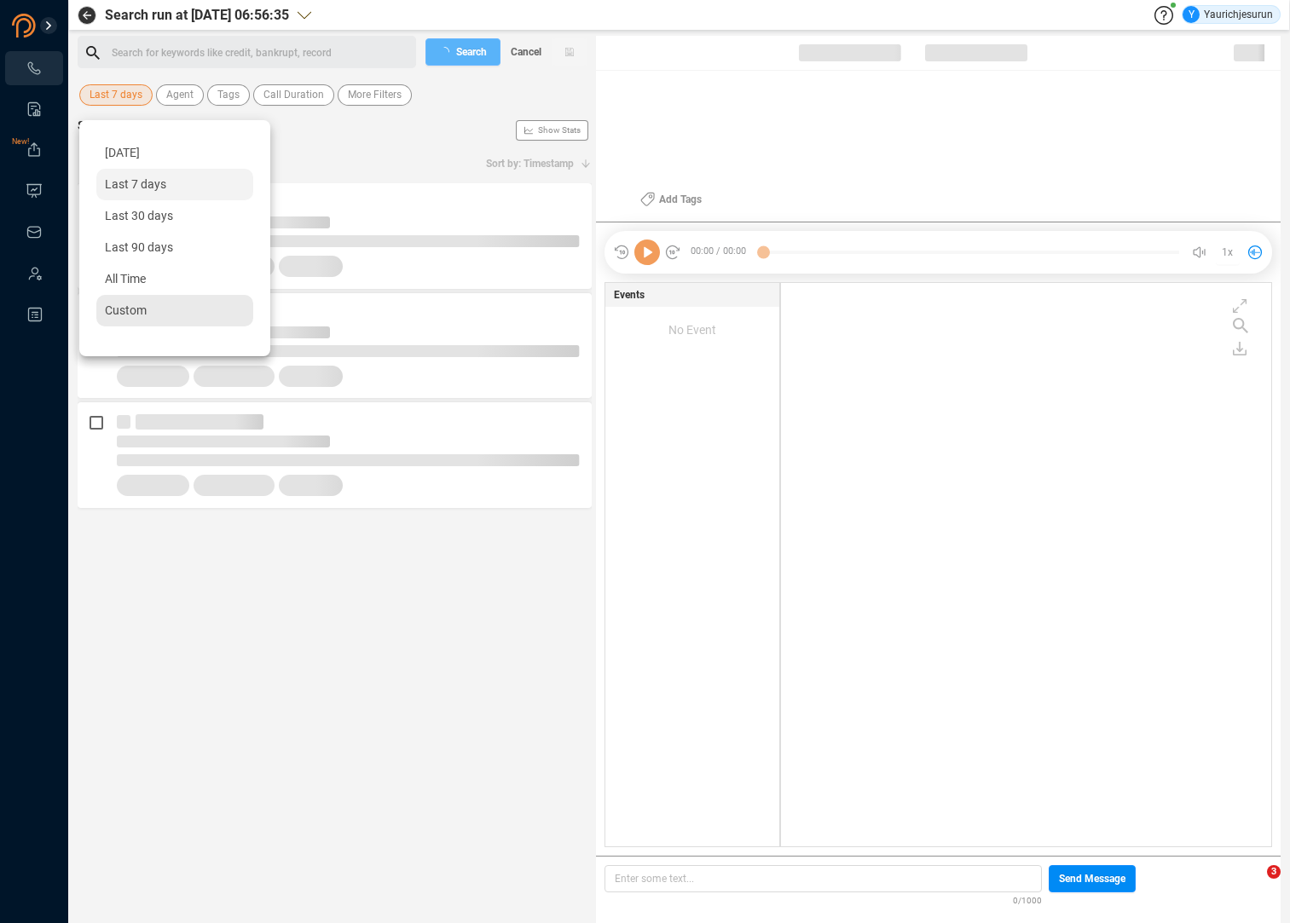
click at [113, 309] on span "Custom" at bounding box center [126, 311] width 42 height 14
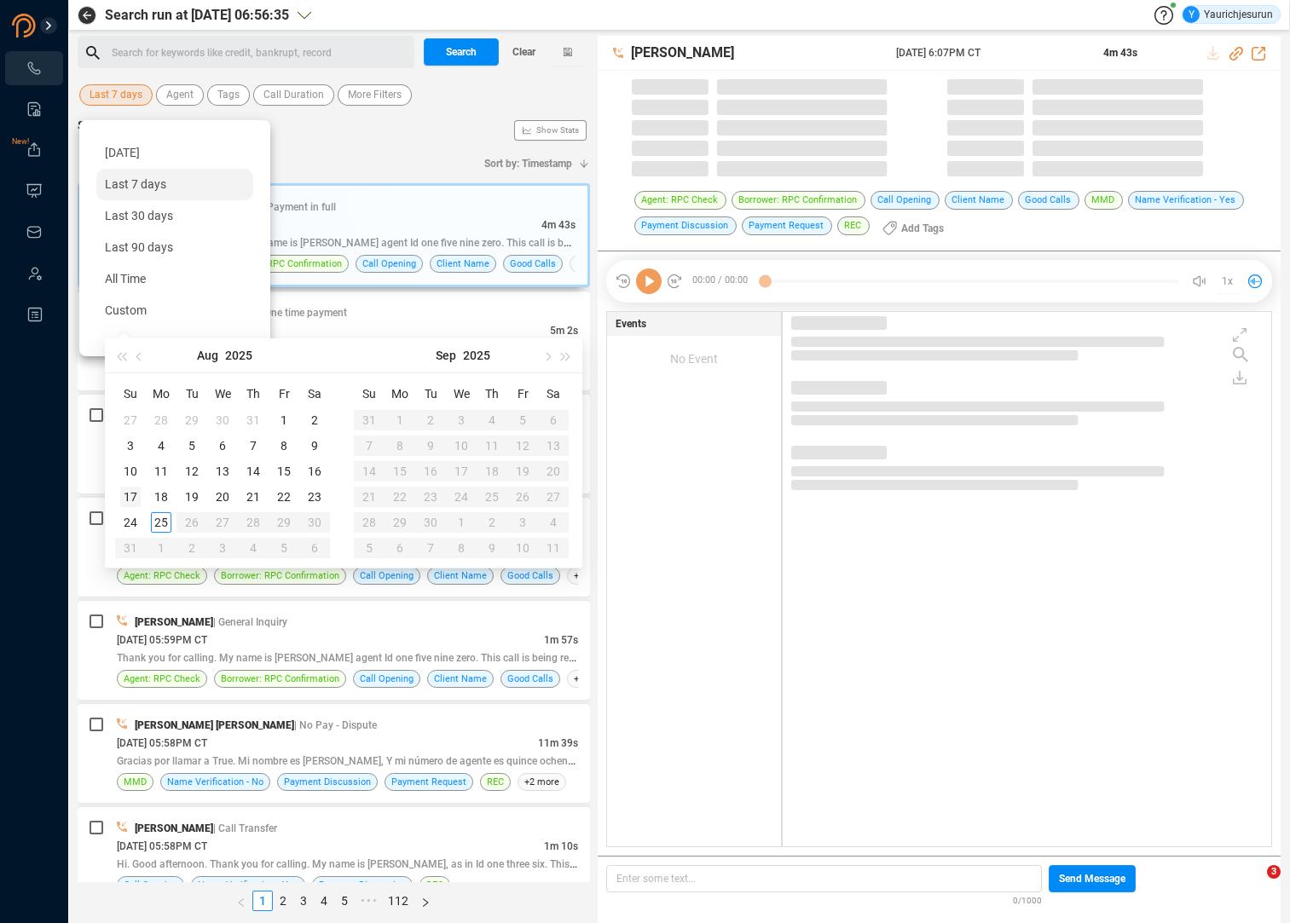
type input "[DATE]"
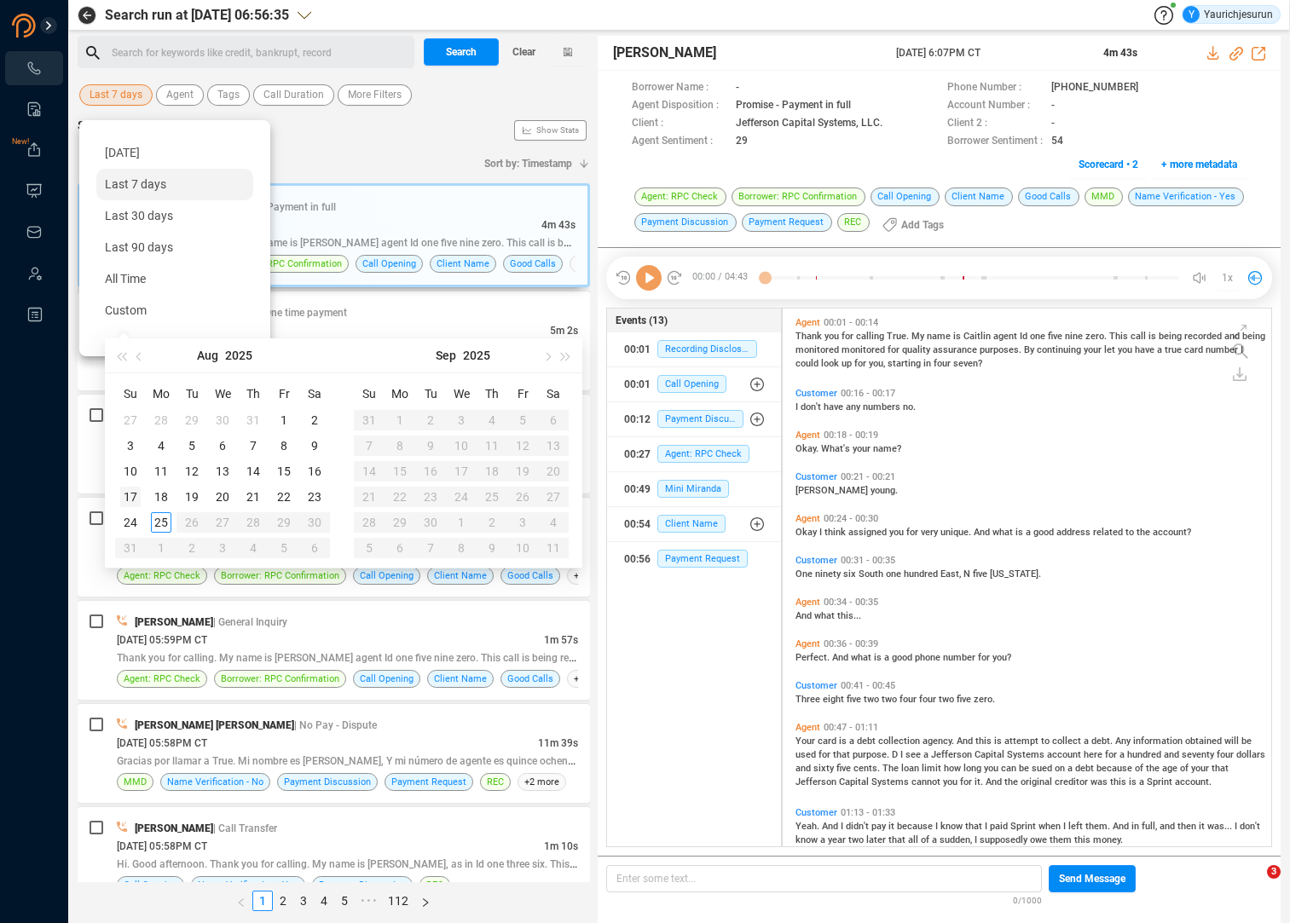
click at [128, 500] on div "17" at bounding box center [130, 497] width 20 height 20
type input "[DATE]"
click at [311, 494] on div "23" at bounding box center [314, 497] width 20 height 20
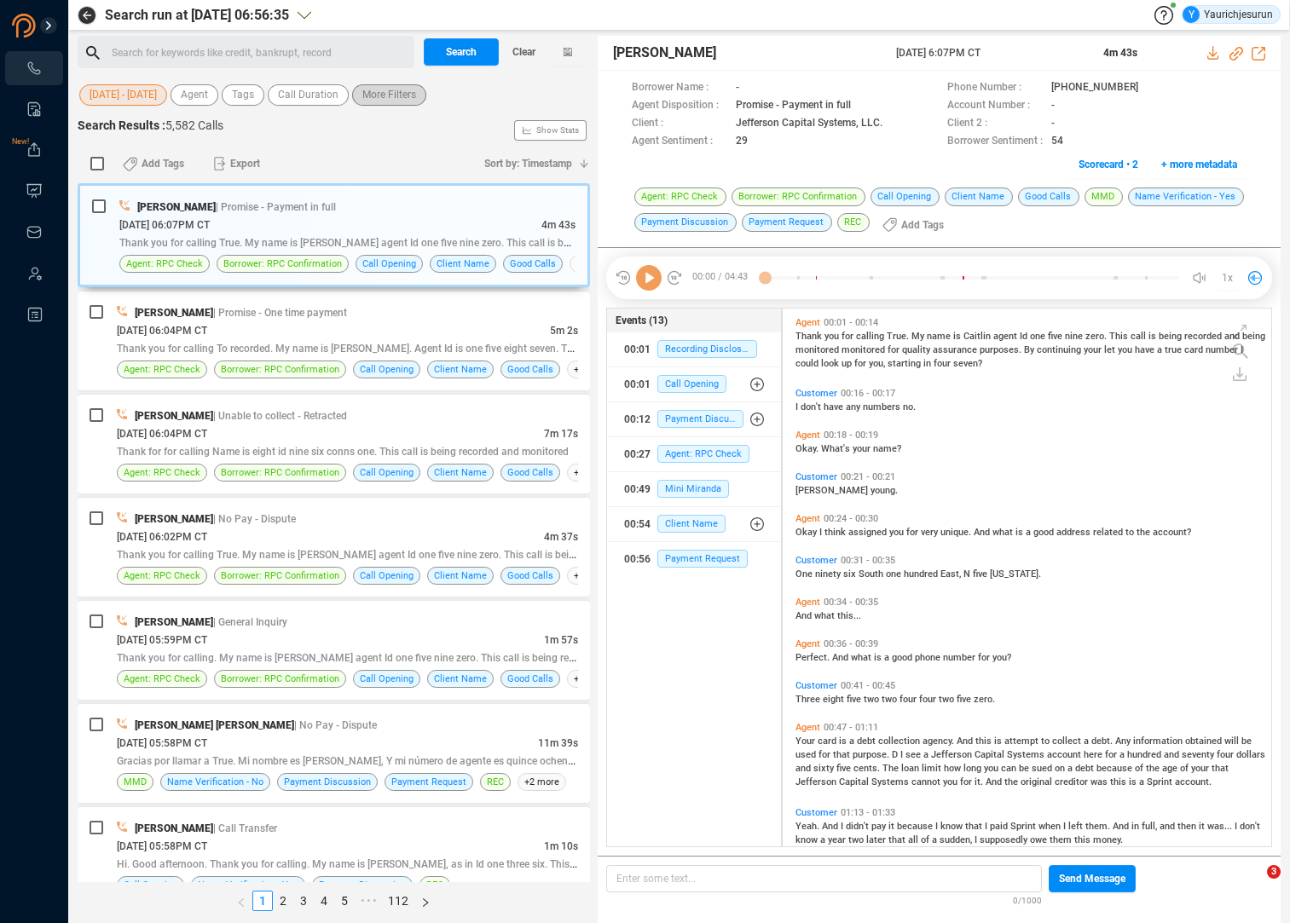
click at [396, 91] on span "More Filters" at bounding box center [389, 94] width 54 height 21
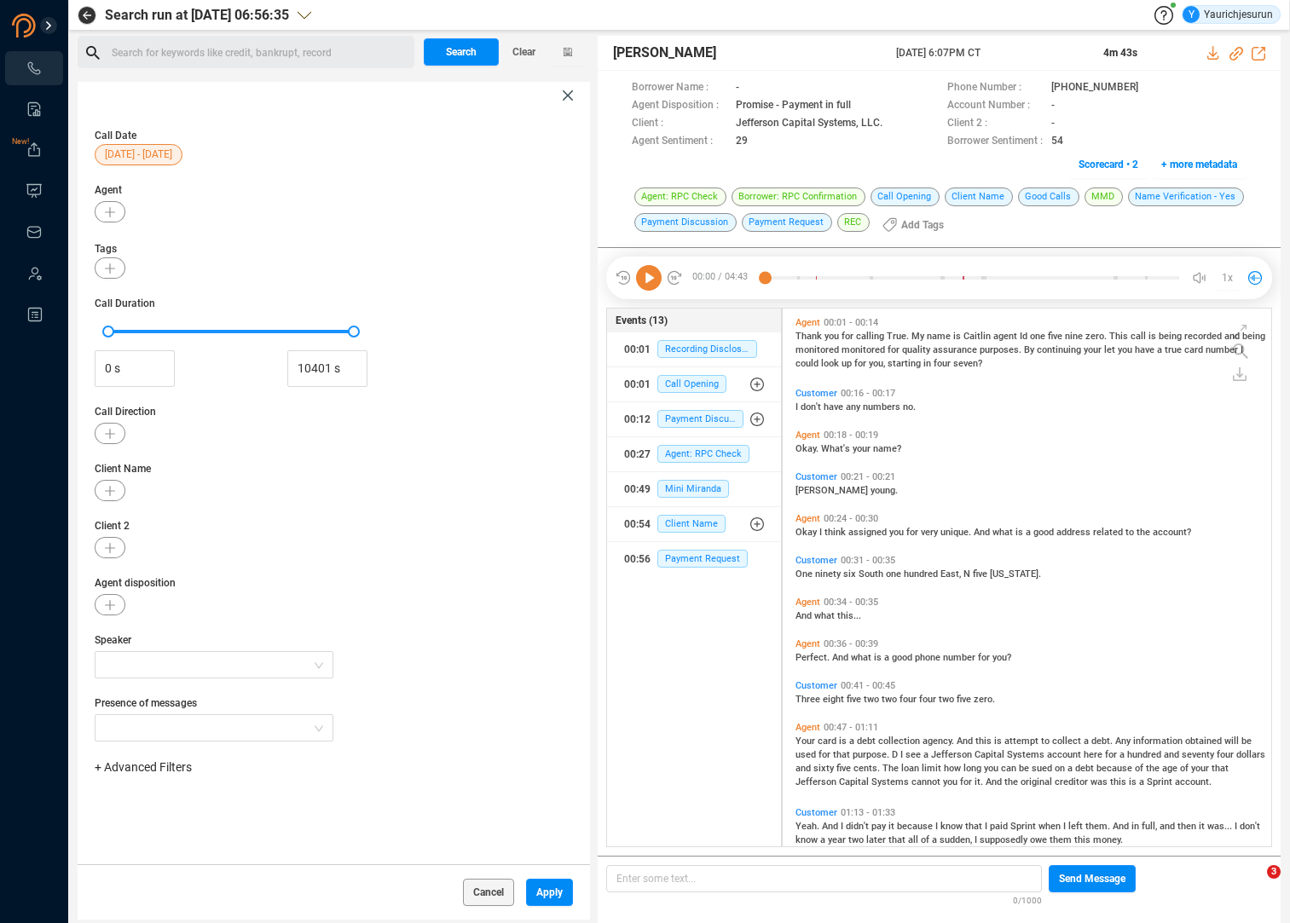
click at [184, 767] on span "+ Advanced Filters" at bounding box center [143, 767] width 97 height 14
click at [204, 700] on div "Phone Number" at bounding box center [170, 701] width 117 height 19
click at [184, 698] on span "Phone Number" at bounding box center [151, 702] width 79 height 14
click at [270, 807] on div "Enter a comma separated list ﻿" at bounding box center [265, 821] width 324 height 37
click at [547, 891] on span "Apply" at bounding box center [549, 892] width 26 height 27
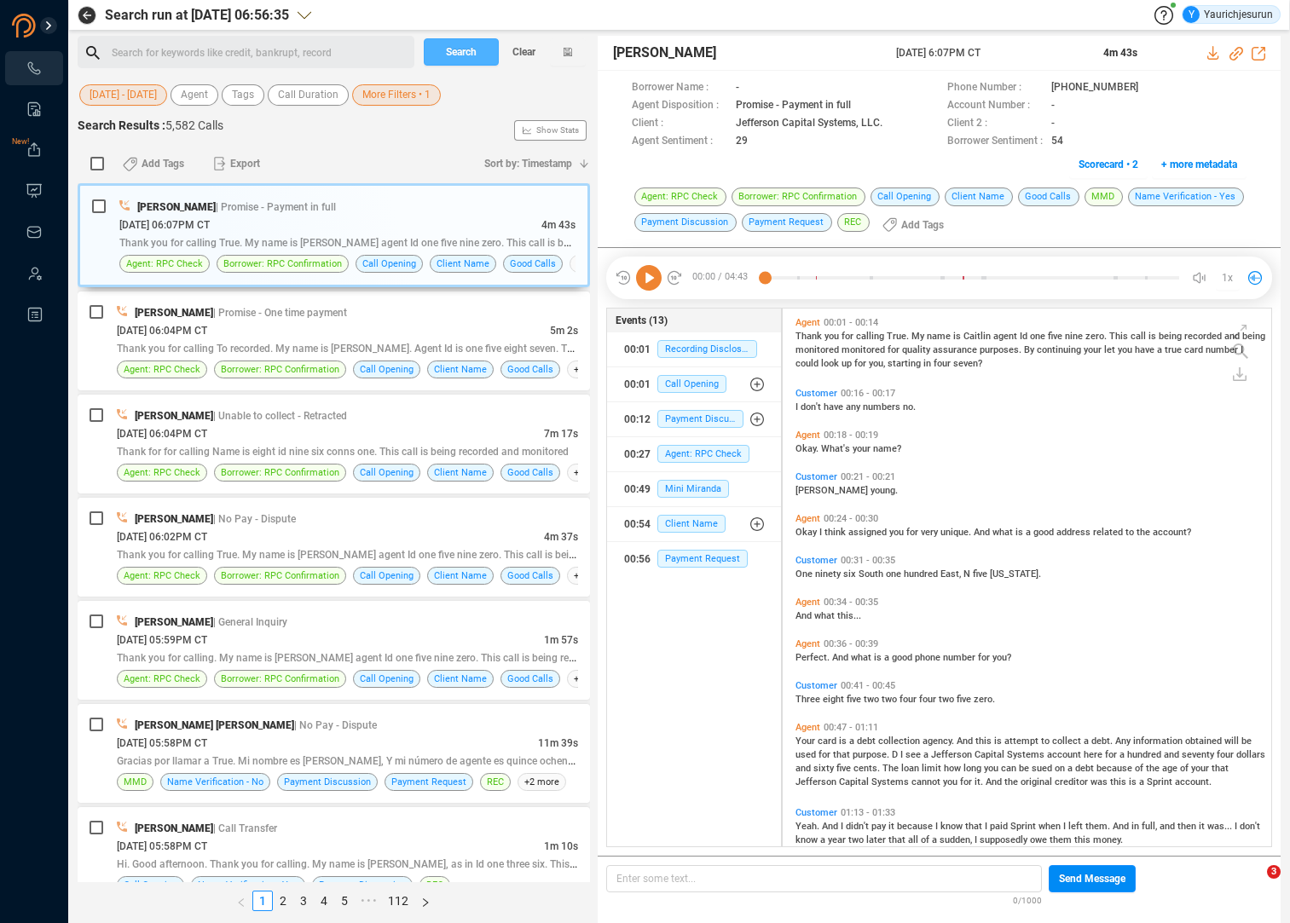
click at [464, 55] on span "Search" at bounding box center [461, 51] width 31 height 27
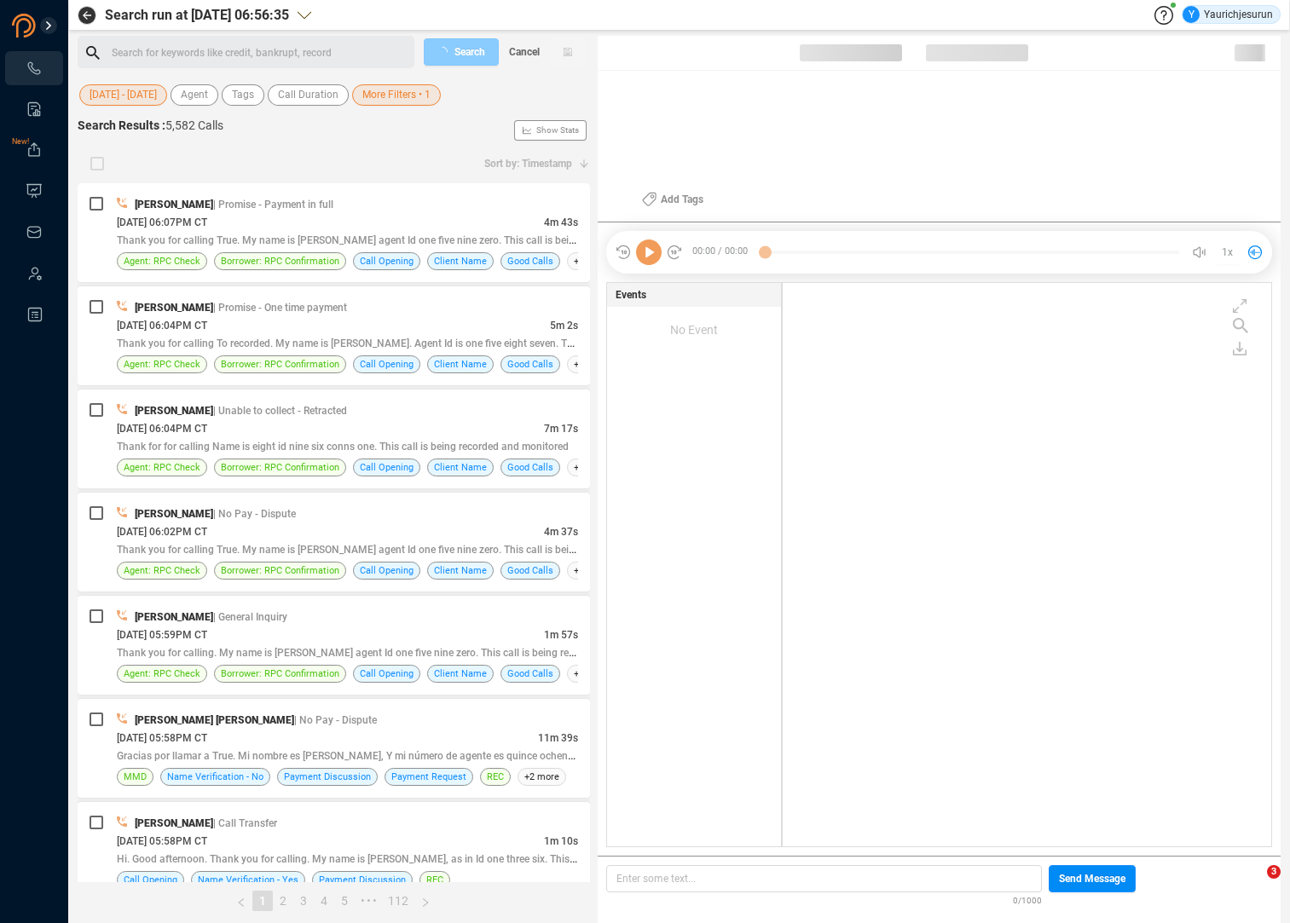
scroll to position [560, 480]
checkbox input "true"
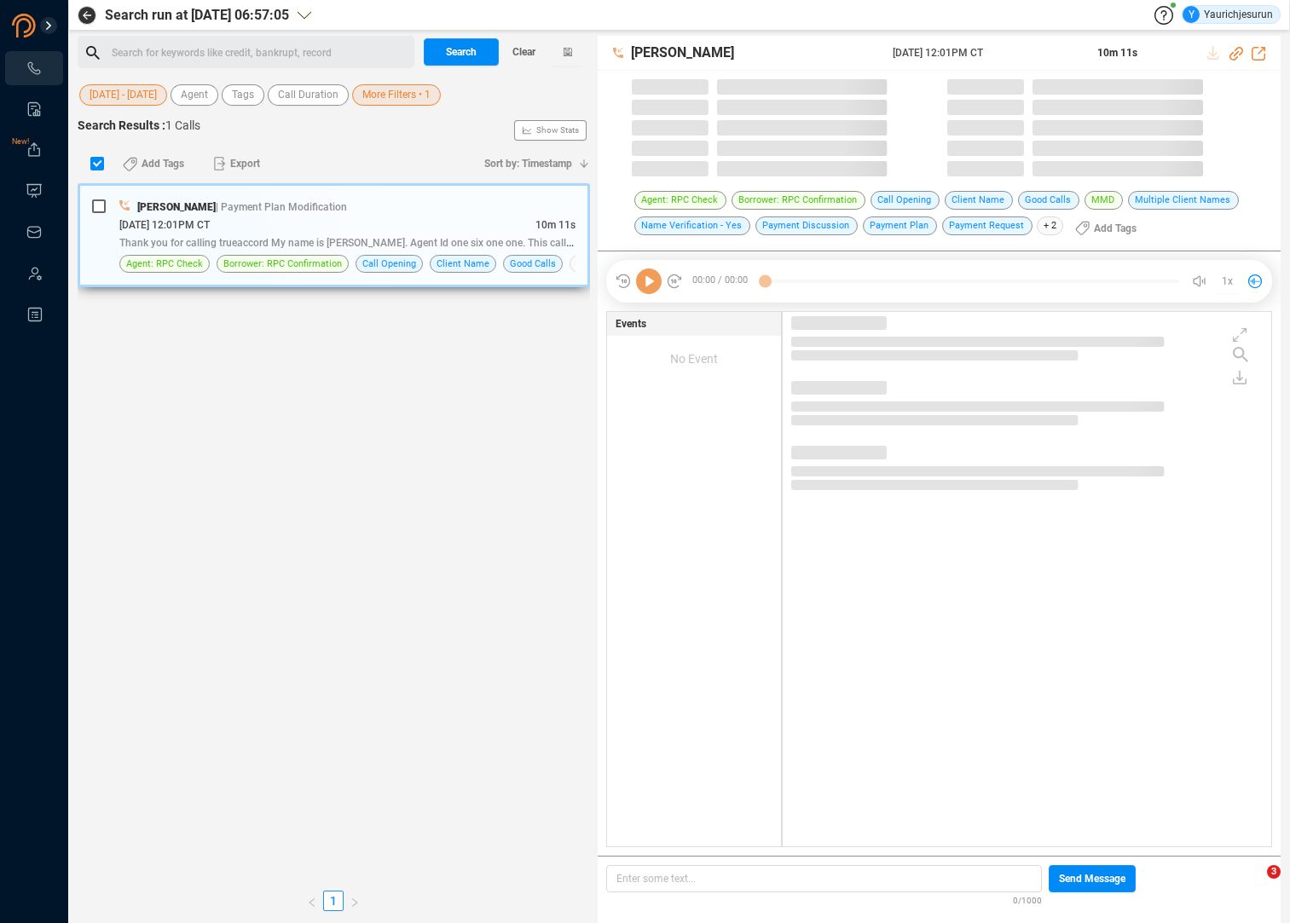
click at [360, 226] on div "[DATE] 12:01PM CT" at bounding box center [327, 225] width 416 height 18
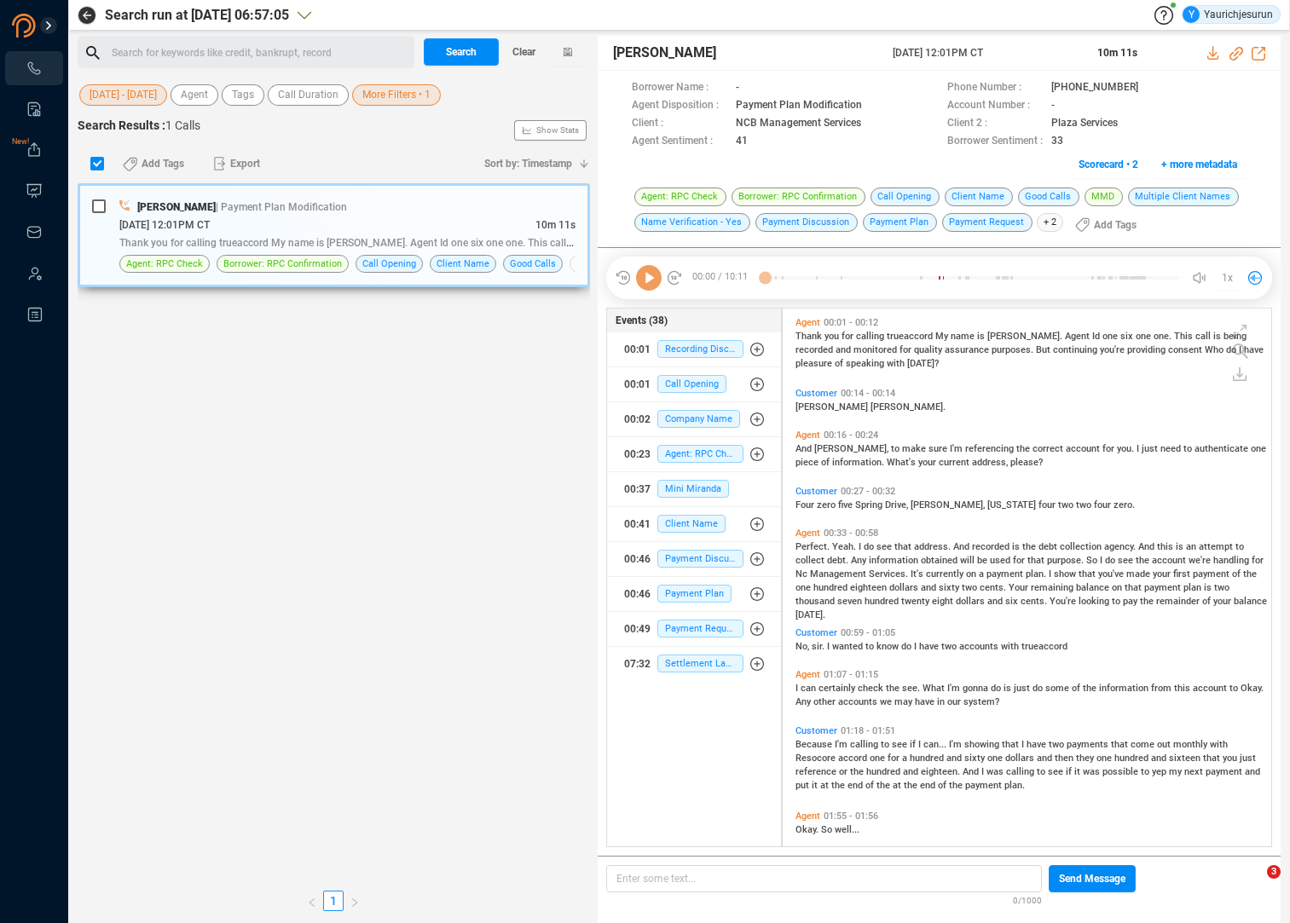
scroll to position [535, 480]
click at [1212, 49] on icon at bounding box center [1212, 53] width 11 height 14
click at [801, 406] on span "[PERSON_NAME]" at bounding box center [832, 407] width 75 height 11
click at [795, 449] on span "And" at bounding box center [804, 448] width 19 height 11
click at [795, 503] on span "Four" at bounding box center [805, 505] width 21 height 11
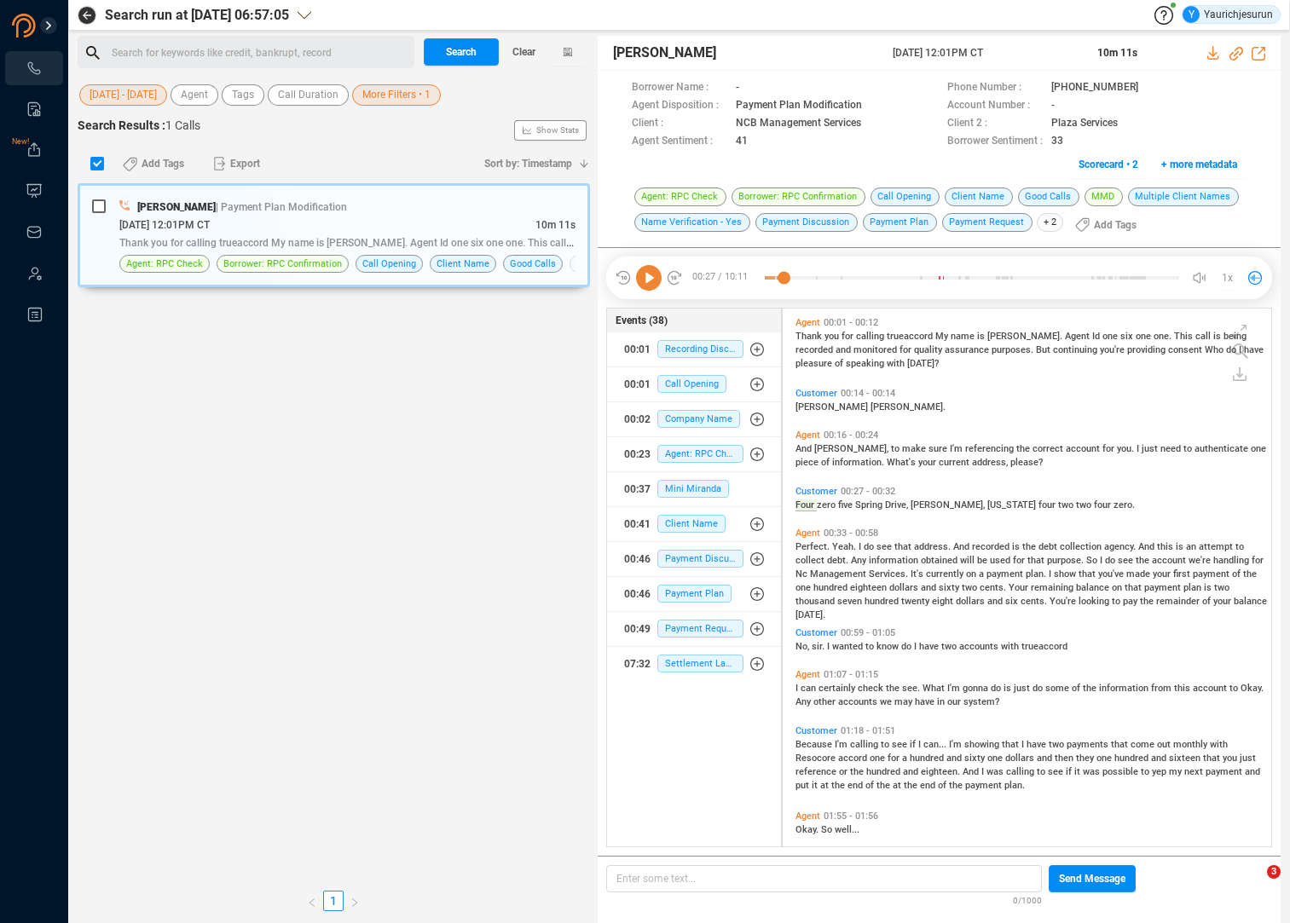
click at [901, 546] on span "that" at bounding box center [904, 546] width 20 height 11
click at [639, 282] on icon at bounding box center [649, 278] width 26 height 26
click at [653, 278] on icon at bounding box center [649, 278] width 26 height 26
